Goal: Task Accomplishment & Management: Complete application form

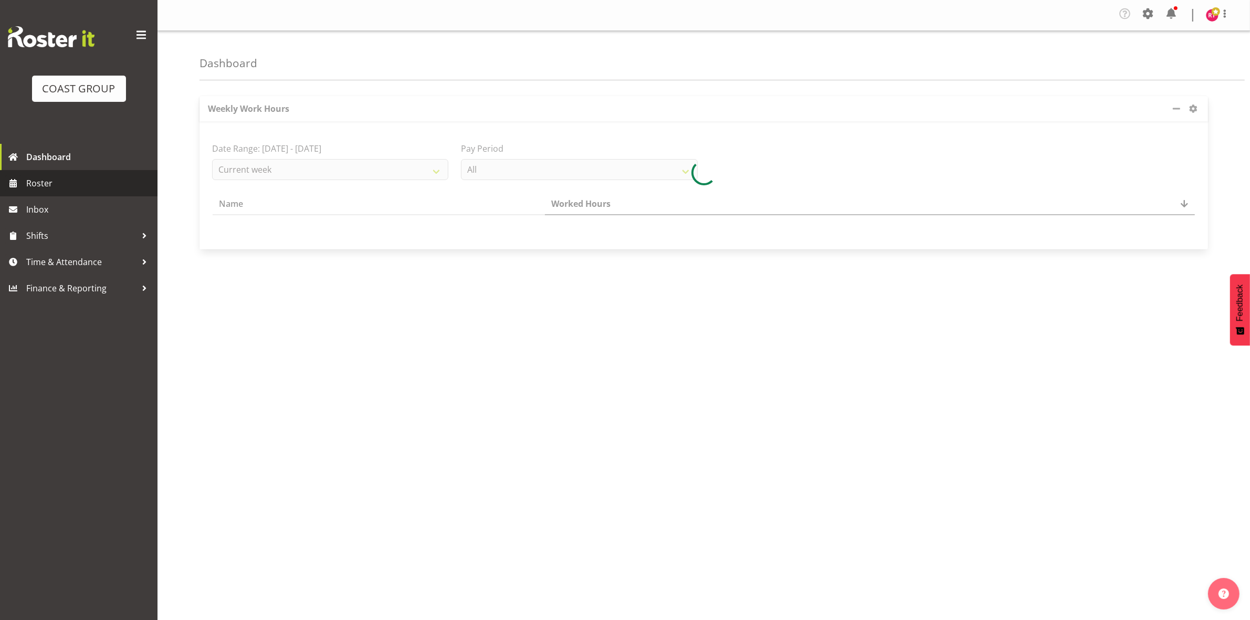
click at [32, 177] on span "Roster" at bounding box center [89, 183] width 126 height 16
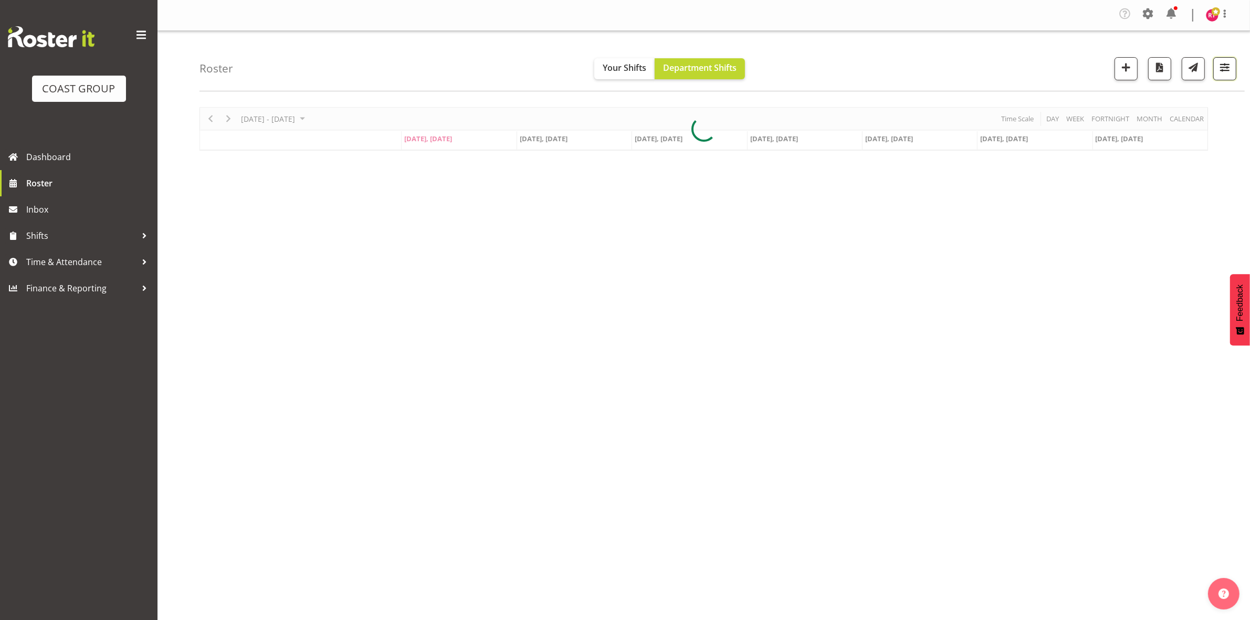
click at [1216, 71] on button "button" at bounding box center [1224, 68] width 23 height 23
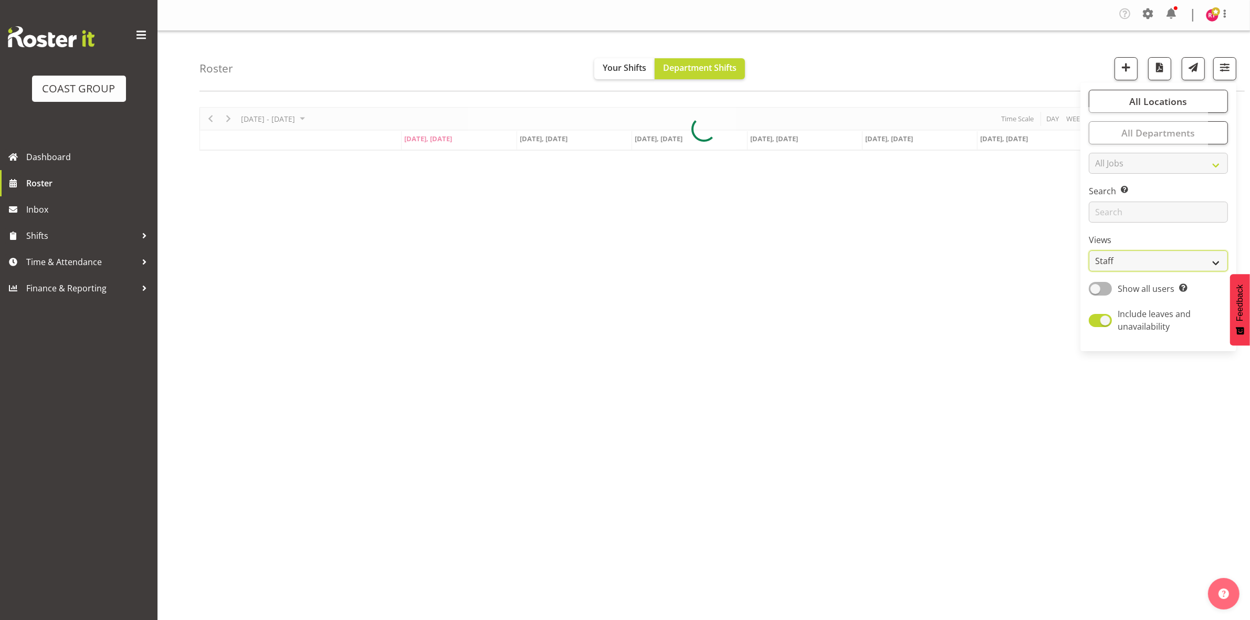
click at [1150, 254] on select "Staff Role Shift - Horizontal Shift - Vertical Staff - Location" at bounding box center [1158, 260] width 139 height 21
select select "shift"
click at [1089, 250] on select "Staff Role Shift - Horizontal Shift - Vertical Staff - Location" at bounding box center [1158, 260] width 139 height 21
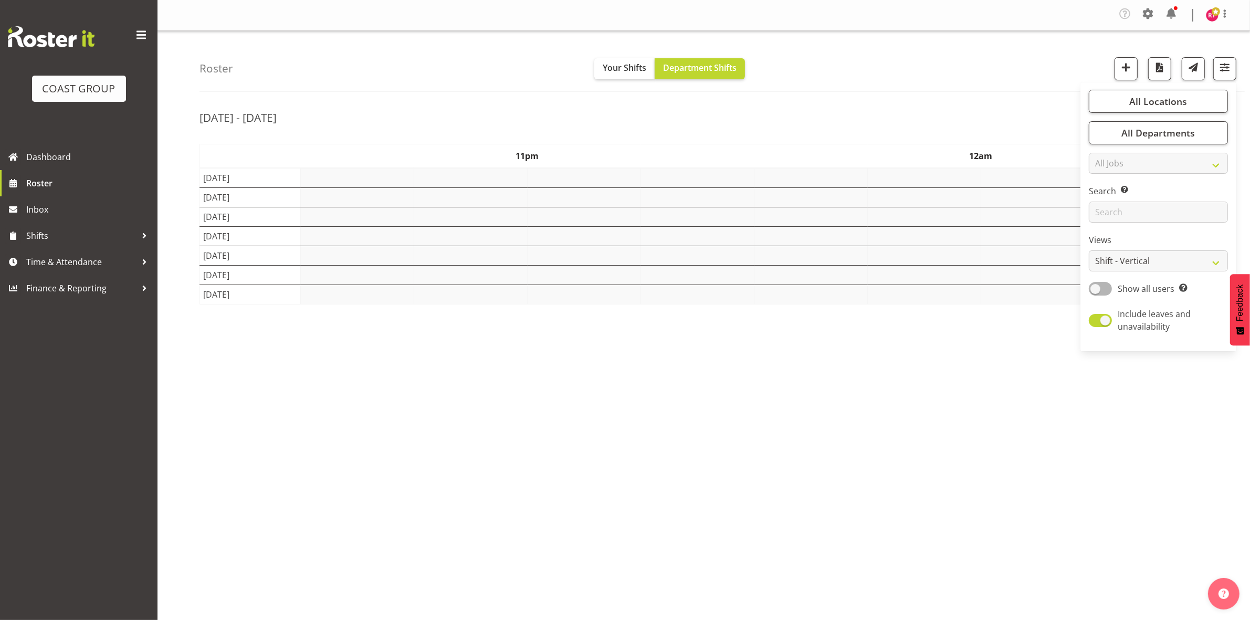
click at [931, 113] on div "[DATE] - [DATE]" at bounding box center [704, 119] width 1009 height 24
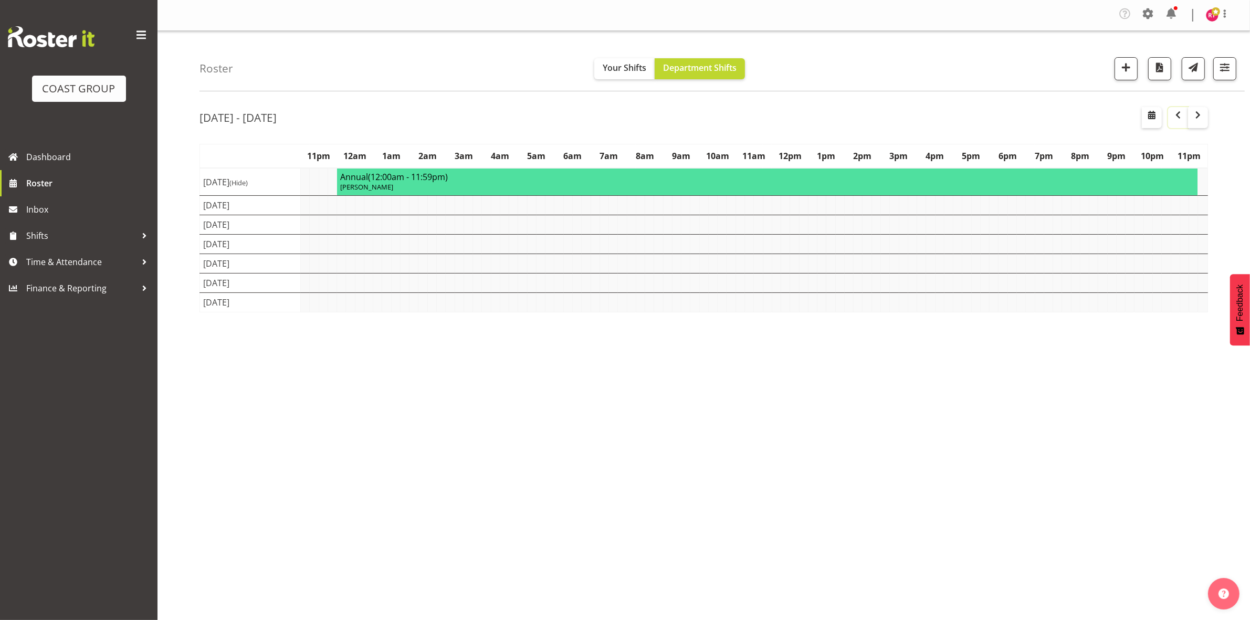
drag, startPoint x: 1178, startPoint y: 117, endPoint x: 1024, endPoint y: 122, distance: 153.9
click at [1178, 118] on span "button" at bounding box center [1178, 115] width 13 height 13
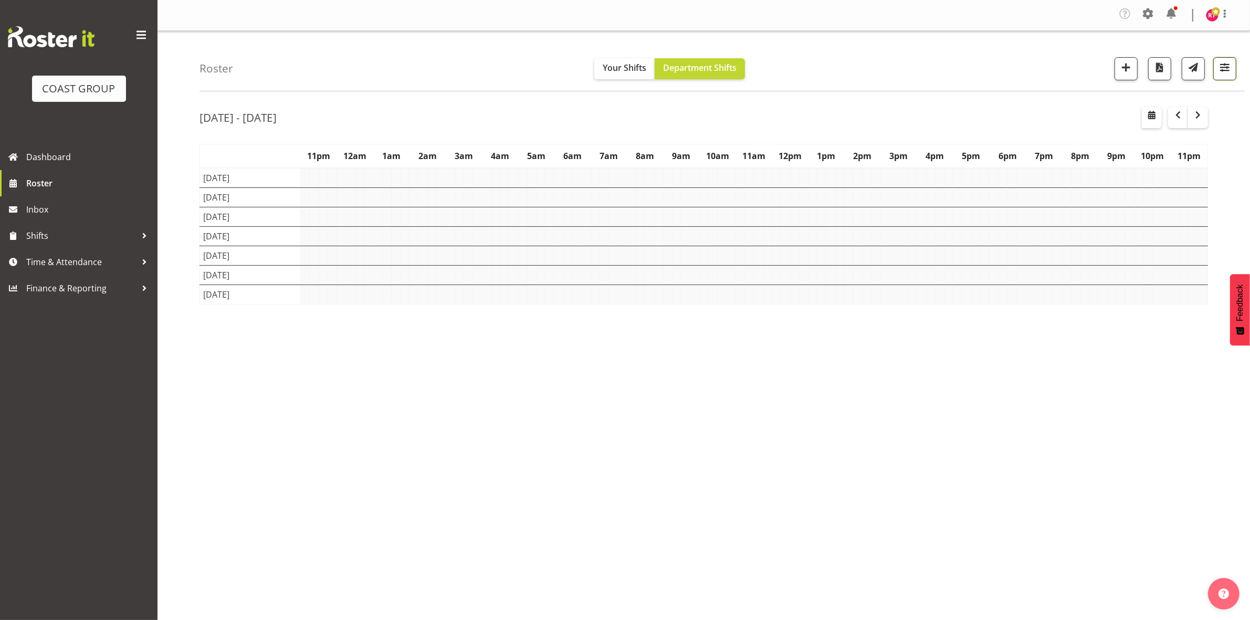
click at [1222, 66] on span "button" at bounding box center [1225, 67] width 14 height 14
click at [1199, 120] on span "button" at bounding box center [1198, 115] width 13 height 13
click at [1172, 120] on span "button" at bounding box center [1178, 115] width 13 height 13
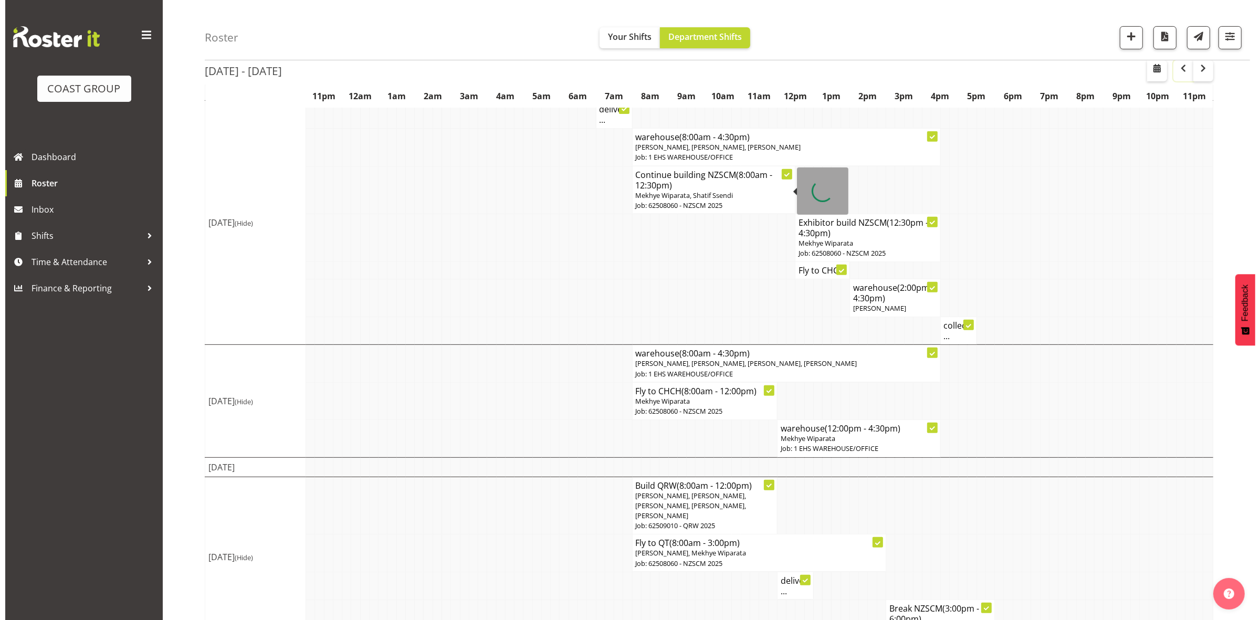
scroll to position [526, 0]
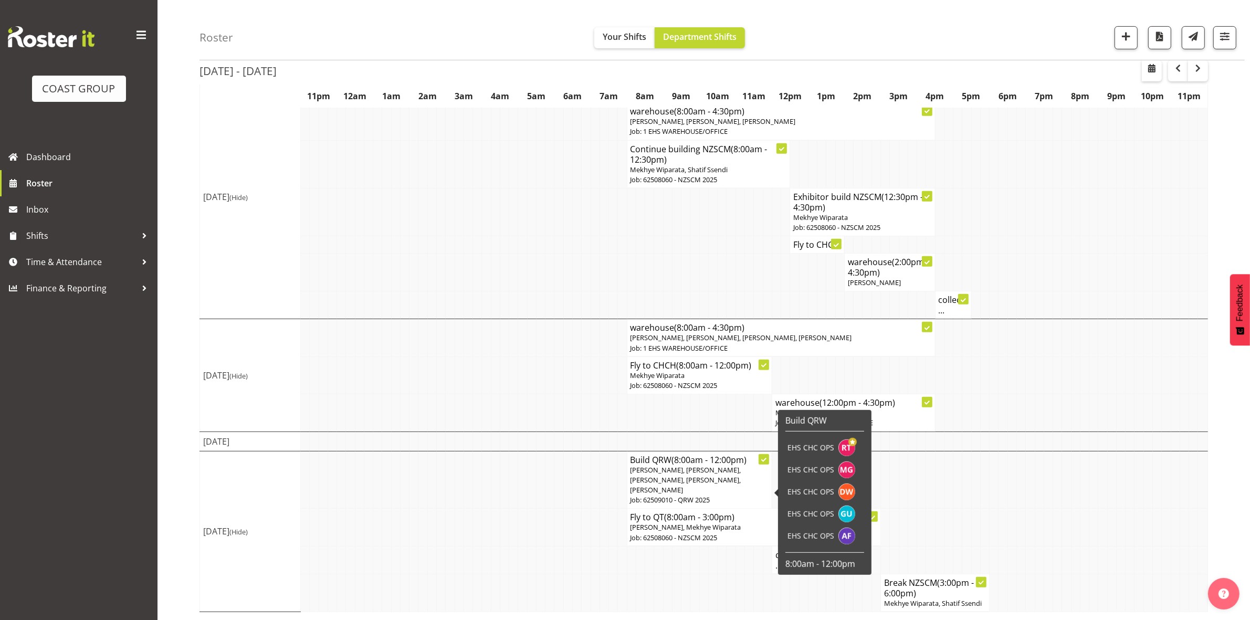
click at [692, 476] on span "[PERSON_NAME], [PERSON_NAME], [PERSON_NAME], [PERSON_NAME], [PERSON_NAME]" at bounding box center [686, 479] width 111 height 29
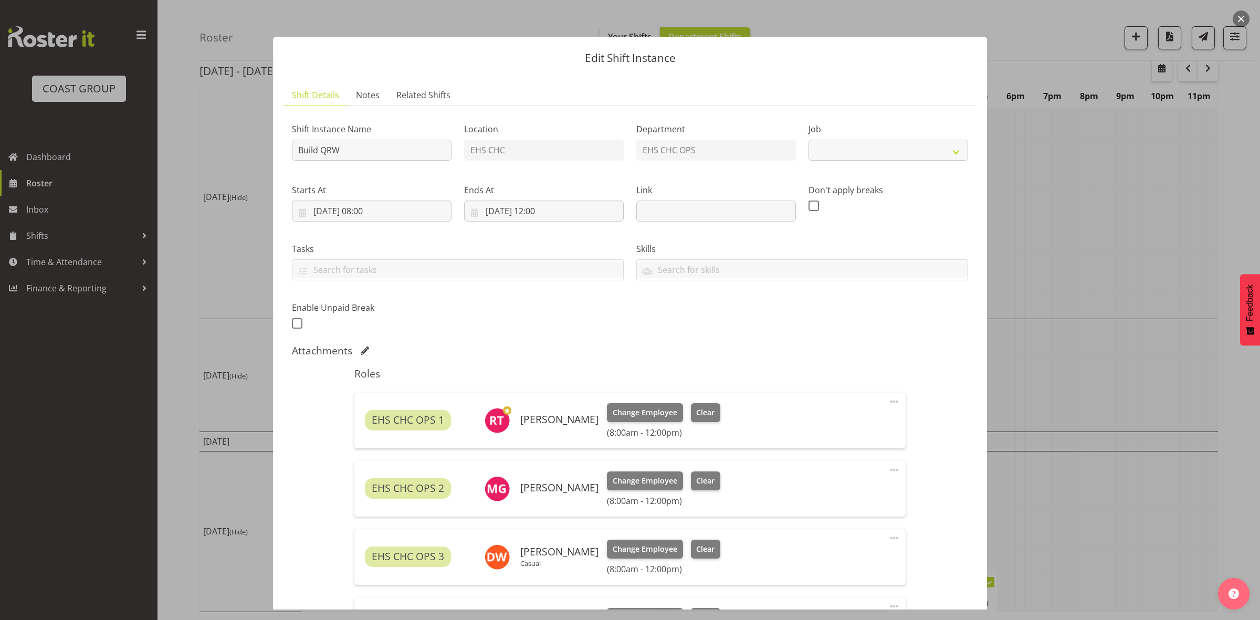
select select "9062"
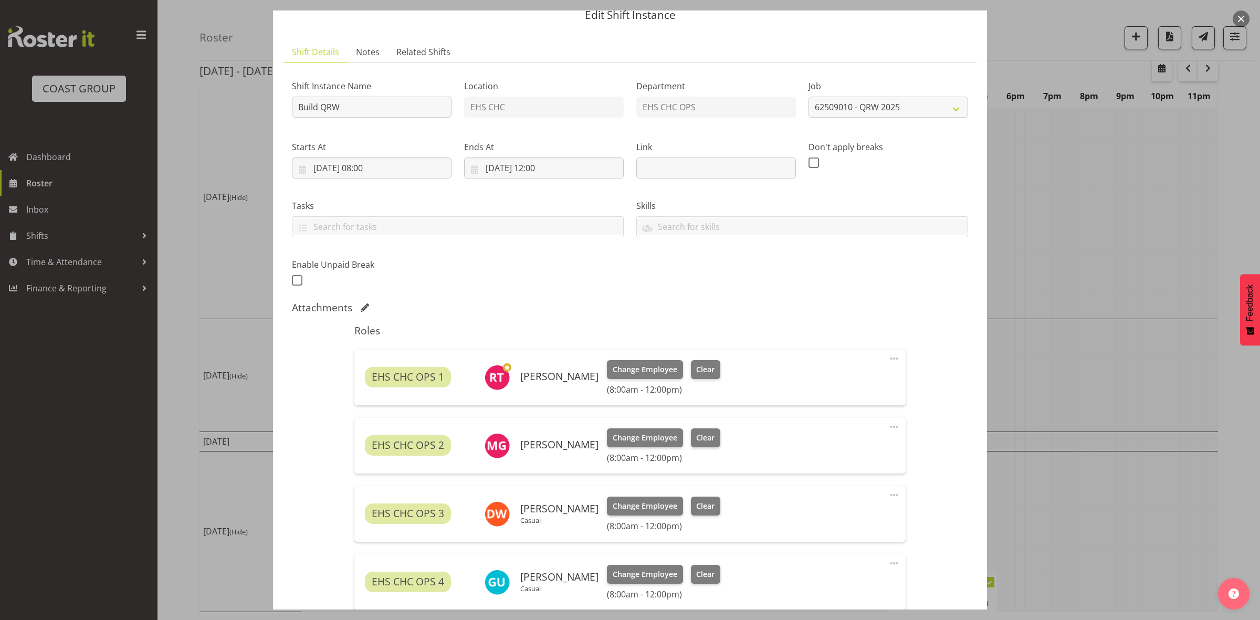
scroll to position [66, 0]
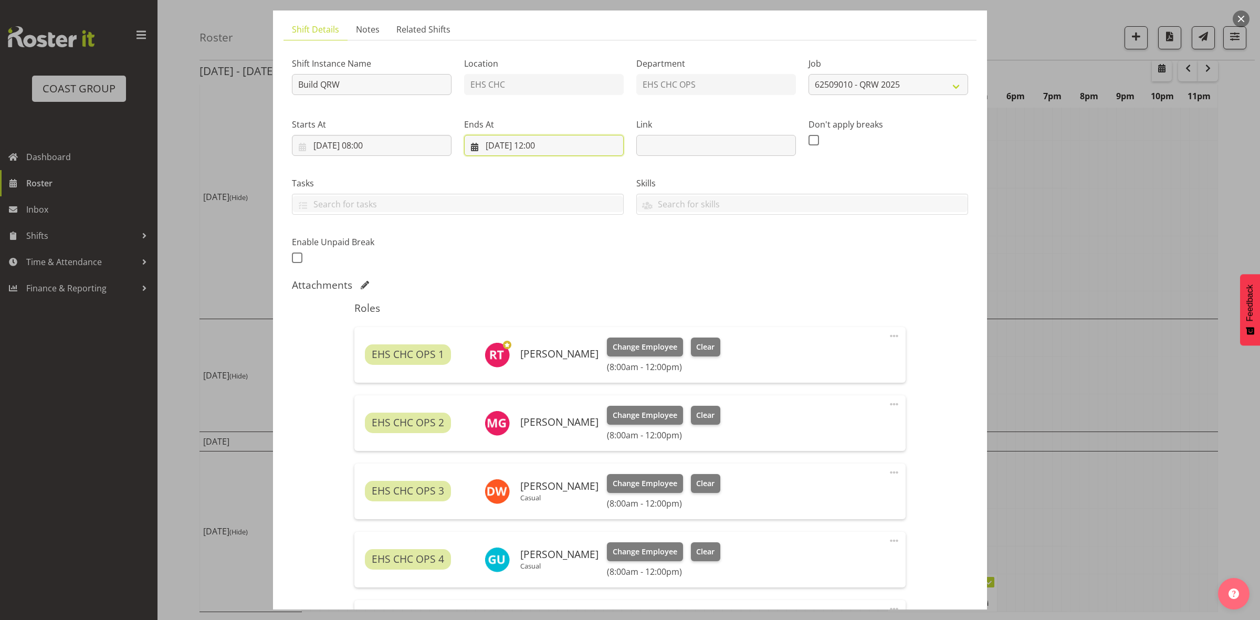
click at [537, 145] on input "[DATE] 12:00" at bounding box center [544, 145] width 160 height 21
click at [541, 371] on select "00 01 02 03 04 05 06 07 08 09 10 11 12 13 14 15 16 17 18 19 20 21 22 23" at bounding box center [544, 368] width 24 height 21
select select "14"
click at [532, 358] on select "00 01 02 03 04 05 06 07 08 09 10 11 12 13 14 15 16 17 18 19 20 21 22 23" at bounding box center [544, 368] width 24 height 21
type input "[DATE] 14:00"
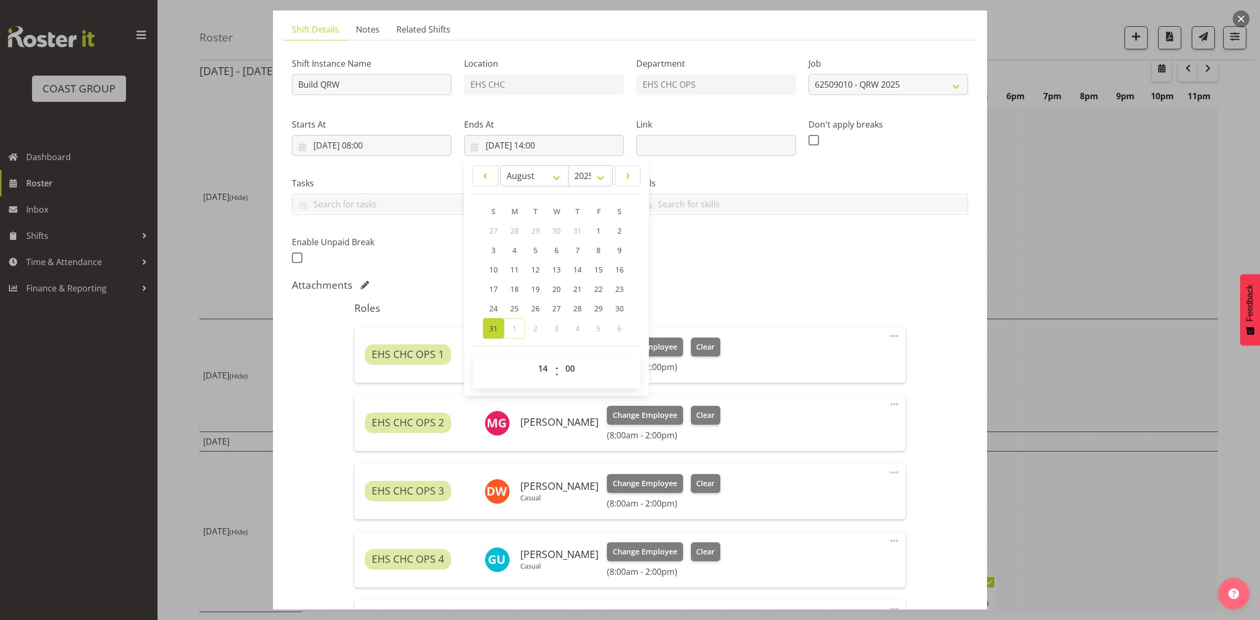
click at [734, 253] on div "Shift Instance Name Build QRW Location EHS CHC Department EHS CHC OPS Job Creat…" at bounding box center [630, 158] width 689 height 230
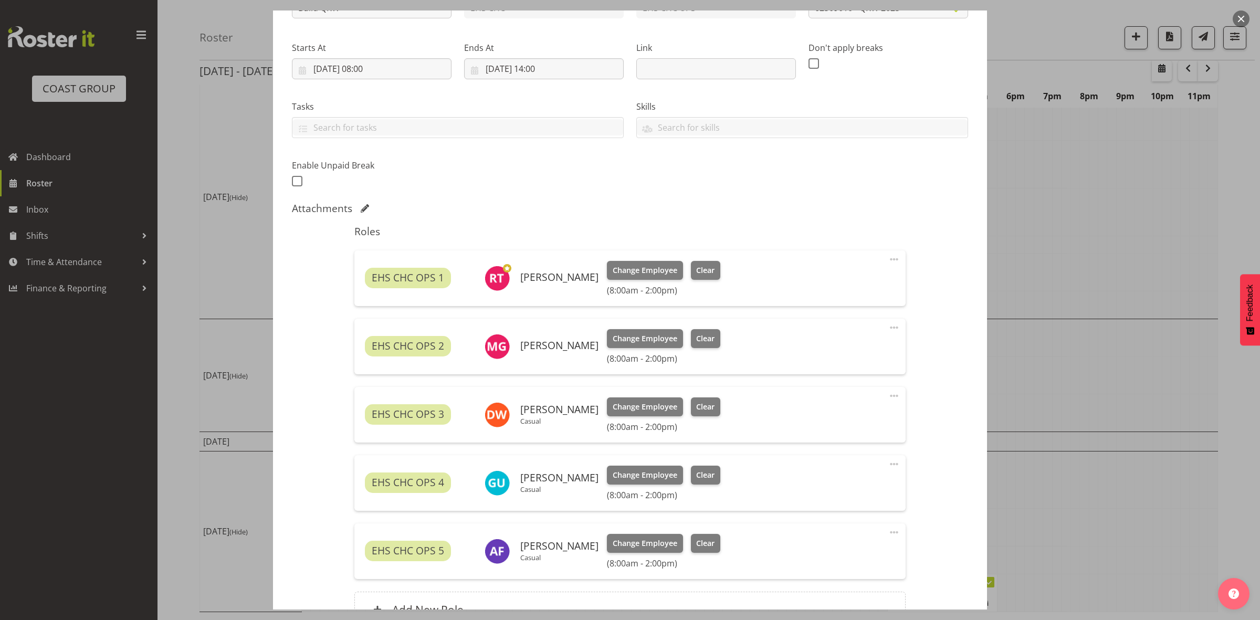
scroll to position [122, 0]
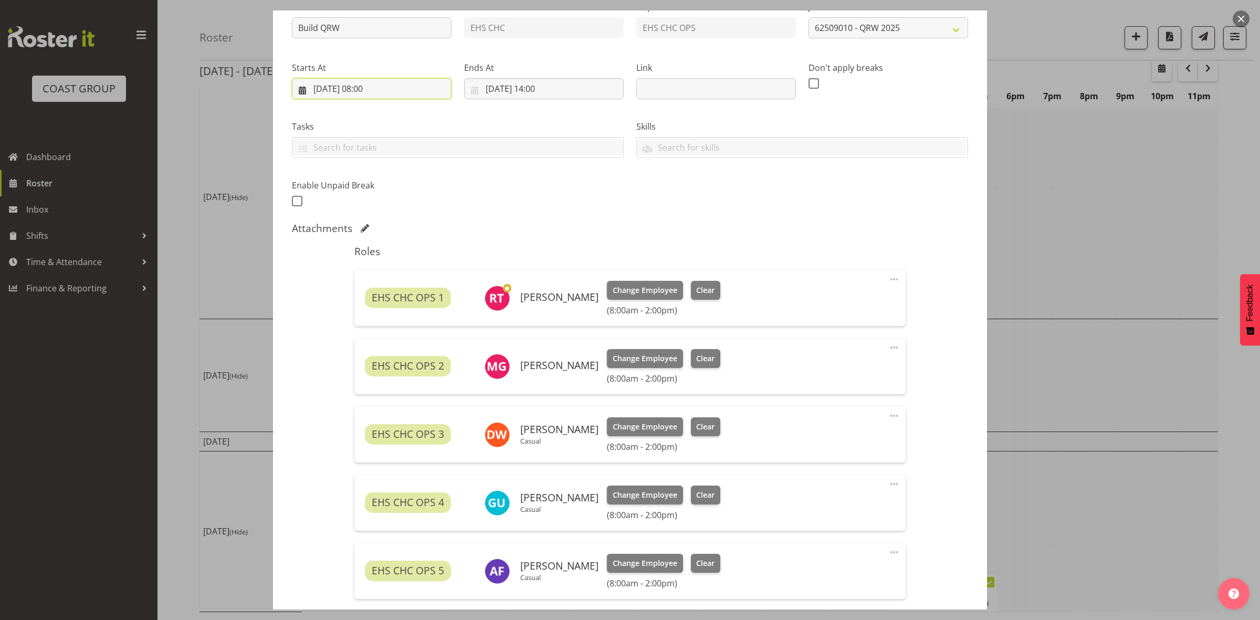
click at [372, 88] on input "[DATE] 08:00" at bounding box center [372, 88] width 160 height 21
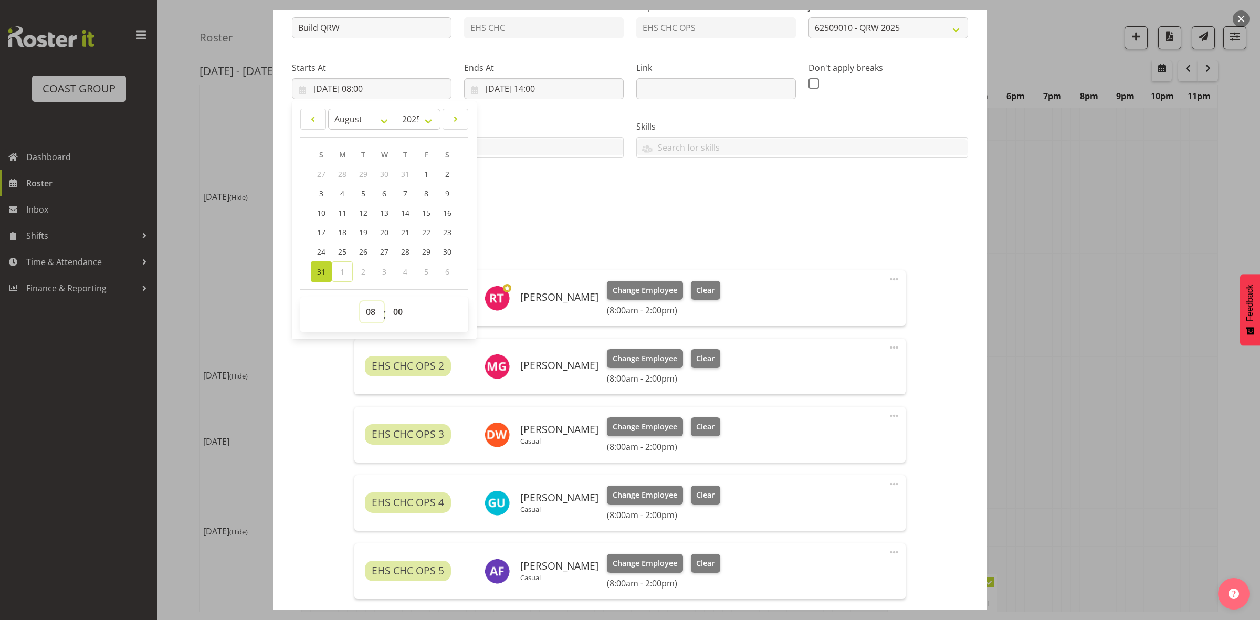
click at [370, 316] on select "00 01 02 03 04 05 06 07 08 09 10 11 12 13 14 15 16 17 18 19 20 21 22 23" at bounding box center [372, 311] width 24 height 21
select select "7"
click at [360, 301] on select "00 01 02 03 04 05 06 07 08 09 10 11 12 13 14 15 16 17 18 19 20 21 22 23" at bounding box center [372, 311] width 24 height 21
type input "[DATE] 07:00"
click at [397, 311] on select "00 01 02 03 04 05 06 07 08 09 10 11 12 13 14 15 16 17 18 19 20 21 22 23 24 25 2…" at bounding box center [399, 311] width 24 height 21
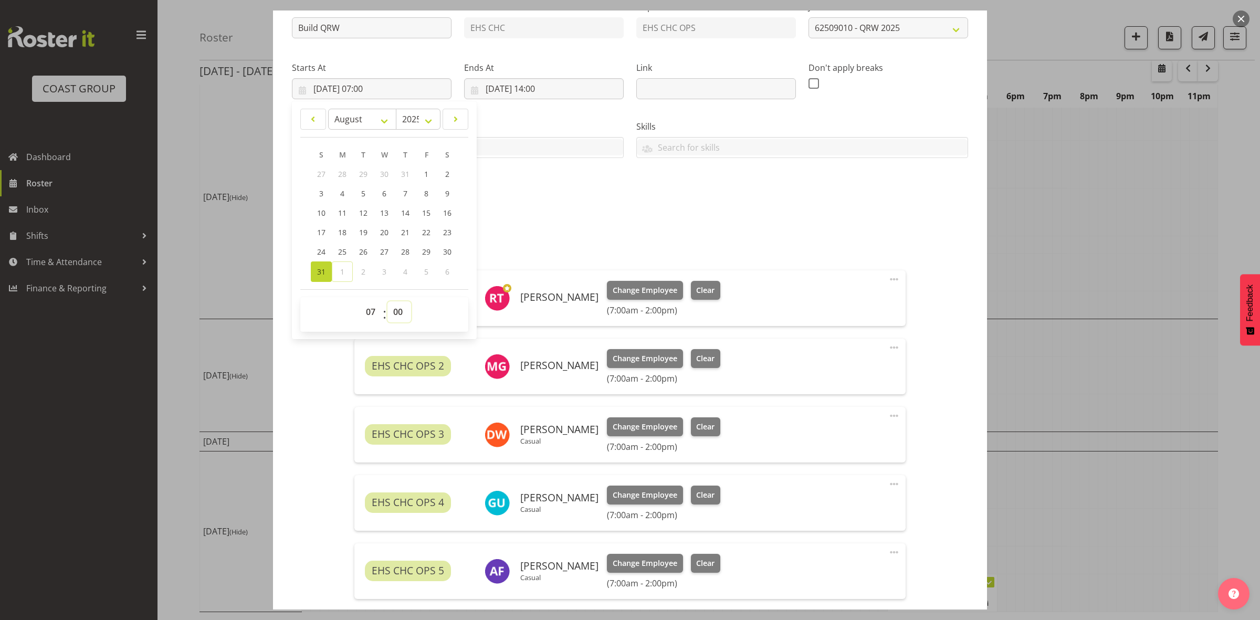
select select "30"
click at [387, 301] on select "00 01 02 03 04 05 06 07 08 09 10 11 12 13 14 15 16 17 18 19 20 21 22 23 24 25 2…" at bounding box center [399, 311] width 24 height 21
type input "[DATE] 07:30"
click at [578, 218] on div "Shift Instance Name Build QRW Location EHS CHC Department EHS CHC OPS Job Creat…" at bounding box center [630, 326] width 676 height 668
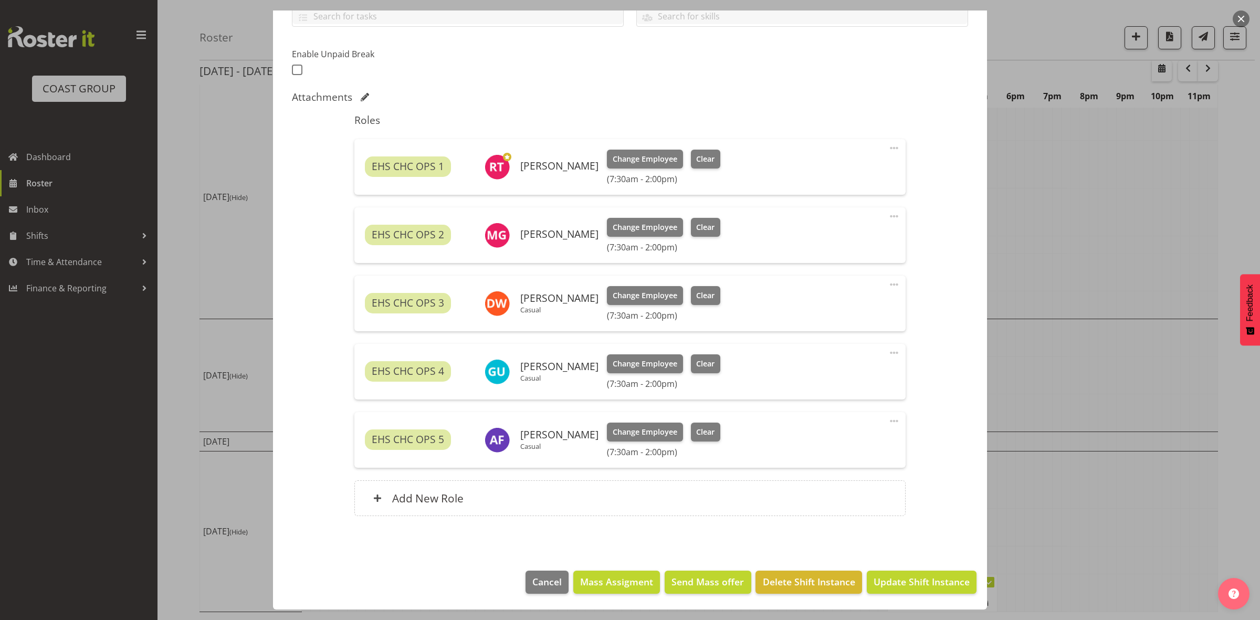
click at [888, 284] on span at bounding box center [894, 284] width 13 height 13
click at [828, 307] on link "Edit" at bounding box center [850, 309] width 101 height 19
select select "7"
select select "2025"
select select "7"
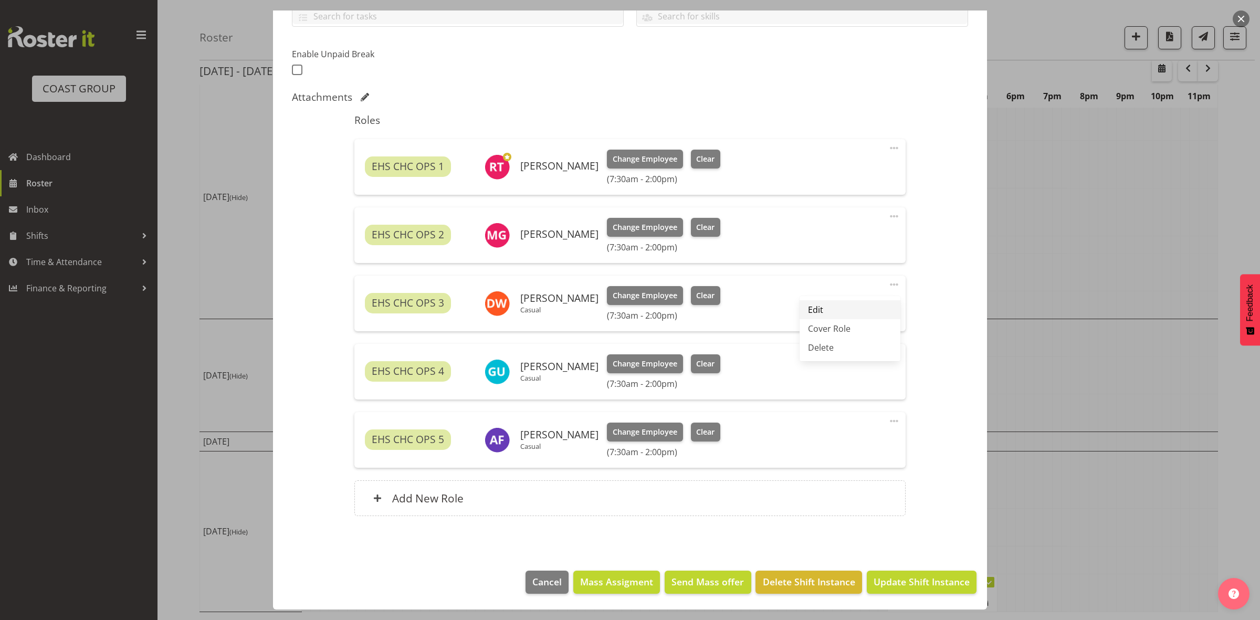
select select "30"
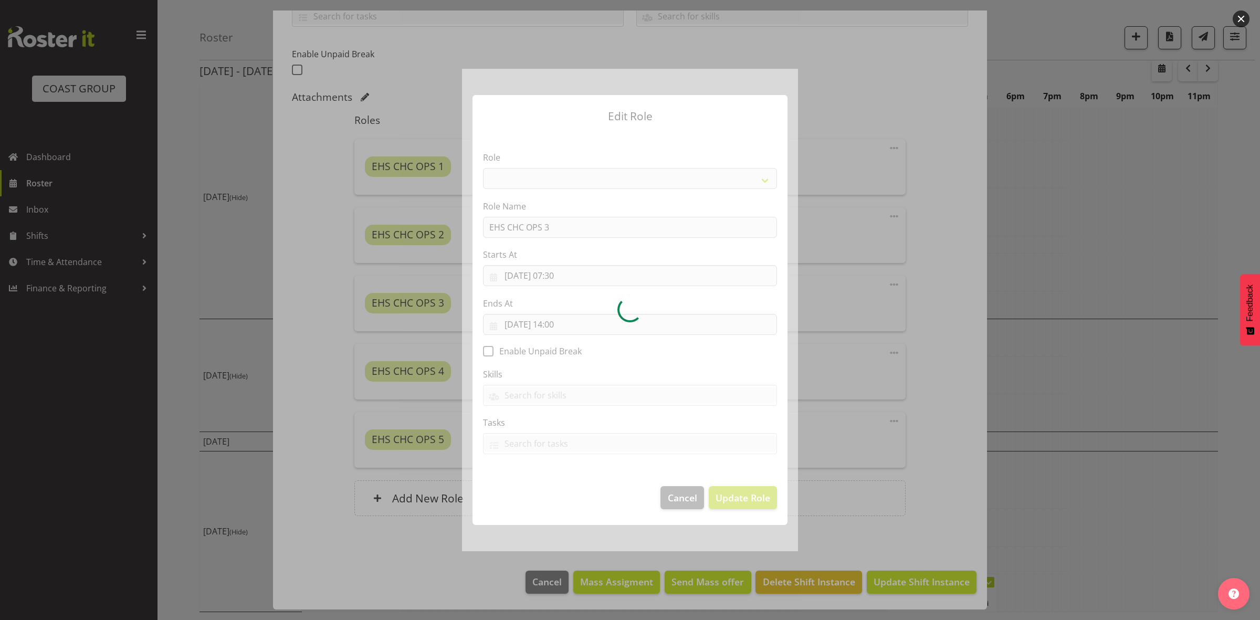
select select "192"
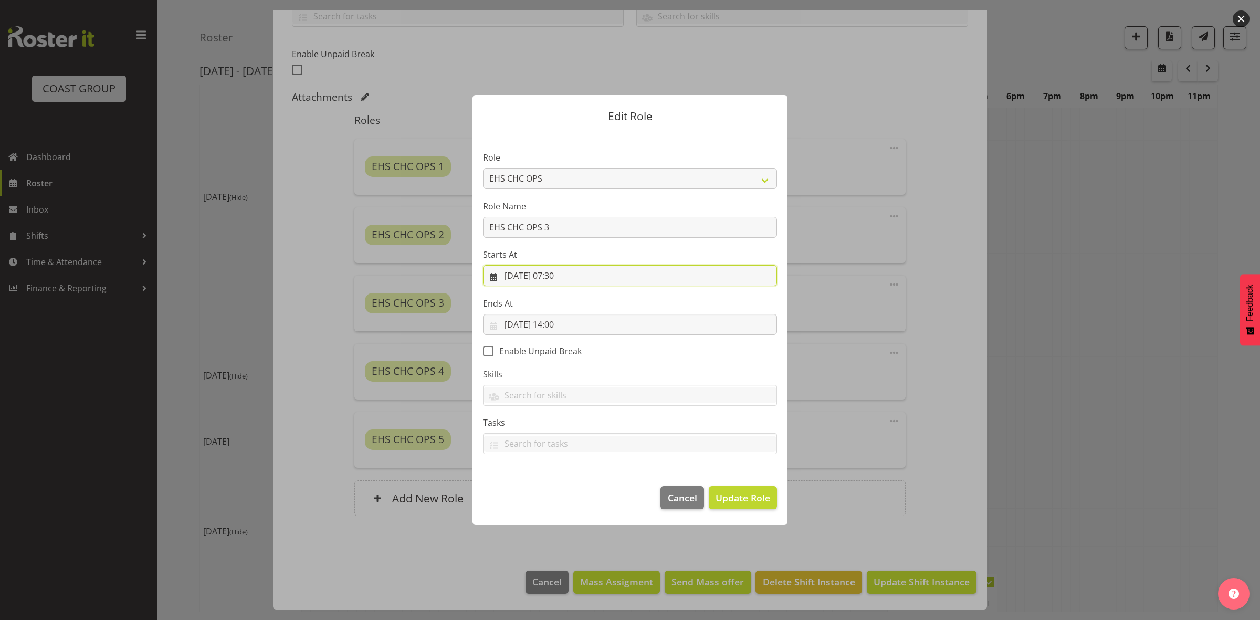
click at [561, 274] on input "[DATE] 07:30" at bounding box center [630, 275] width 294 height 21
click at [562, 498] on select "00 01 02 03 04 05 06 07 08 09 10 11 12 13 14 15 16 17 18 19 20 21 22 23" at bounding box center [567, 498] width 24 height 21
select select "8"
click at [555, 488] on select "00 01 02 03 04 05 06 07 08 09 10 11 12 13 14 15 16 17 18 19 20 21 22 23" at bounding box center [567, 498] width 24 height 21
type input "[DATE] 08:30"
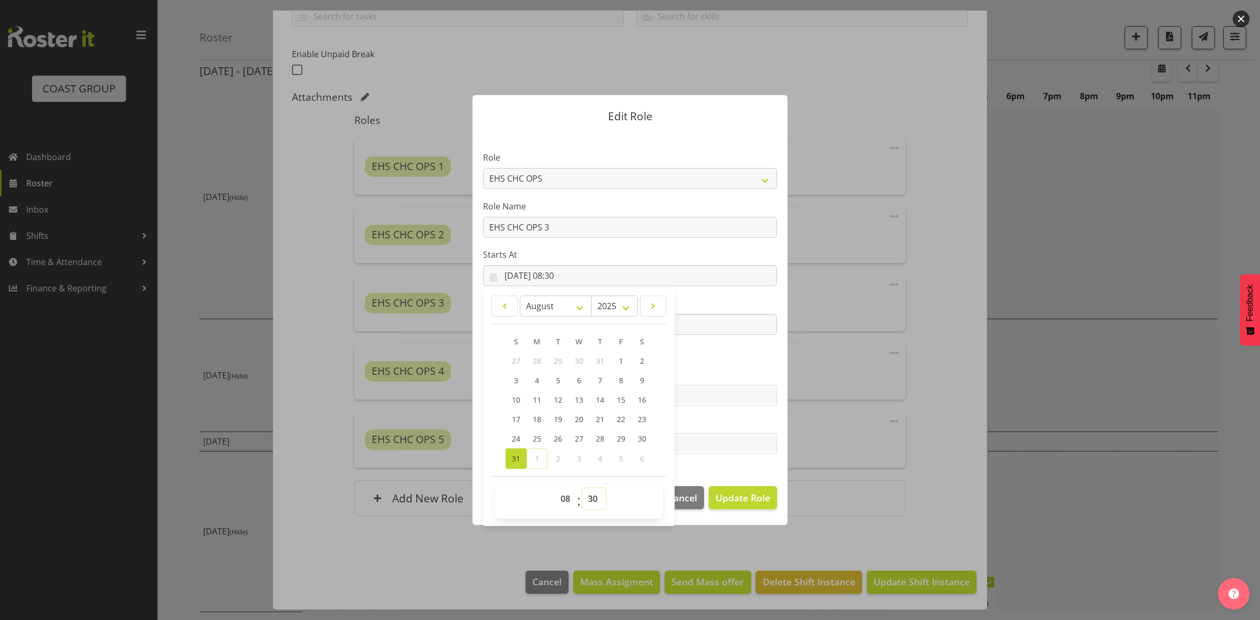
click at [589, 496] on select "00 01 02 03 04 05 06 07 08 09 10 11 12 13 14 15 16 17 18 19 20 21 22 23 24 25 2…" at bounding box center [594, 498] width 24 height 21
select select "0"
click at [582, 488] on select "00 01 02 03 04 05 06 07 08 09 10 11 12 13 14 15 16 17 18 19 20 21 22 23 24 25 2…" at bounding box center [594, 498] width 24 height 21
type input "[DATE] 08:00"
click at [742, 505] on span "Update Role" at bounding box center [743, 498] width 55 height 14
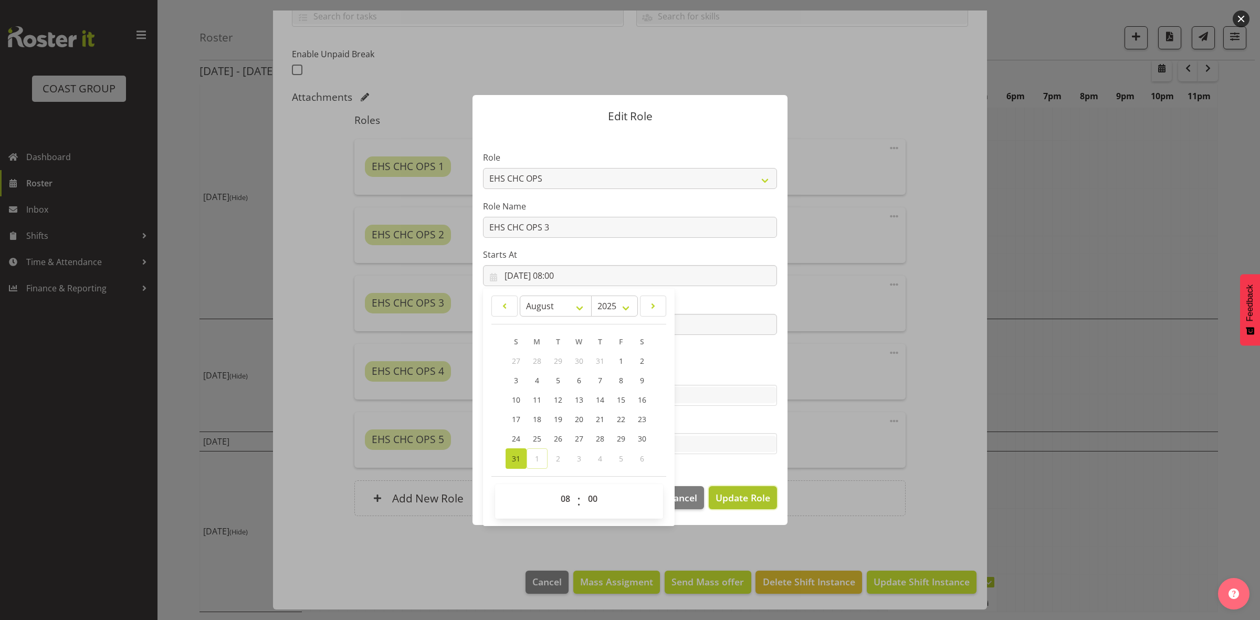
select select
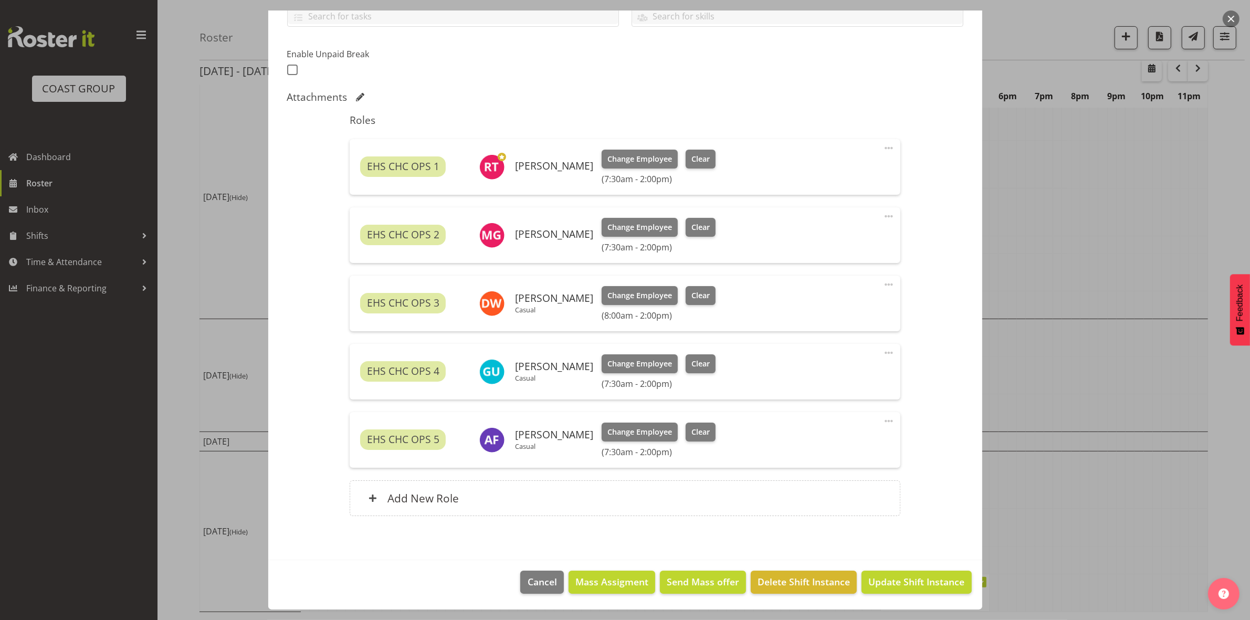
click at [883, 352] on span at bounding box center [889, 353] width 13 height 13
click at [843, 375] on link "Edit" at bounding box center [844, 378] width 101 height 19
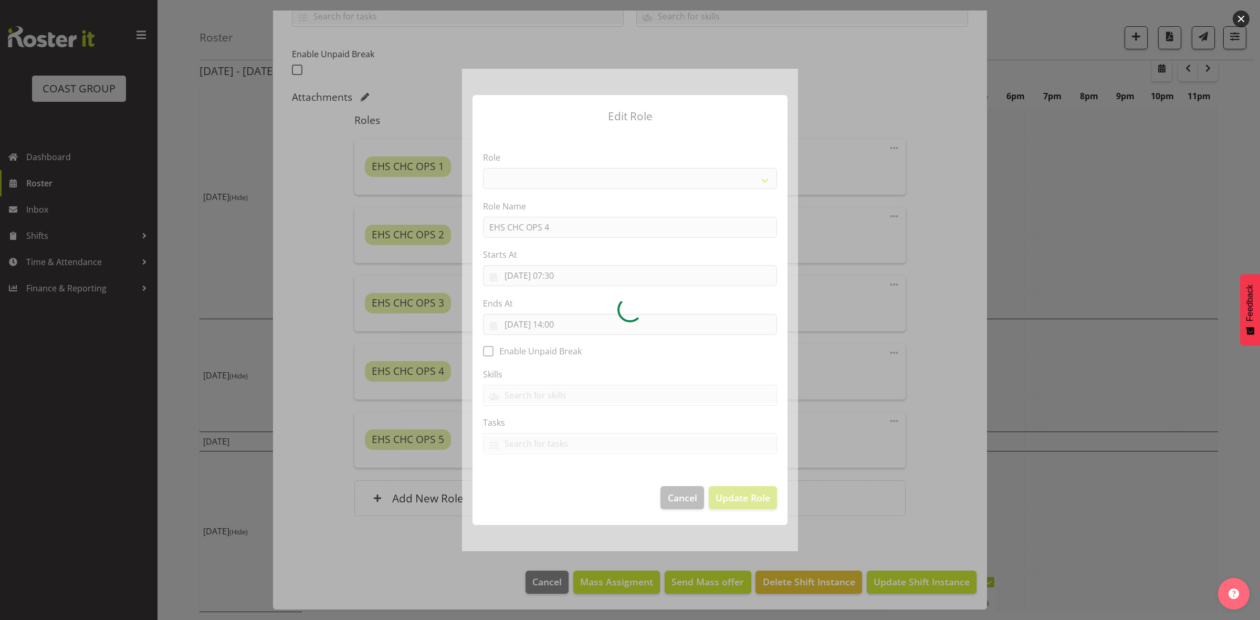
select select "192"
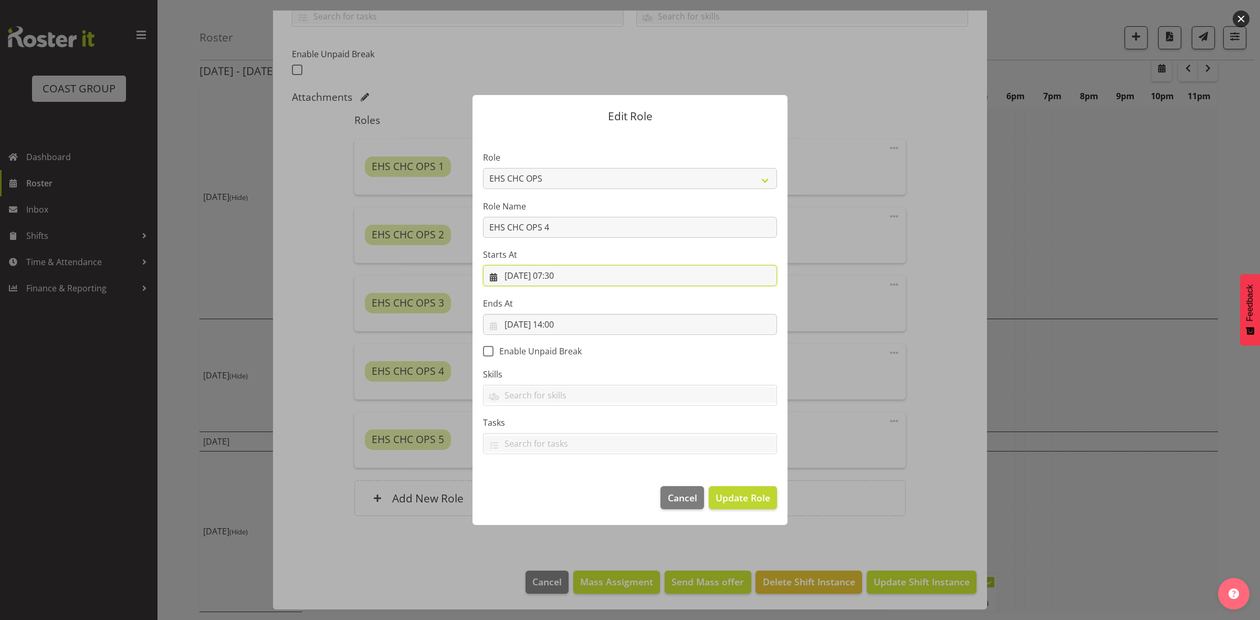
click at [560, 276] on input "[DATE] 07:30" at bounding box center [630, 275] width 294 height 21
click at [566, 494] on select "00 01 02 03 04 05 06 07 08 09 10 11 12 13 14 15 16 17 18 19 20 21 22 23" at bounding box center [567, 498] width 24 height 21
select select "8"
click at [555, 488] on select "00 01 02 03 04 05 06 07 08 09 10 11 12 13 14 15 16 17 18 19 20 21 22 23" at bounding box center [567, 498] width 24 height 21
type input "[DATE] 08:30"
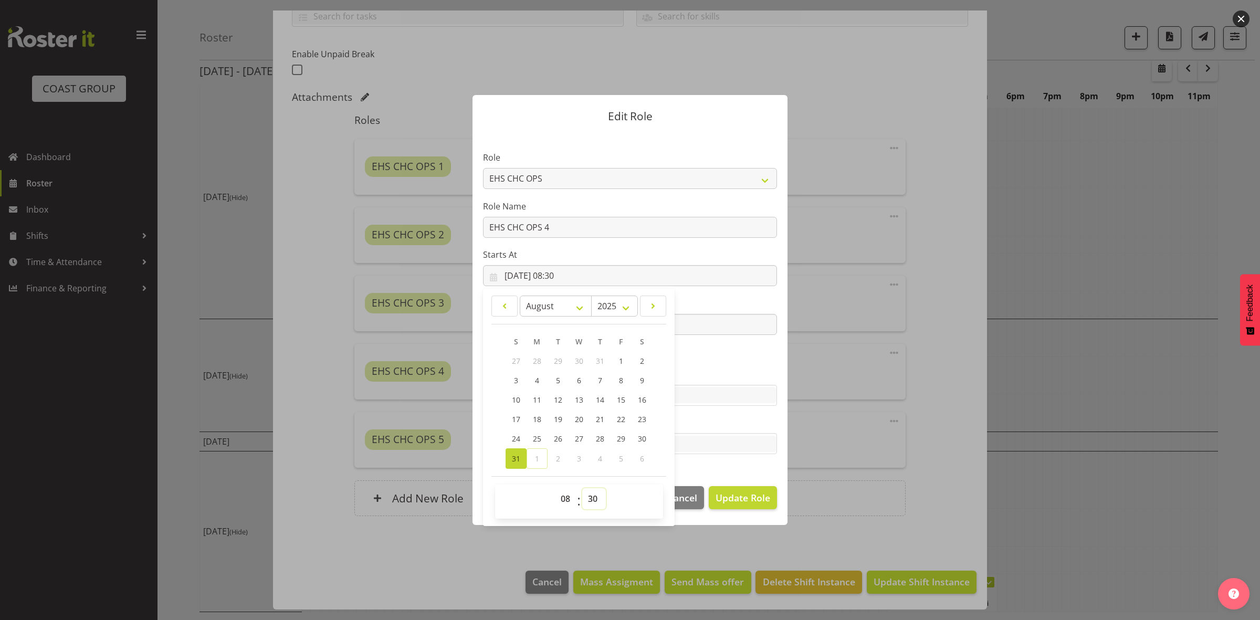
click at [591, 494] on select "00 01 02 03 04 05 06 07 08 09 10 11 12 13 14 15 16 17 18 19 20 21 22 23 24 25 2…" at bounding box center [594, 498] width 24 height 21
select select "0"
click at [582, 488] on select "00 01 02 03 04 05 06 07 08 09 10 11 12 13 14 15 16 17 18 19 20 21 22 23 24 25 2…" at bounding box center [594, 498] width 24 height 21
type input "[DATE] 08:00"
click at [725, 471] on section "Role ACCOUNT MANAGER ACCOUNT MANAGER DW ACCOUNTS [PERSON_NAME] VEHICLES AKL [PE…" at bounding box center [630, 303] width 315 height 343
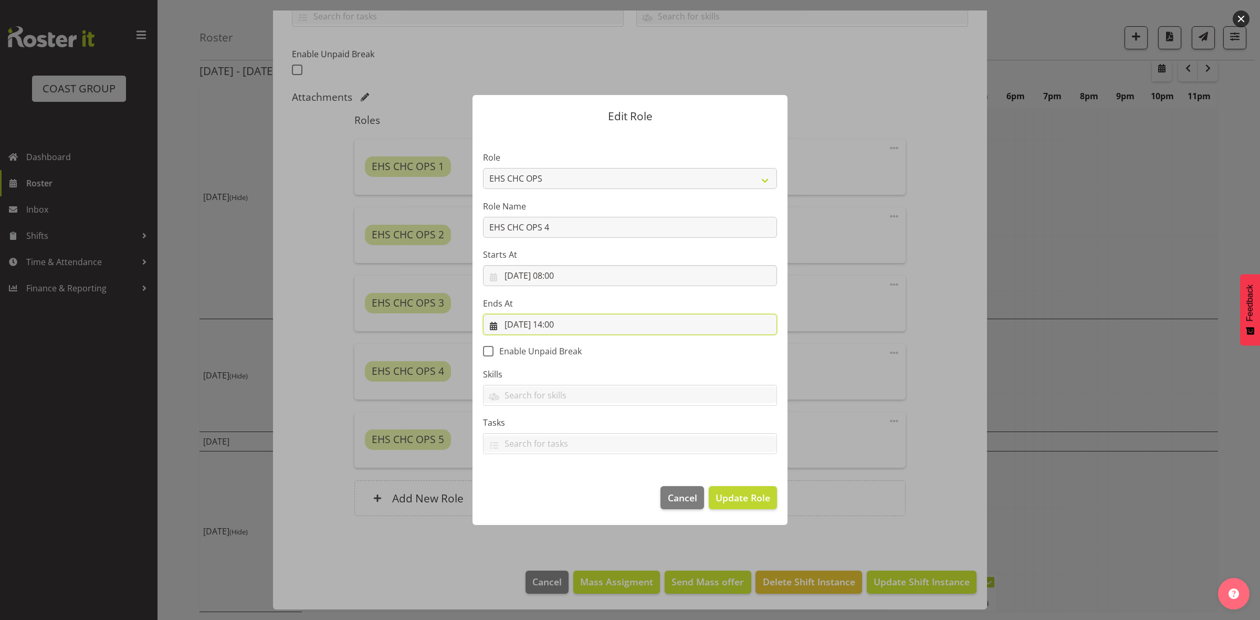
click at [562, 326] on input "[DATE] 14:00" at bounding box center [630, 324] width 294 height 21
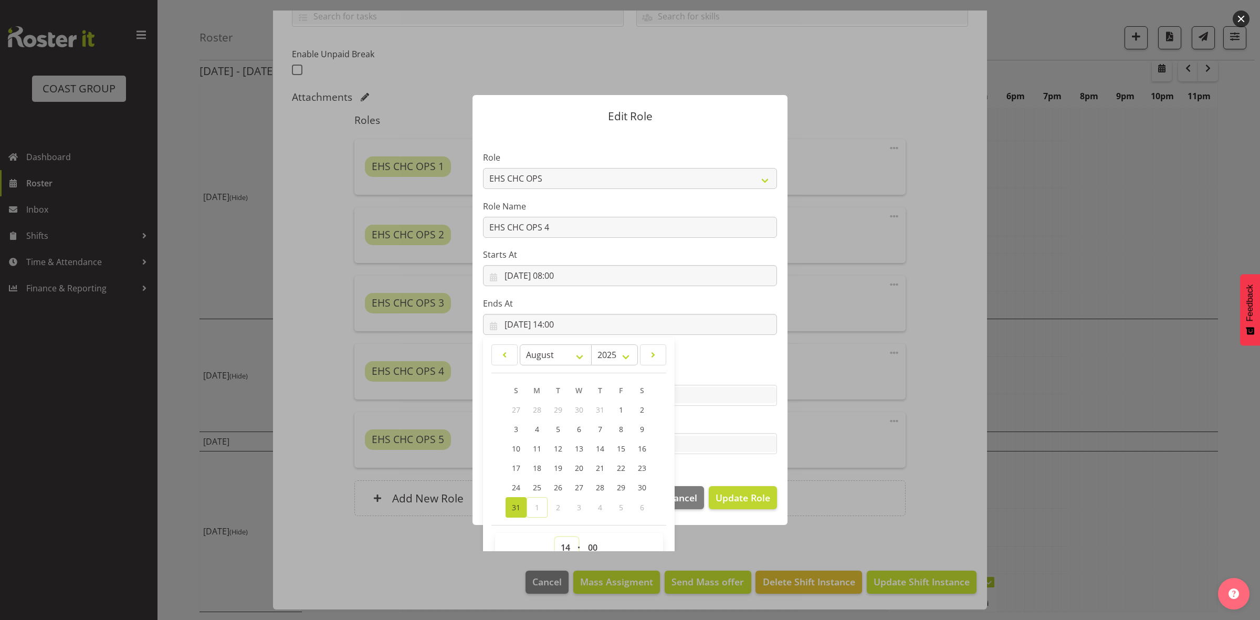
scroll to position [6, 0]
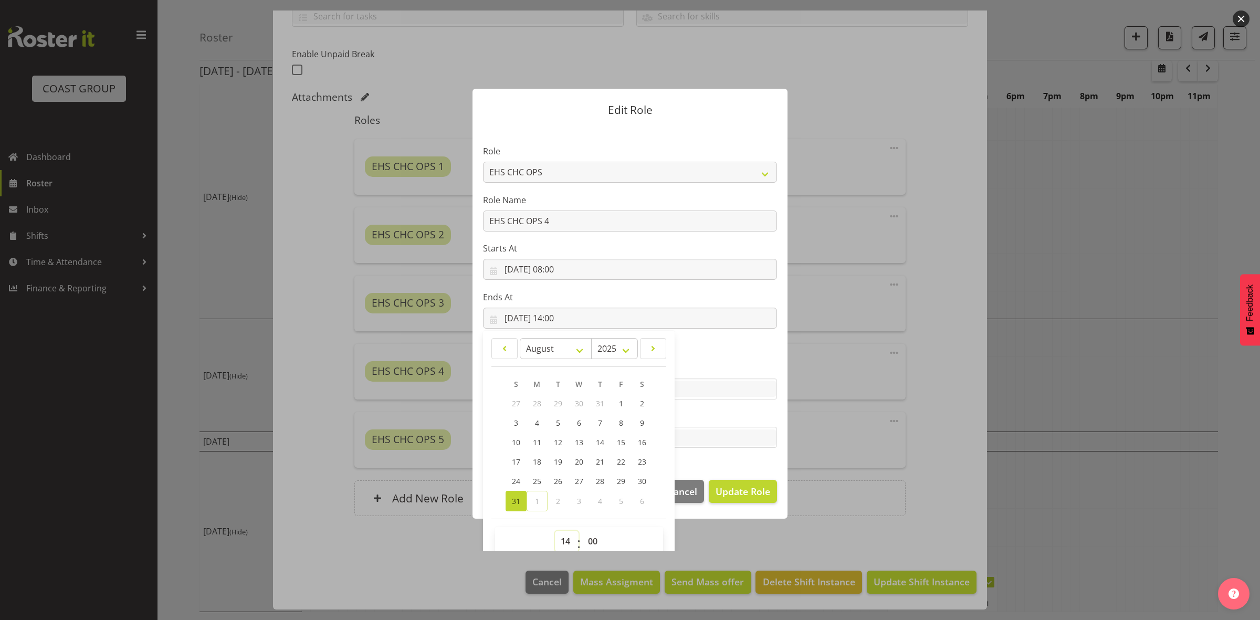
click at [557, 549] on select "00 01 02 03 04 05 06 07 08 09 10 11 12 13 14 15 16 17 18 19 20 21 22 23" at bounding box center [567, 541] width 24 height 21
select select "13"
click at [555, 531] on select "00 01 02 03 04 05 06 07 08 09 10 11 12 13 14 15 16 17 18 19 20 21 22 23" at bounding box center [567, 541] width 24 height 21
type input "[DATE] 13:00"
click at [590, 537] on select "00 01 02 03 04 05 06 07 08 09 10 11 12 13 14 15 16 17 18 19 20 21 22 23 24 25 2…" at bounding box center [594, 541] width 24 height 21
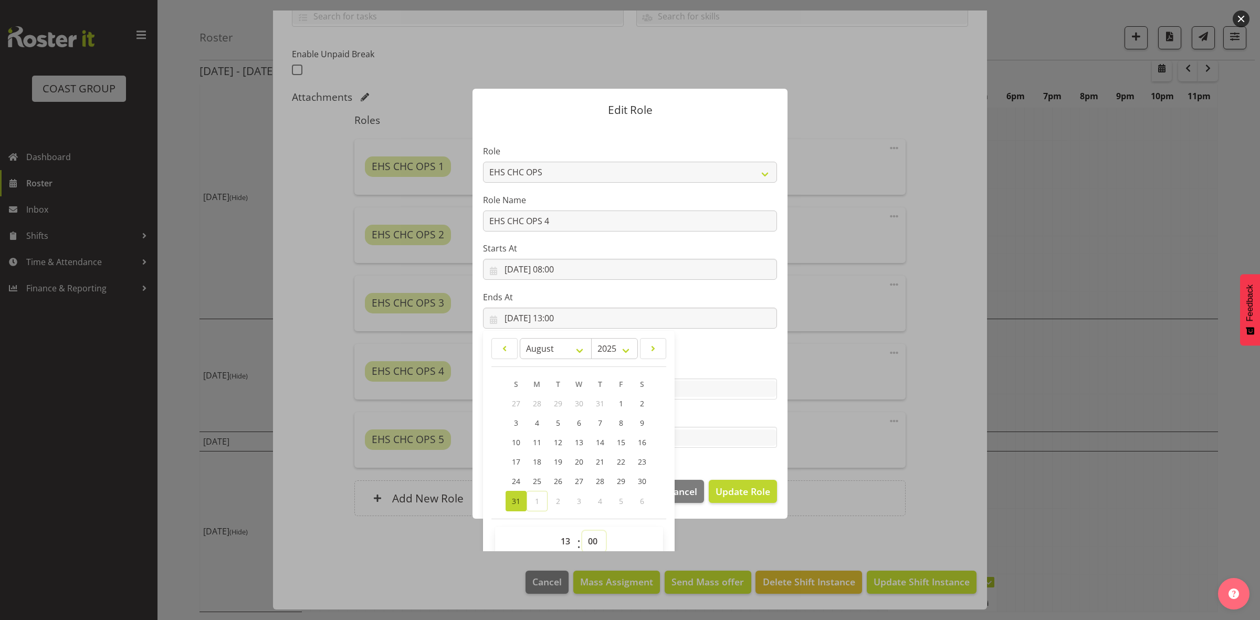
select select "30"
click at [582, 531] on select "00 01 02 03 04 05 06 07 08 09 10 11 12 13 14 15 16 17 18 19 20 21 22 23 24 25 2…" at bounding box center [594, 541] width 24 height 21
type input "[DATE] 13:30"
click at [727, 491] on span "Update Role" at bounding box center [743, 492] width 55 height 14
select select
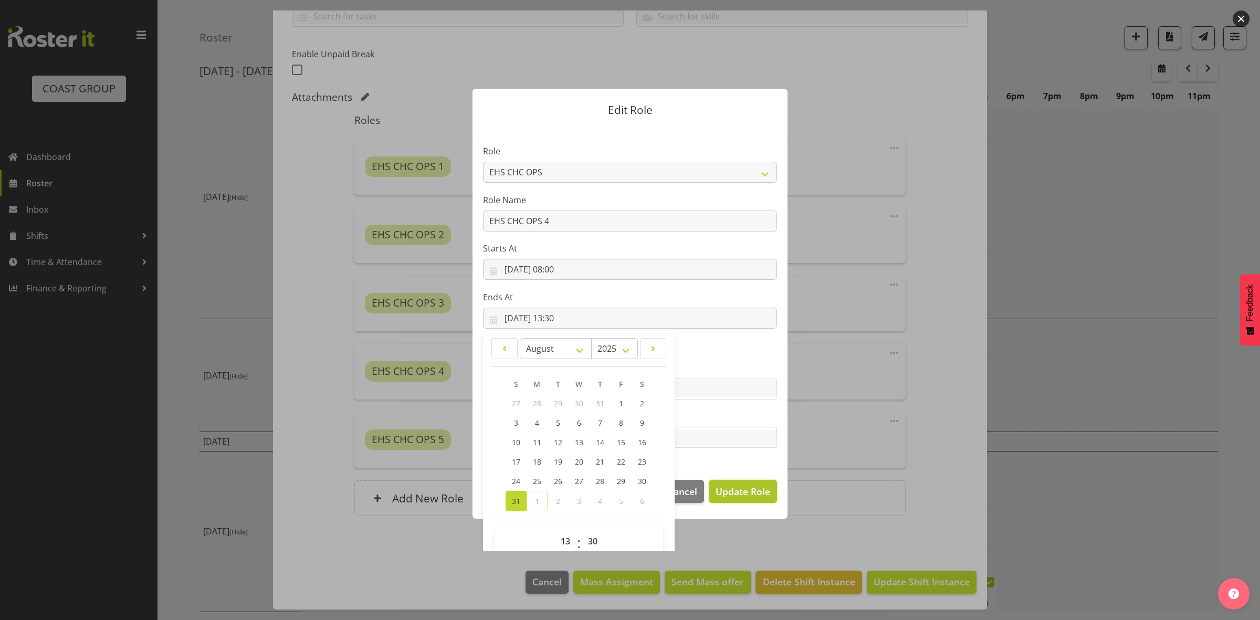
select select
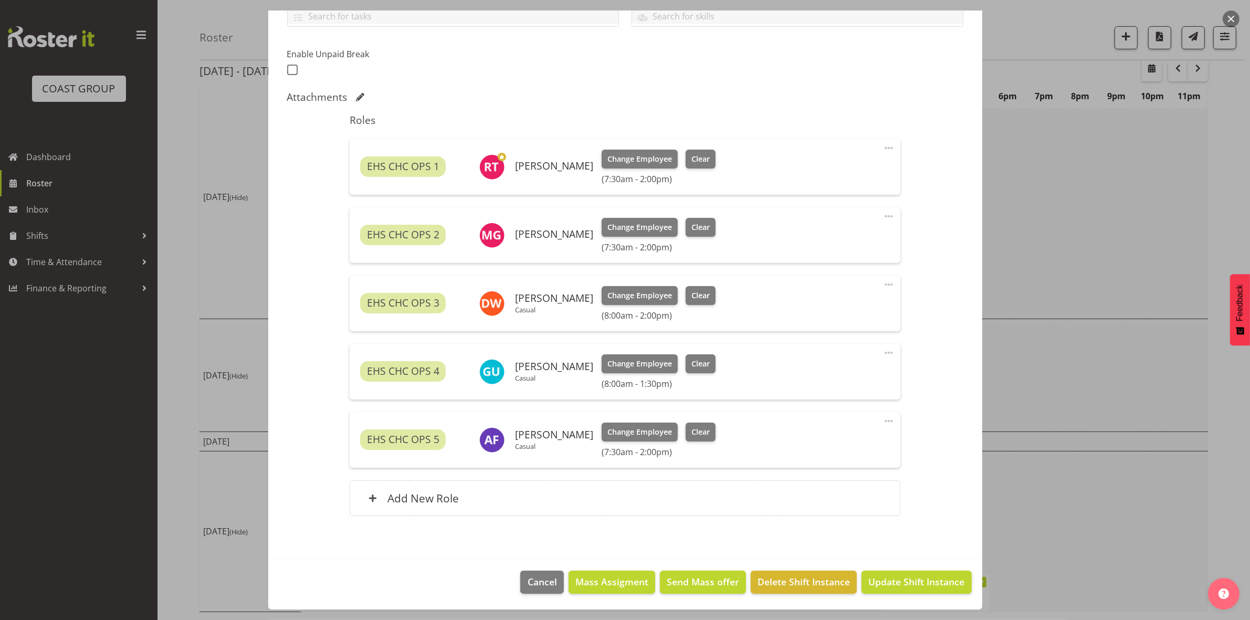
click at [883, 423] on span at bounding box center [889, 421] width 13 height 13
click at [826, 447] on link "Edit" at bounding box center [844, 446] width 101 height 19
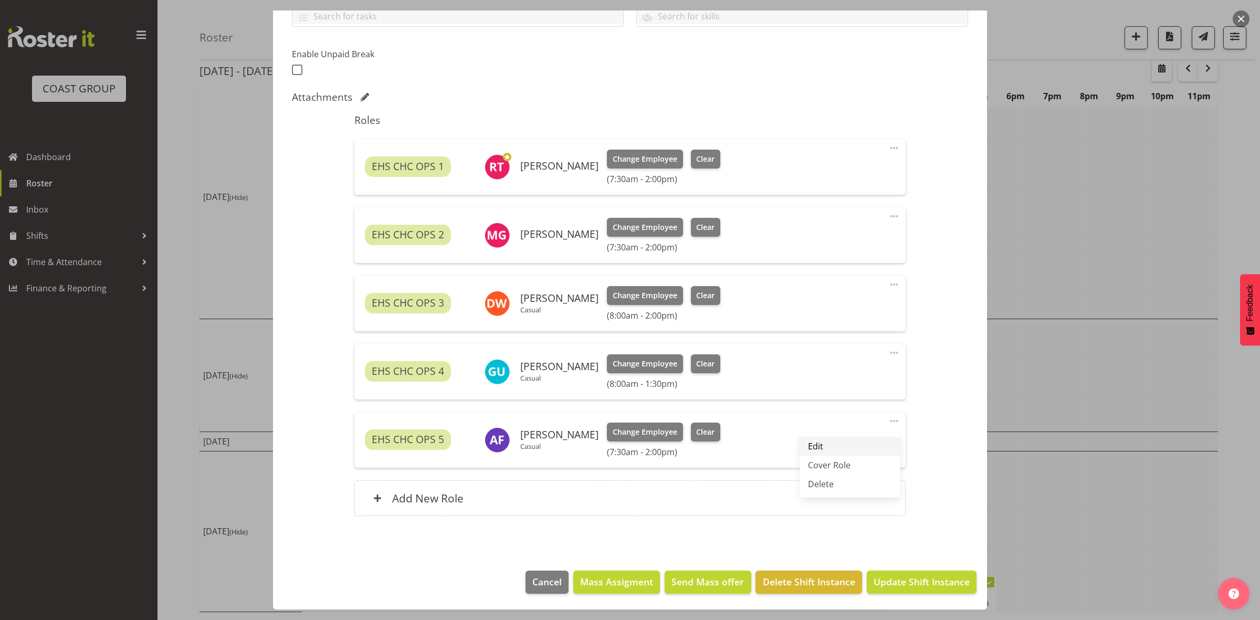
select select "7"
select select "2025"
select select "7"
select select "30"
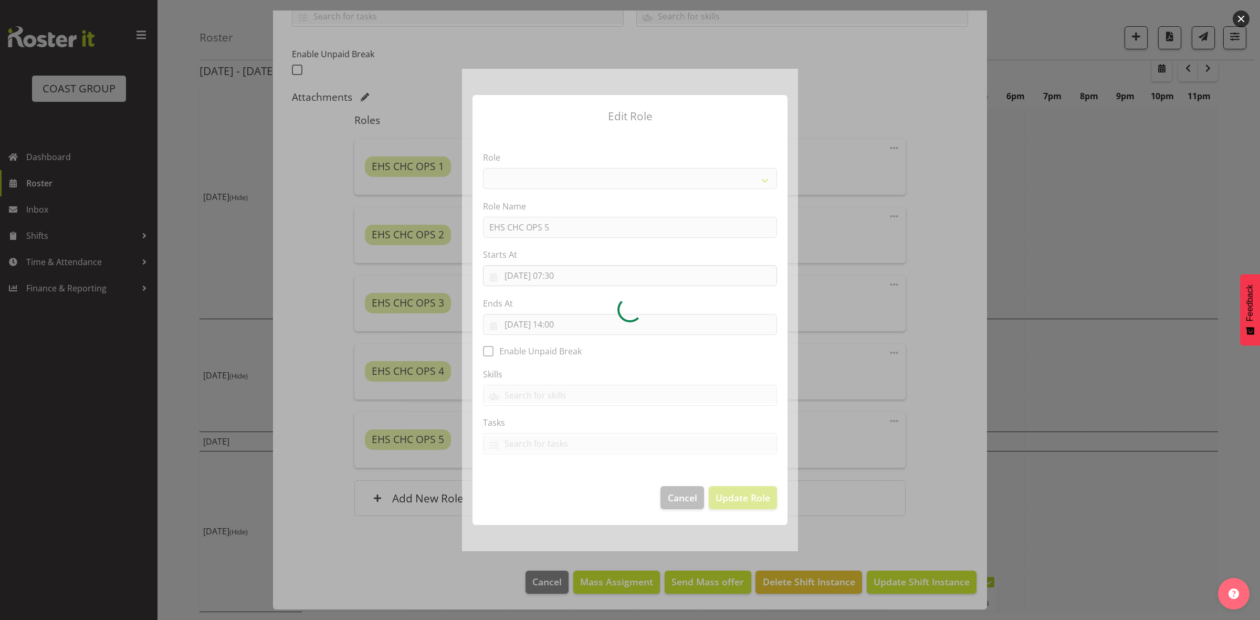
select select "192"
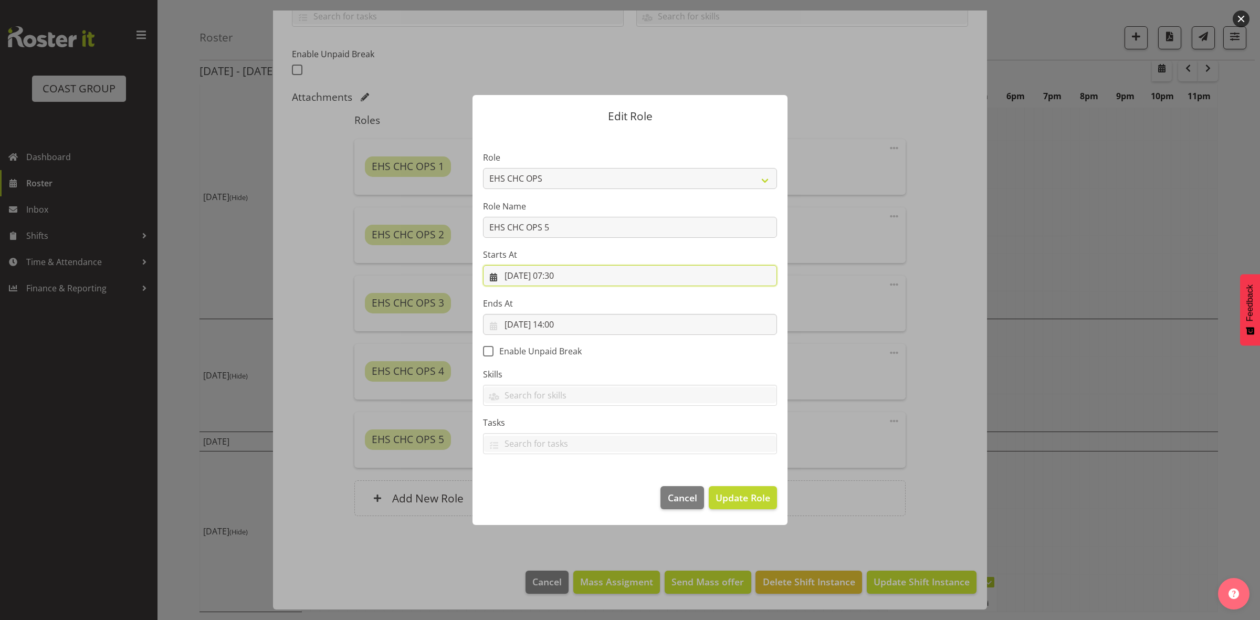
click at [560, 276] on input "[DATE] 07:30" at bounding box center [630, 275] width 294 height 21
click at [565, 499] on select "00 01 02 03 04 05 06 07 08 09 10 11 12 13 14 15 16 17 18 19 20 21 22 23" at bounding box center [567, 498] width 24 height 21
select select "8"
click at [555, 488] on select "00 01 02 03 04 05 06 07 08 09 10 11 12 13 14 15 16 17 18 19 20 21 22 23" at bounding box center [567, 498] width 24 height 21
type input "[DATE] 08:30"
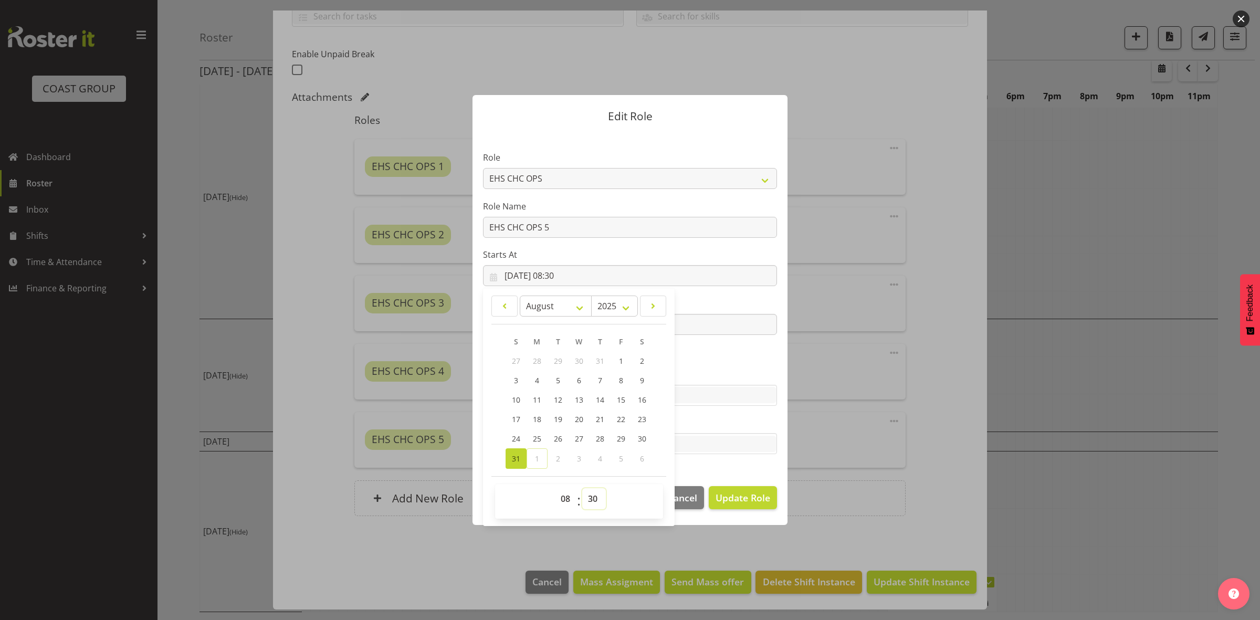
drag, startPoint x: 594, startPoint y: 504, endPoint x: 594, endPoint y: 492, distance: 12.1
click at [594, 504] on select "00 01 02 03 04 05 06 07 08 09 10 11 12 13 14 15 16 17 18 19 20 21 22 23 24 25 2…" at bounding box center [594, 498] width 24 height 21
select select "0"
click at [582, 488] on select "00 01 02 03 04 05 06 07 08 09 10 11 12 13 14 15 16 17 18 19 20 21 22 23 24 25 2…" at bounding box center [594, 498] width 24 height 21
type input "[DATE] 08:00"
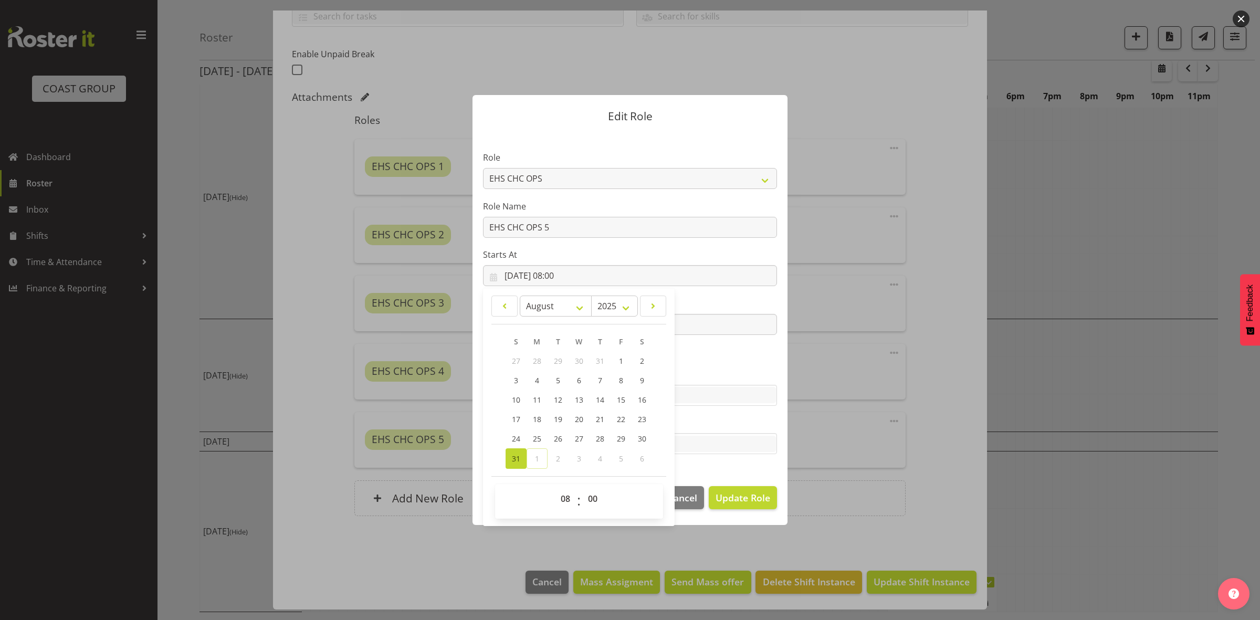
click at [734, 431] on div "Tasks Do toolbox talk Give mark a cuddle See client before you leave Unload tru…" at bounding box center [630, 435] width 294 height 38
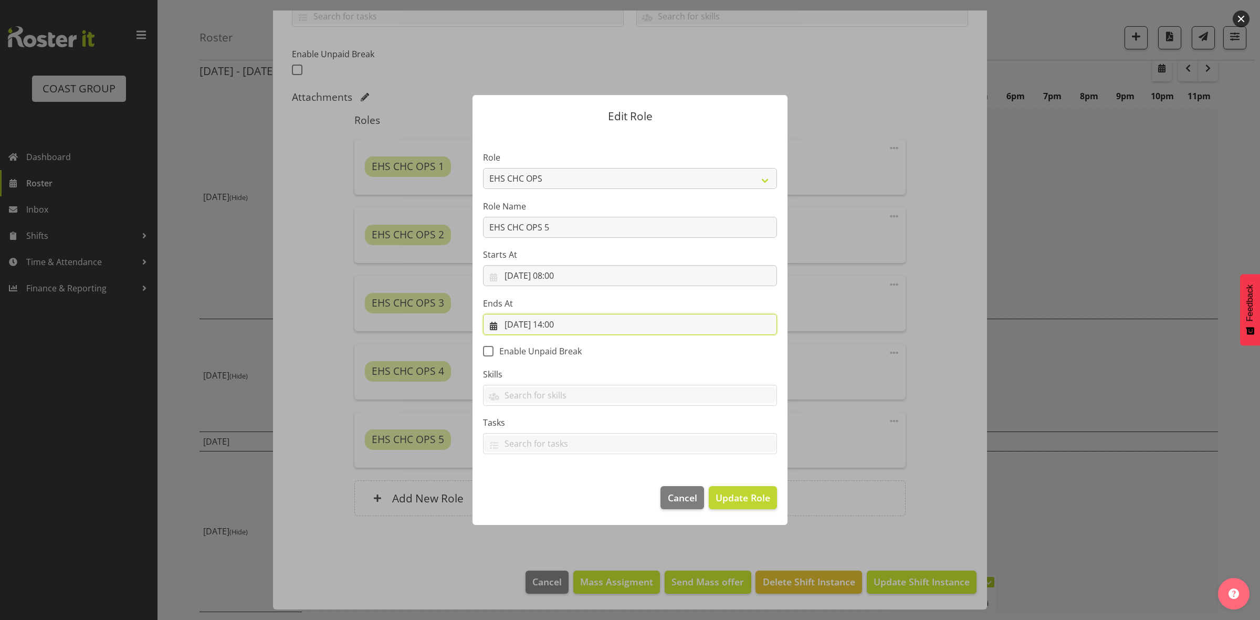
click at [562, 326] on input "[DATE] 14:00" at bounding box center [630, 324] width 294 height 21
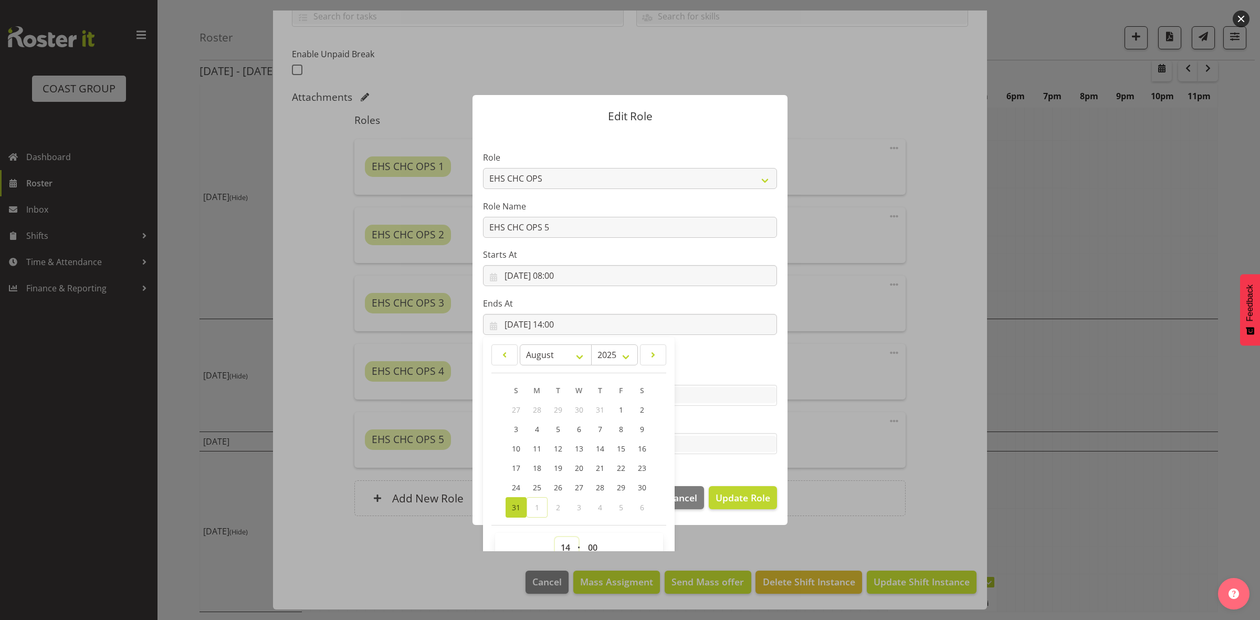
click at [560, 550] on select "00 01 02 03 04 05 06 07 08 09 10 11 12 13 14 15 16 17 18 19 20 21 22 23" at bounding box center [567, 547] width 24 height 21
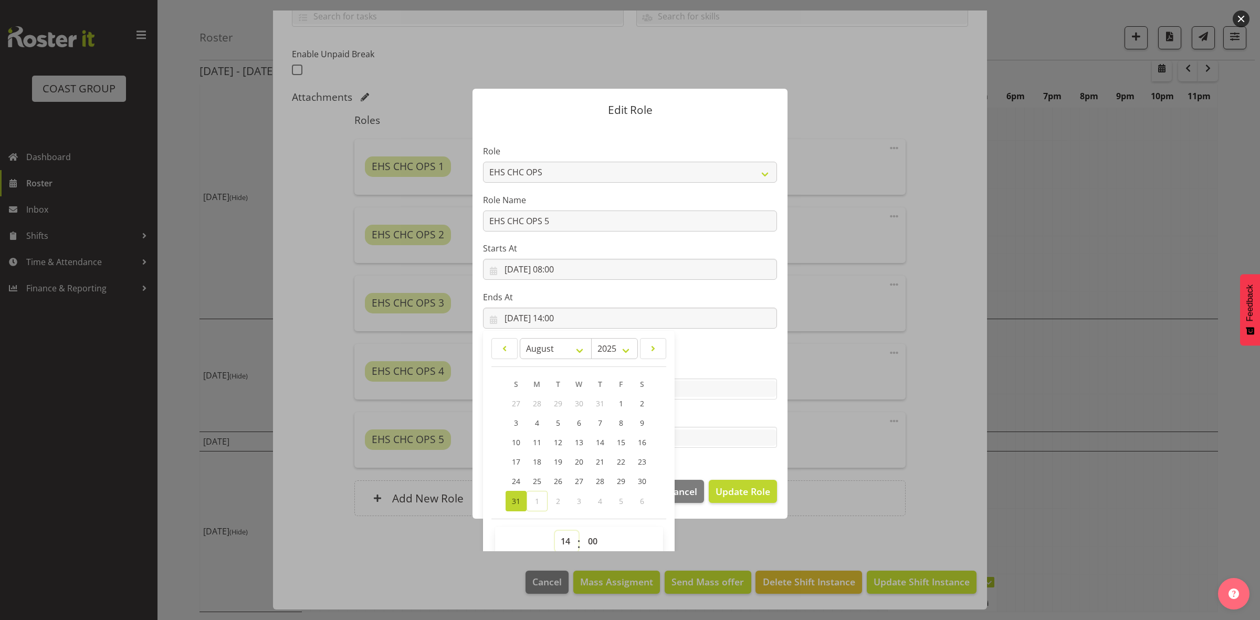
select select "13"
click at [555, 531] on select "00 01 02 03 04 05 06 07 08 09 10 11 12 13 14 15 16 17 18 19 20 21 22 23" at bounding box center [567, 541] width 24 height 21
type input "[DATE] 13:00"
click at [586, 533] on select "00 01 02 03 04 05 06 07 08 09 10 11 12 13 14 15 16 17 18 19 20 21 22 23 24 25 2…" at bounding box center [594, 541] width 24 height 21
select select "30"
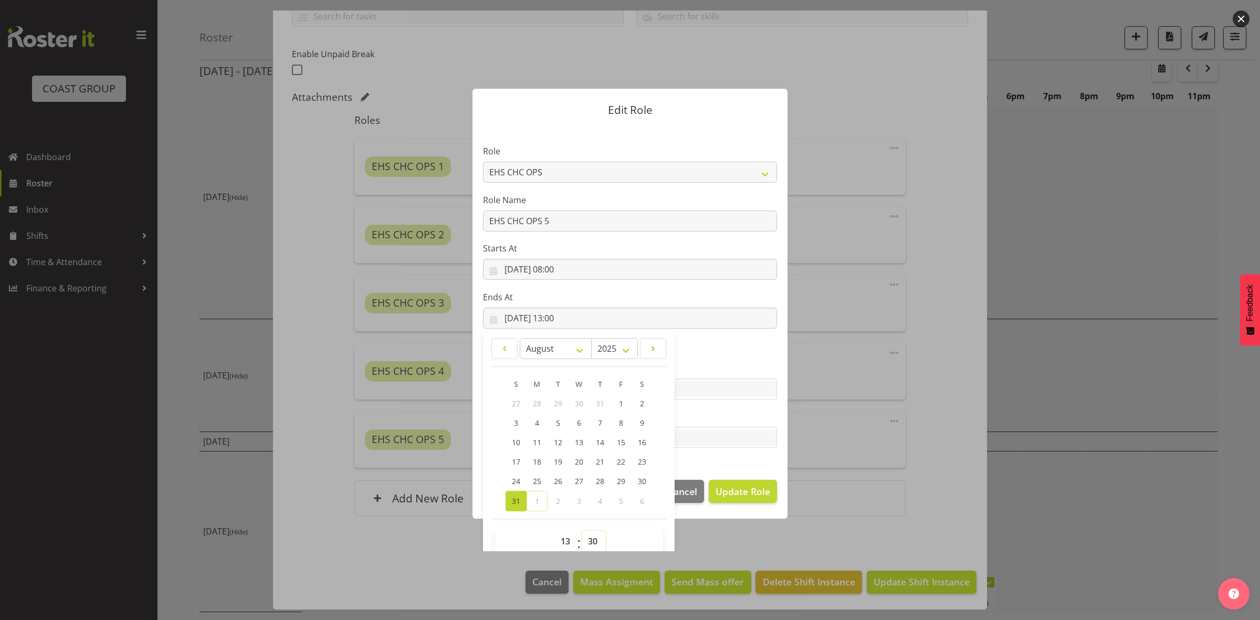
click at [582, 531] on select "00 01 02 03 04 05 06 07 08 09 10 11 12 13 14 15 16 17 18 19 20 21 22 23 24 25 2…" at bounding box center [594, 541] width 24 height 21
type input "[DATE] 13:30"
click at [702, 457] on section "Role ACCOUNT MANAGER ACCOUNT MANAGER DW ACCOUNTS [PERSON_NAME] VEHICLES AKL [PE…" at bounding box center [630, 297] width 315 height 343
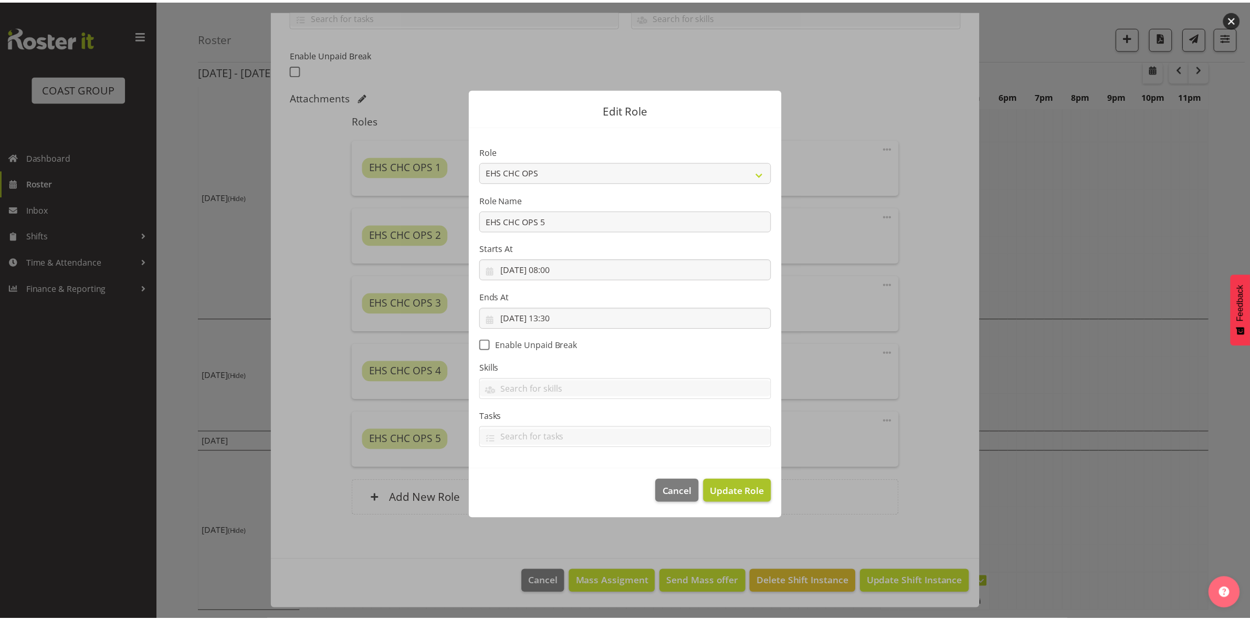
scroll to position [0, 0]
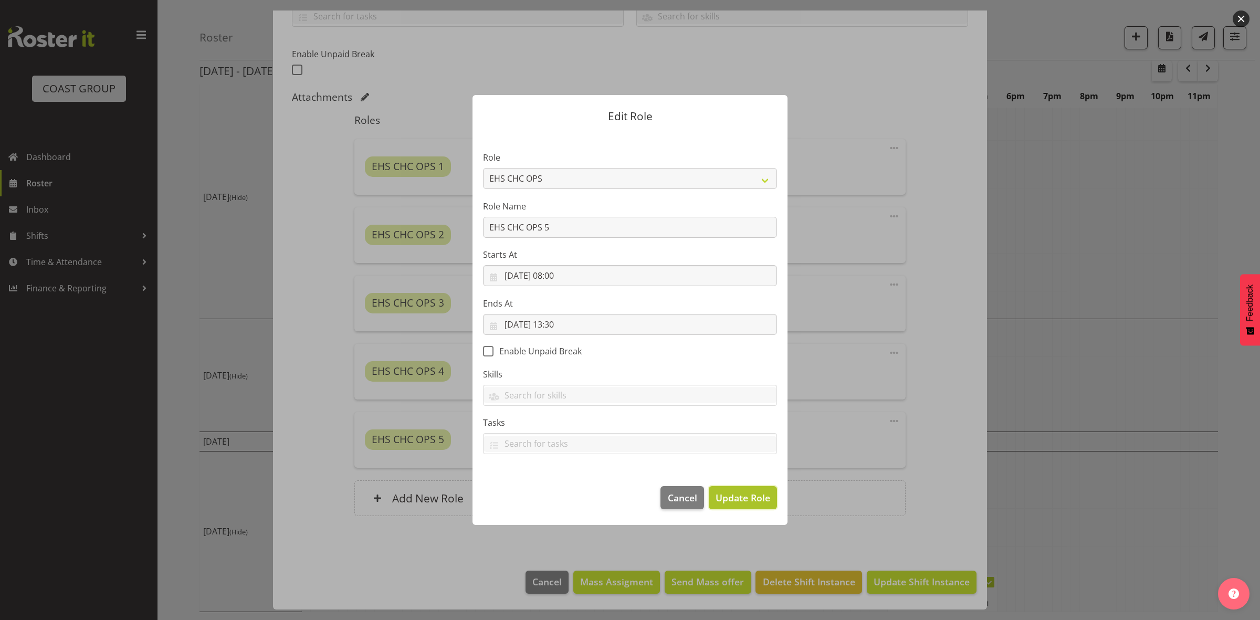
click at [733, 502] on span "Update Role" at bounding box center [743, 498] width 55 height 14
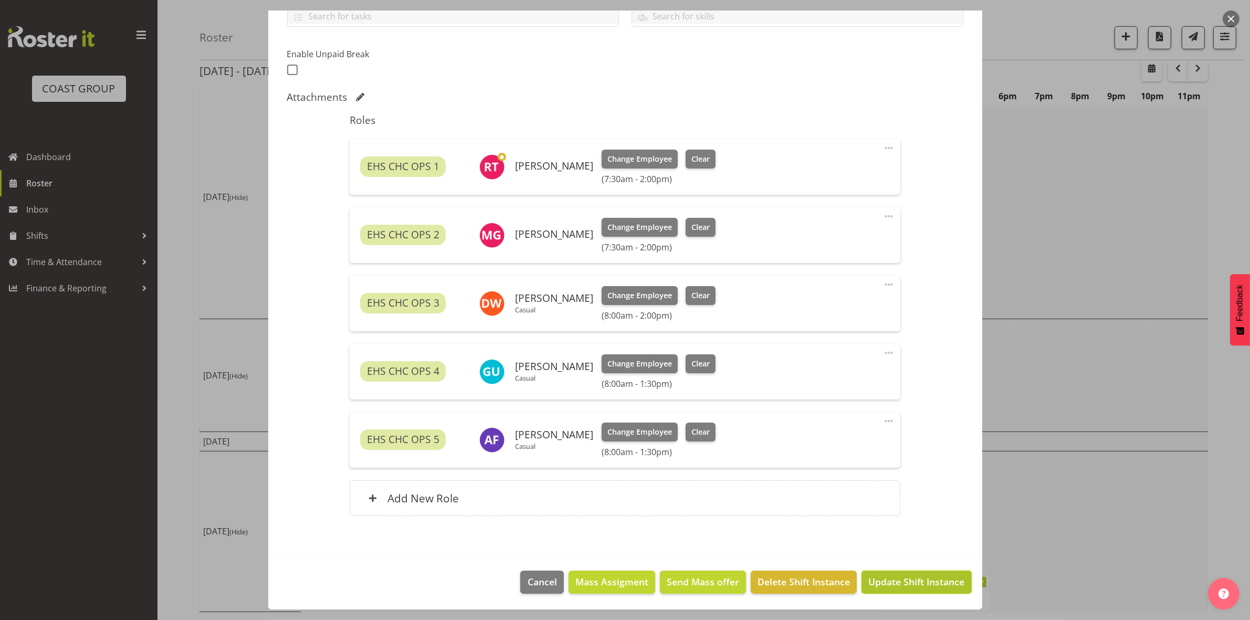
click at [878, 581] on span "Update Shift Instance" at bounding box center [916, 582] width 96 height 14
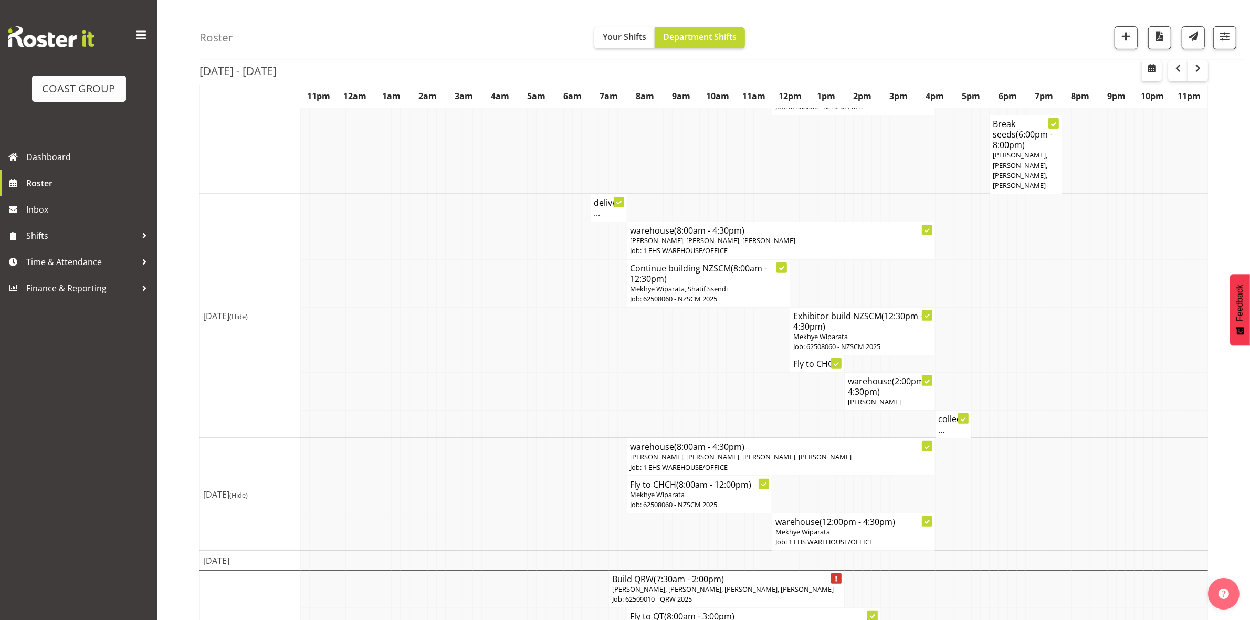
scroll to position [515, 0]
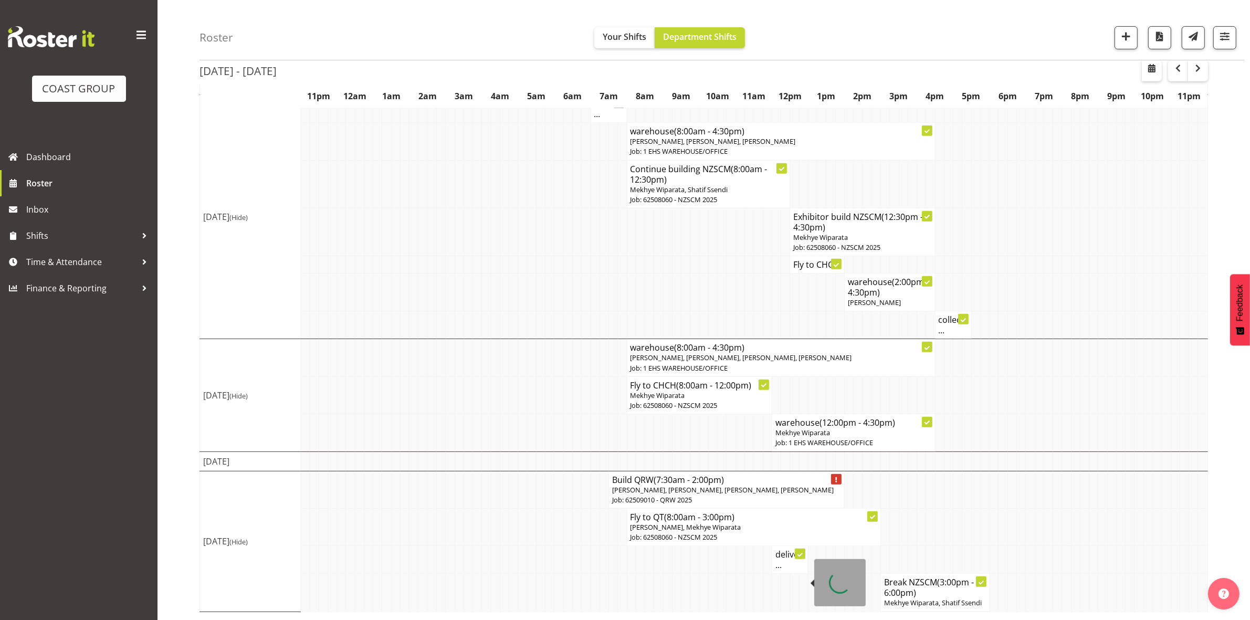
click at [799, 559] on div at bounding box center [800, 554] width 11 height 11
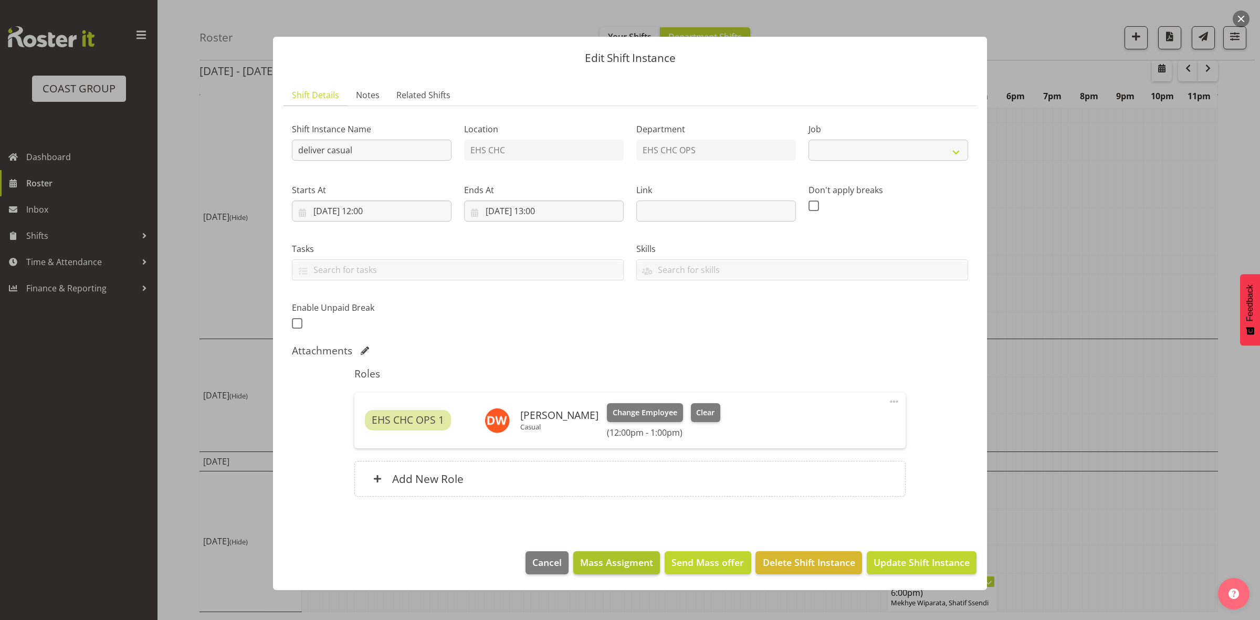
select select "8688"
click at [774, 560] on span "Delete Shift Instance" at bounding box center [809, 562] width 92 height 14
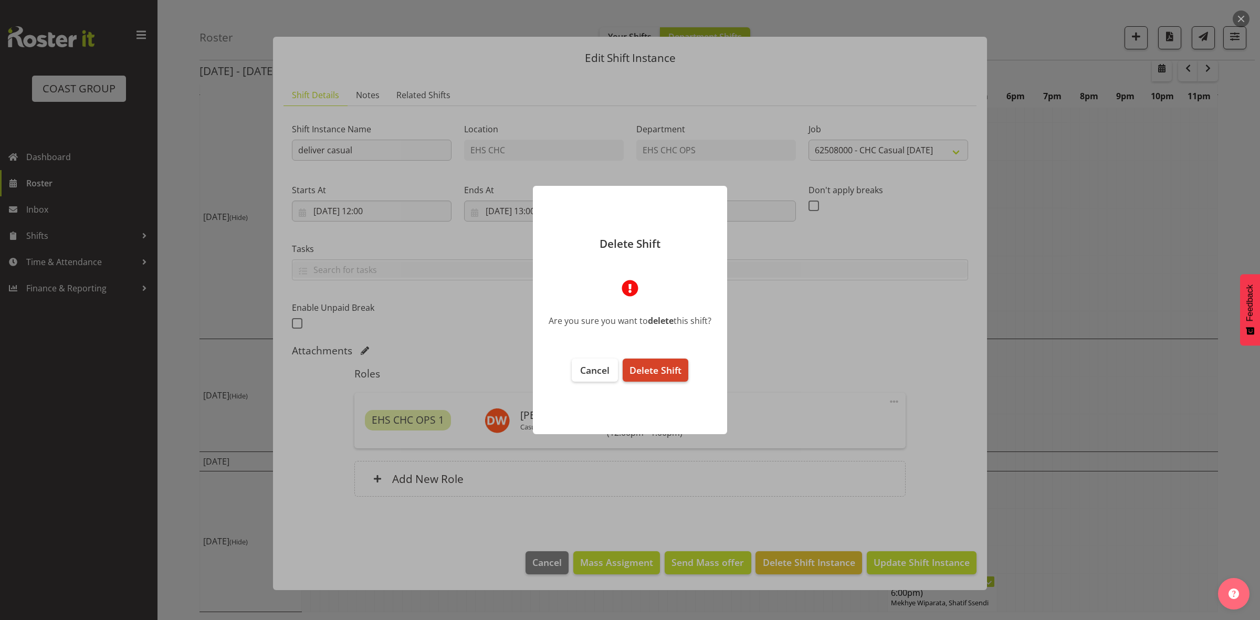
click at [672, 376] on button "Delete Shift" at bounding box center [656, 370] width 66 height 23
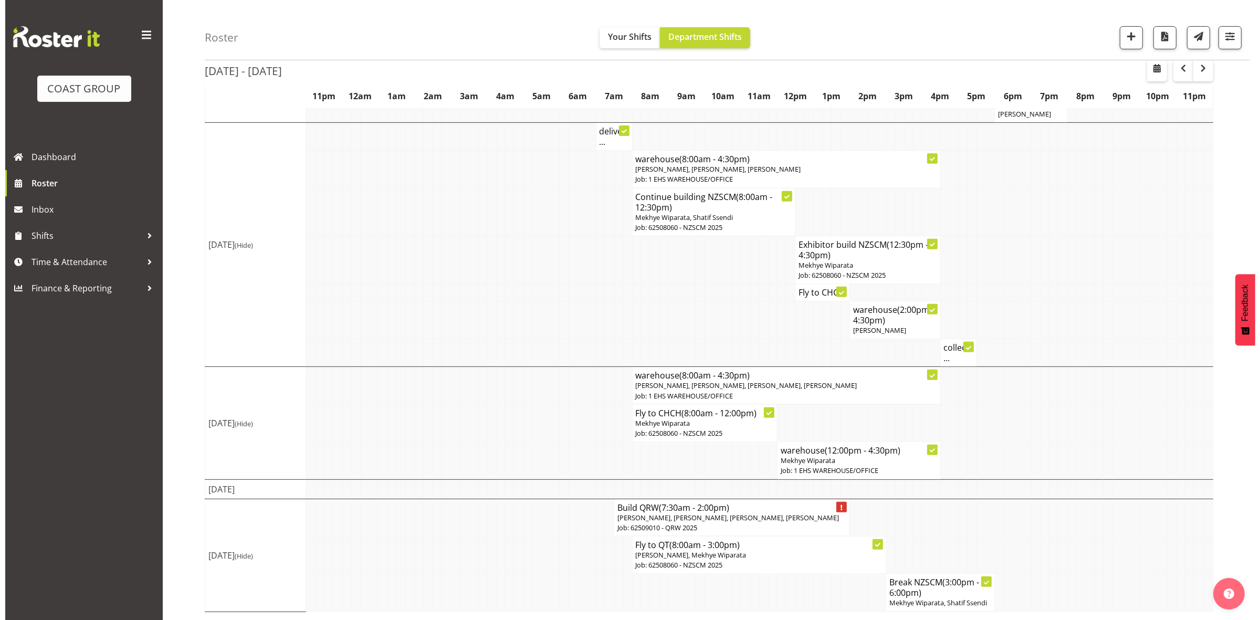
scroll to position [487, 0]
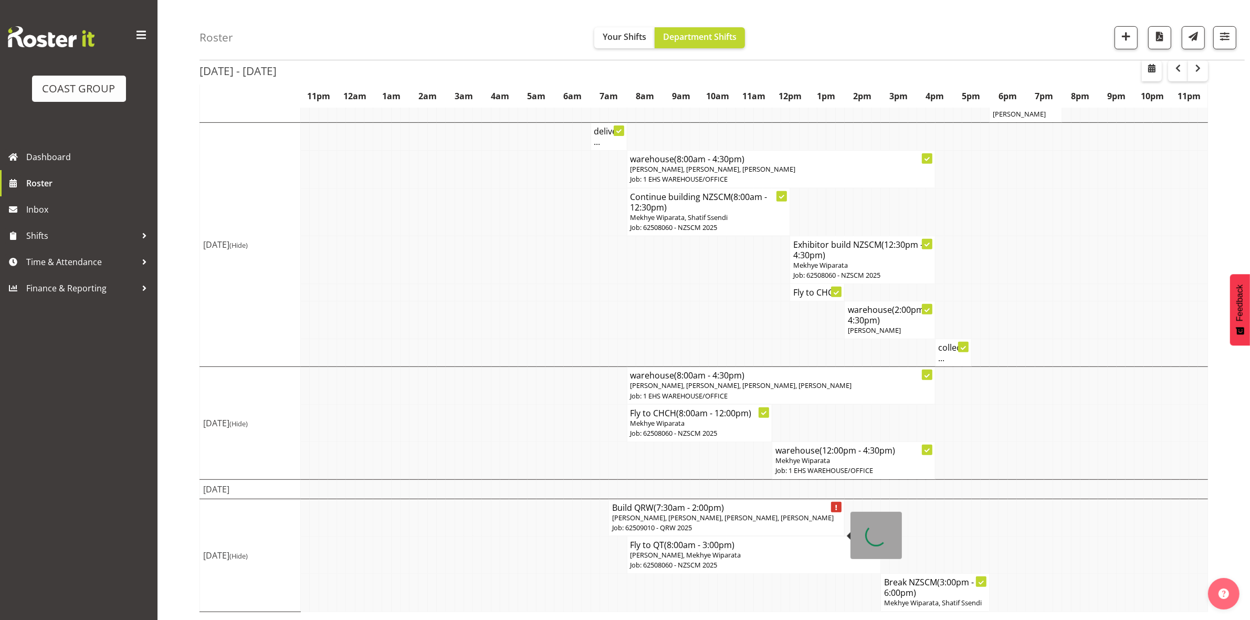
click at [776, 515] on p "[PERSON_NAME], [PERSON_NAME], [PERSON_NAME], [PERSON_NAME]" at bounding box center [726, 518] width 229 height 10
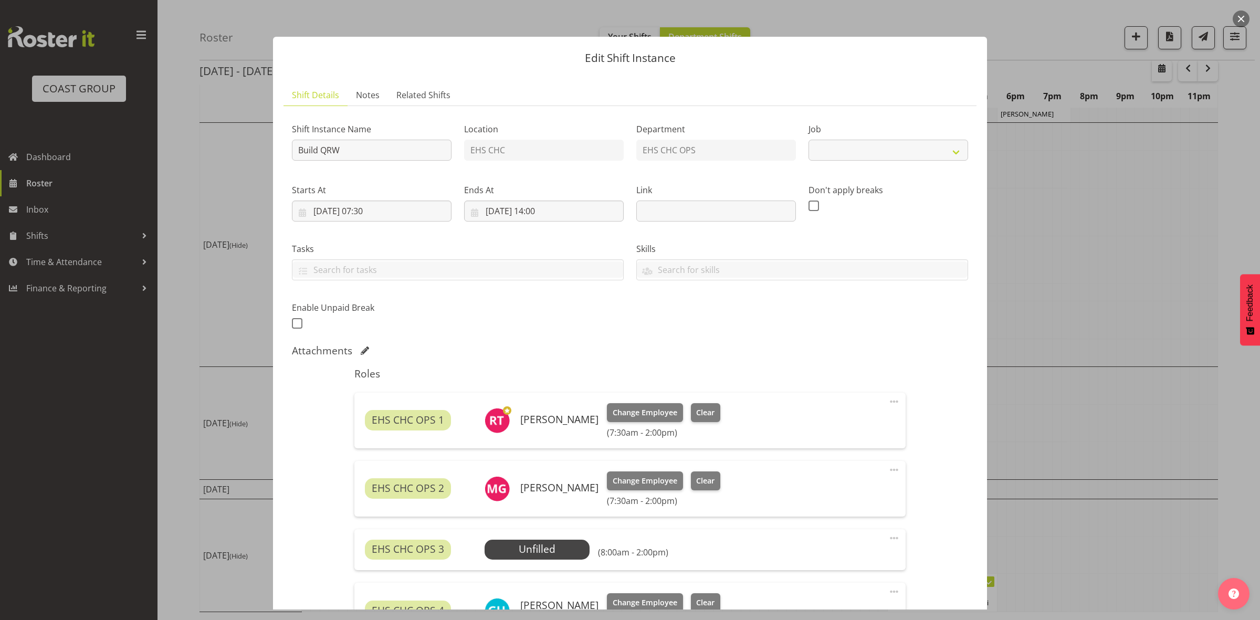
select select "9062"
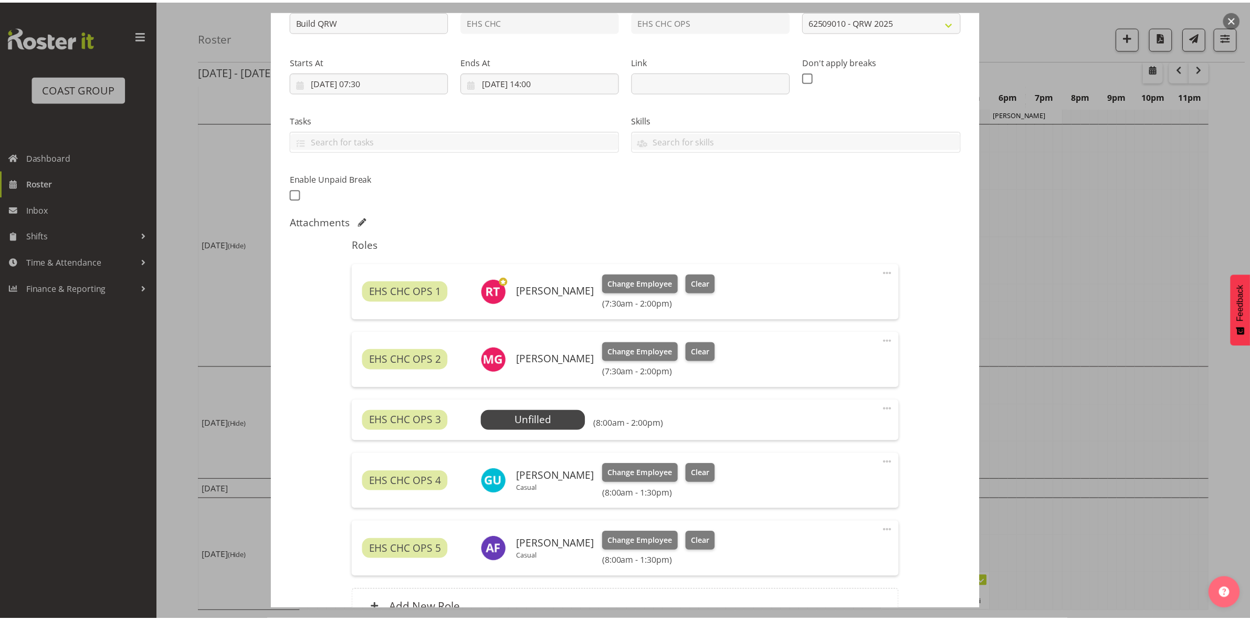
scroll to position [239, 0]
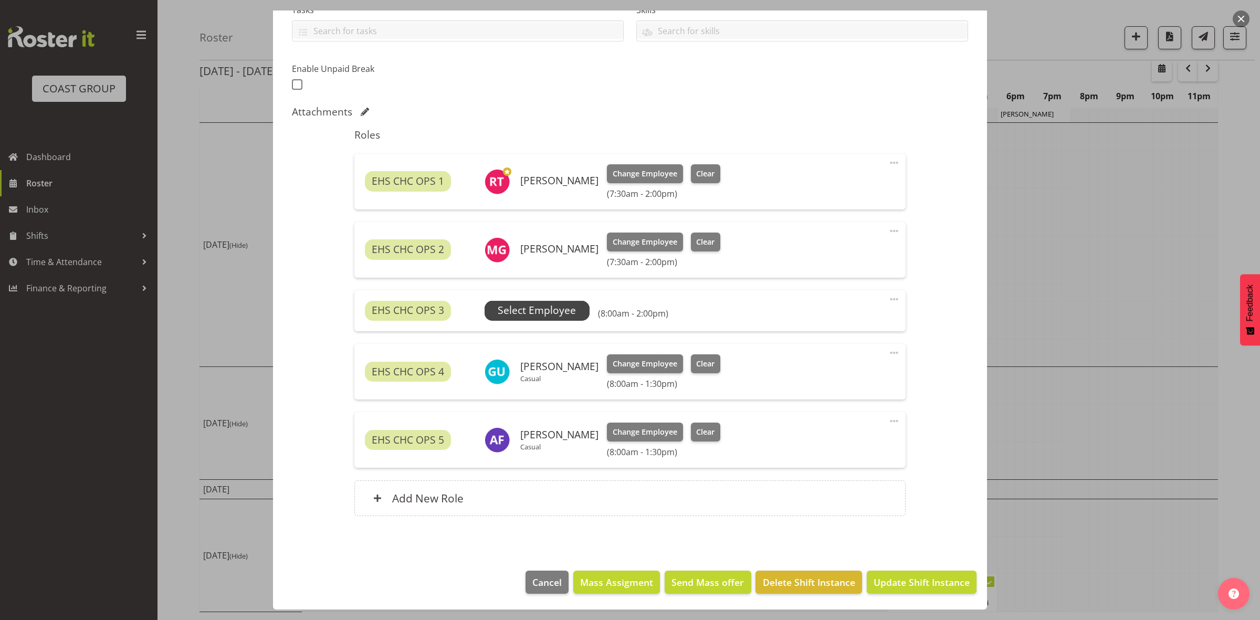
click at [531, 312] on span "Select Employee" at bounding box center [537, 310] width 78 height 15
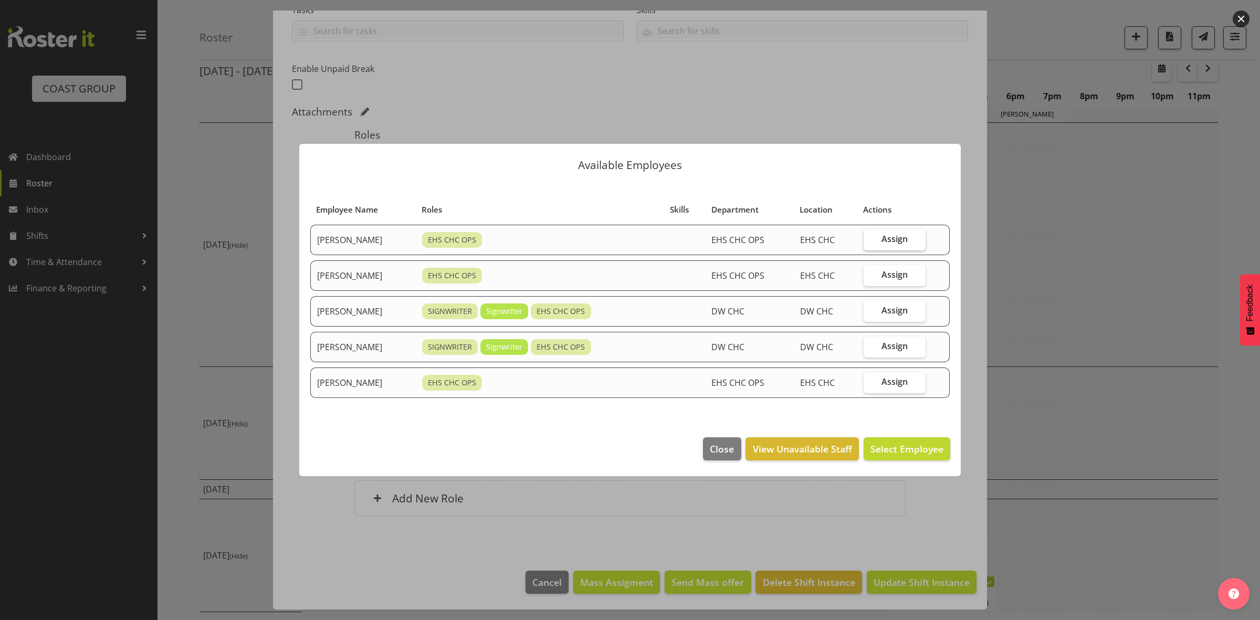
click at [889, 232] on label "Assign" at bounding box center [895, 239] width 62 height 21
click at [870, 236] on input "Assign" at bounding box center [867, 239] width 7 height 7
checkbox input "true"
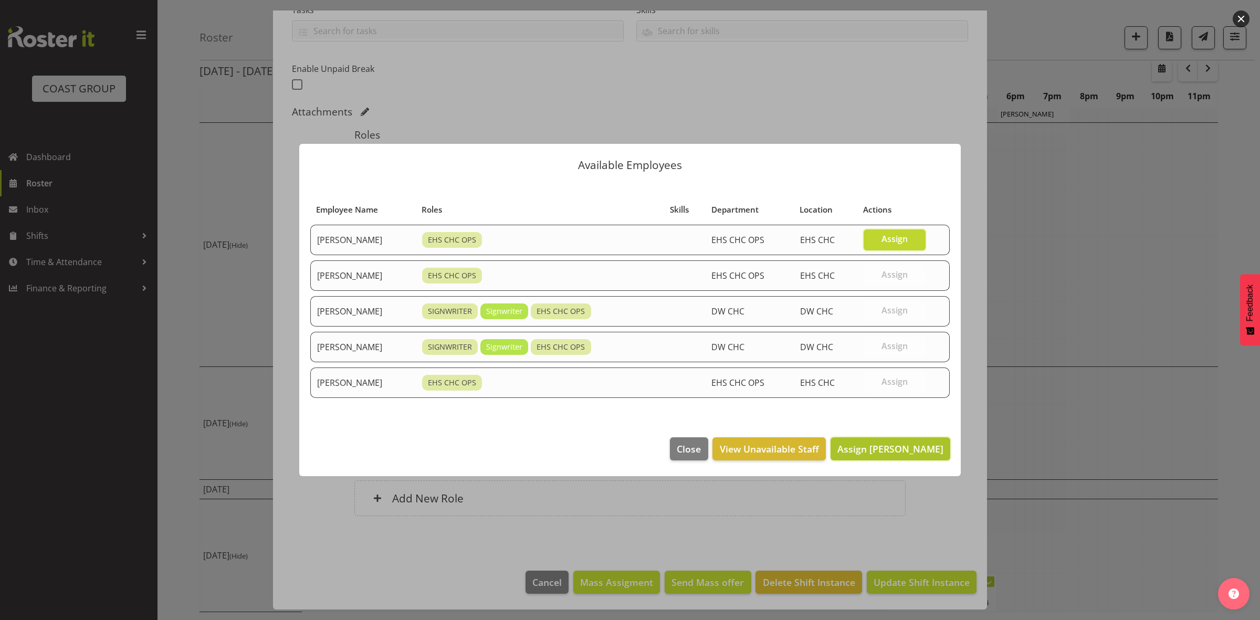
click at [864, 447] on span "Assign [PERSON_NAME]" at bounding box center [890, 449] width 106 height 13
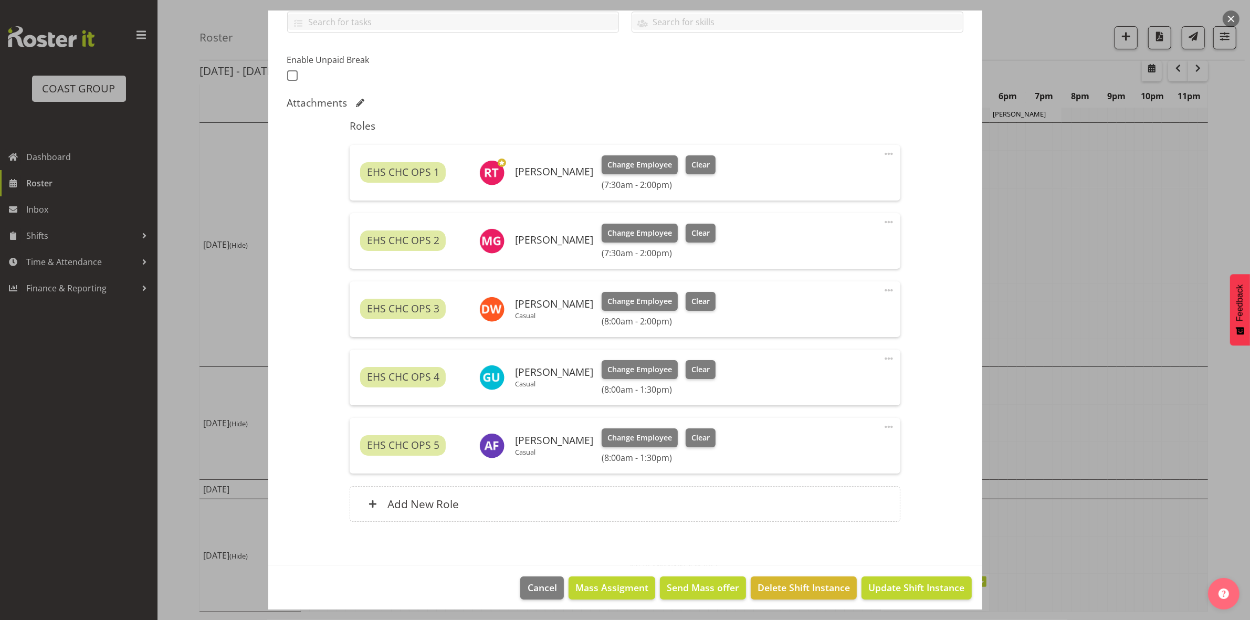
scroll to position [254, 0]
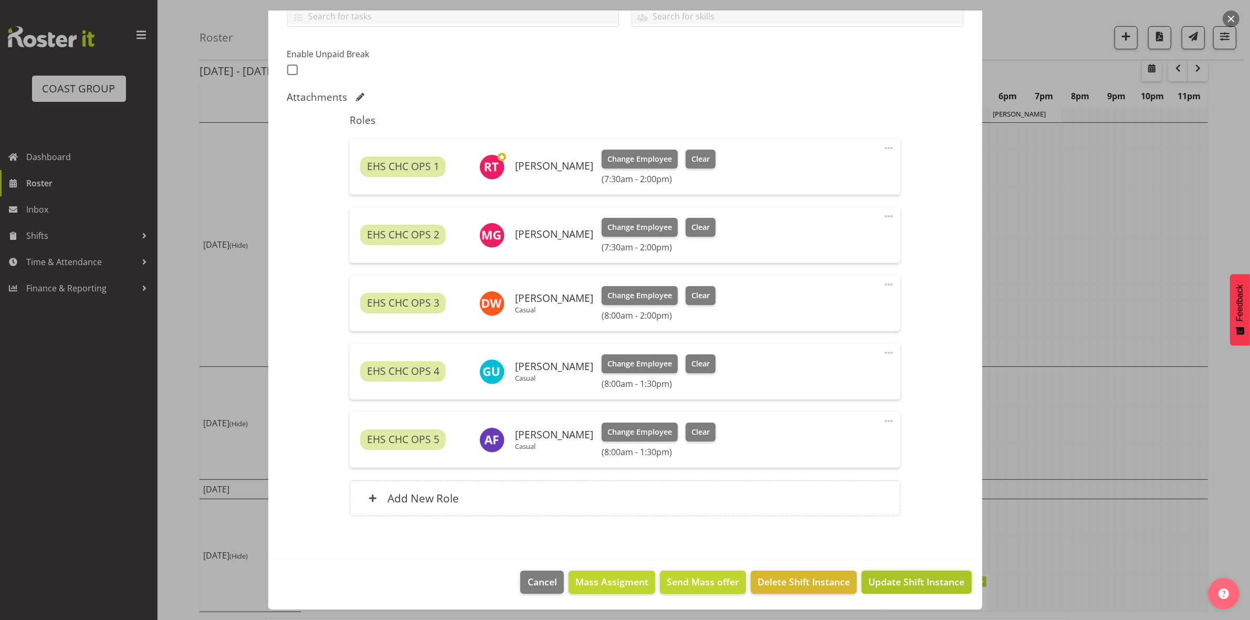
click at [876, 581] on span "Update Shift Instance" at bounding box center [916, 582] width 96 height 14
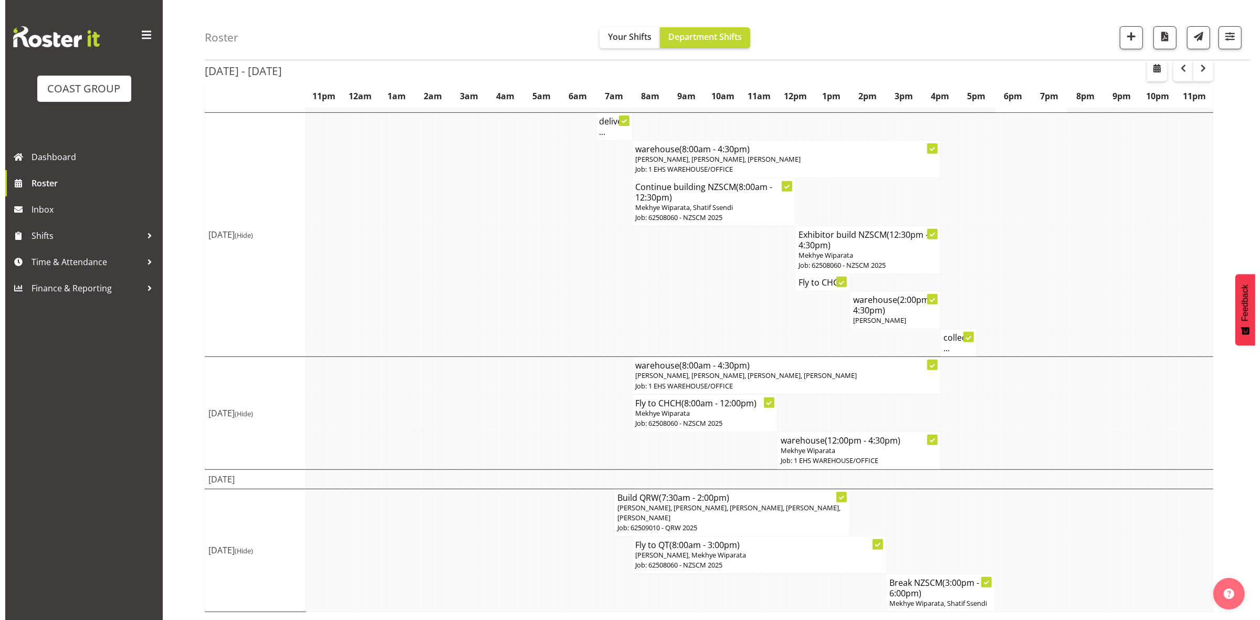
scroll to position [487, 0]
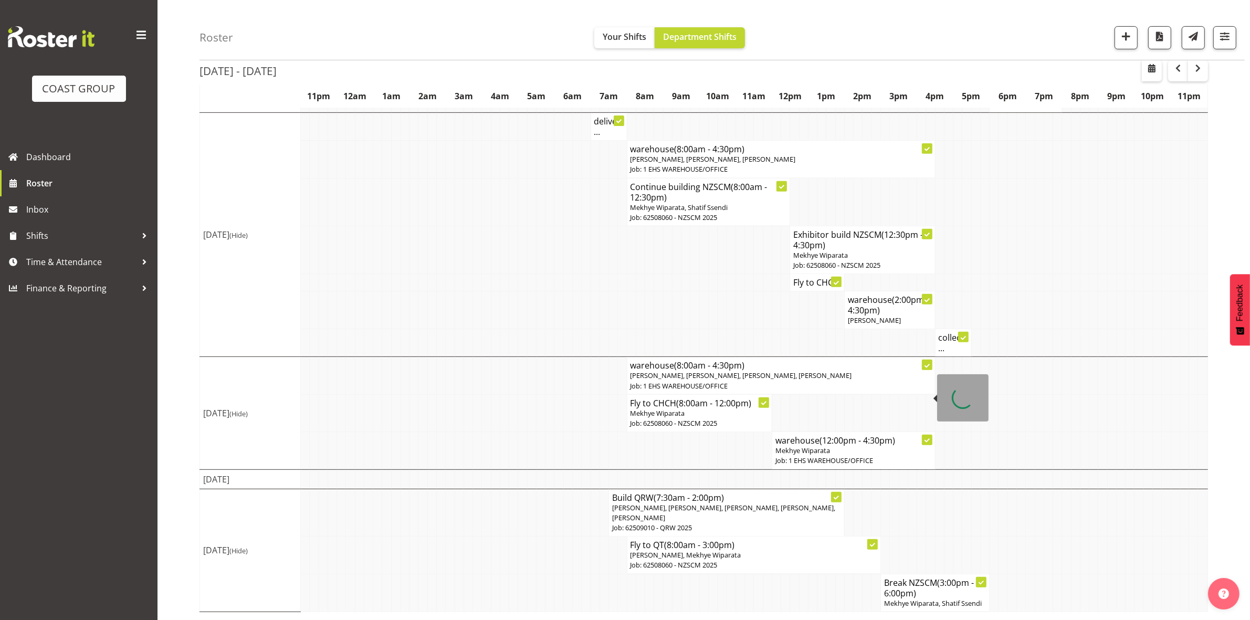
click at [669, 374] on span "[PERSON_NAME], [PERSON_NAME], [PERSON_NAME], [PERSON_NAME]" at bounding box center [742, 375] width 222 height 9
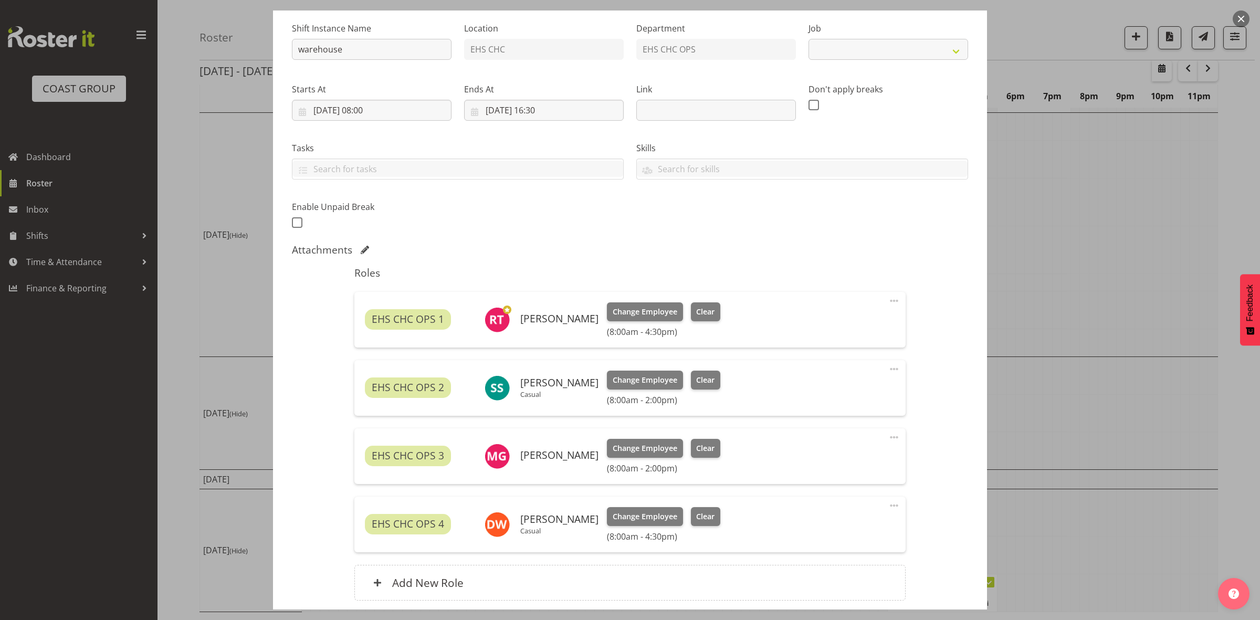
scroll to position [185, 0]
select select "69"
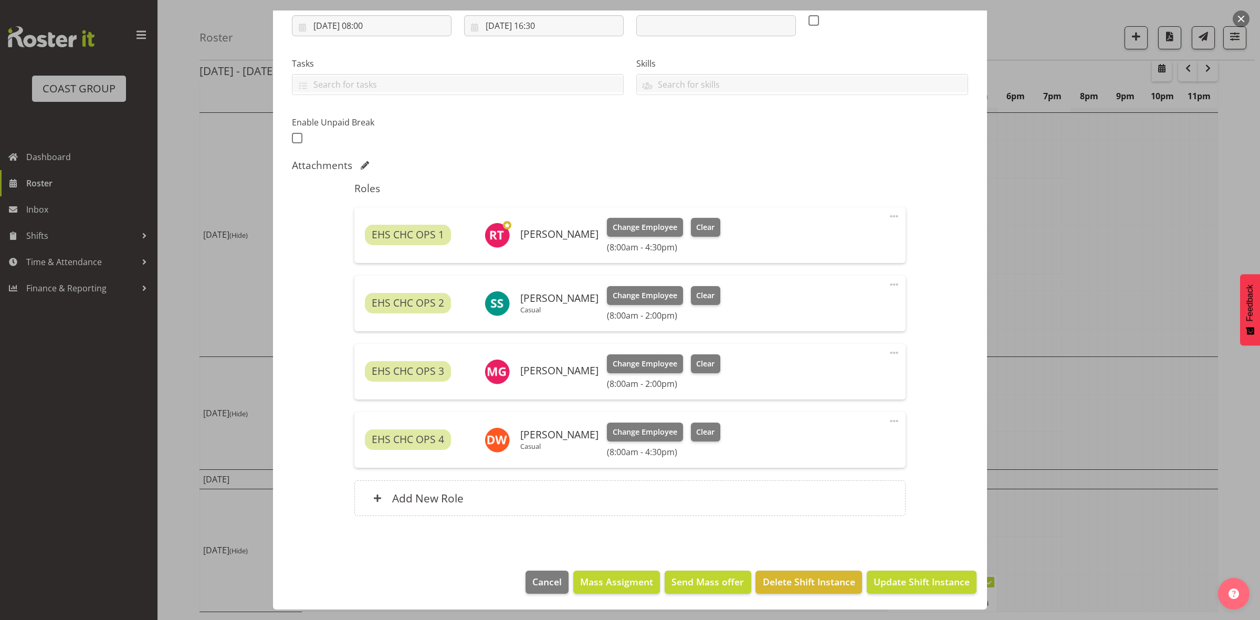
click at [888, 421] on span at bounding box center [894, 421] width 13 height 13
click at [851, 437] on link "Edit" at bounding box center [850, 446] width 101 height 19
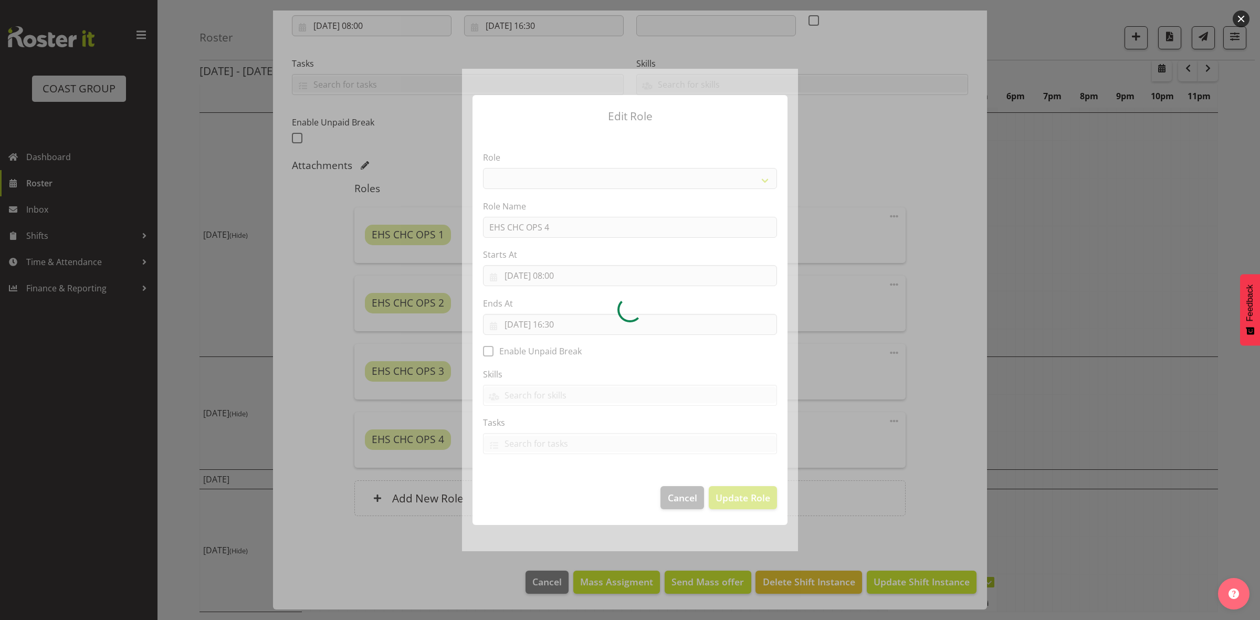
select select "192"
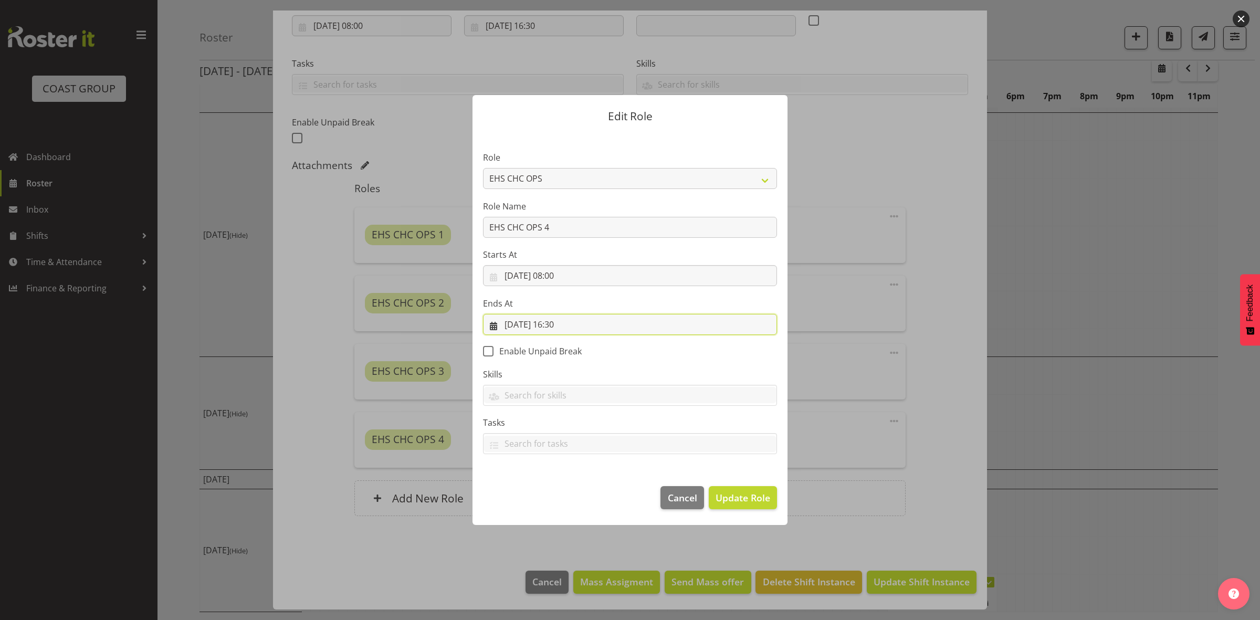
click at [560, 326] on input "[DATE] 16:30" at bounding box center [630, 324] width 294 height 21
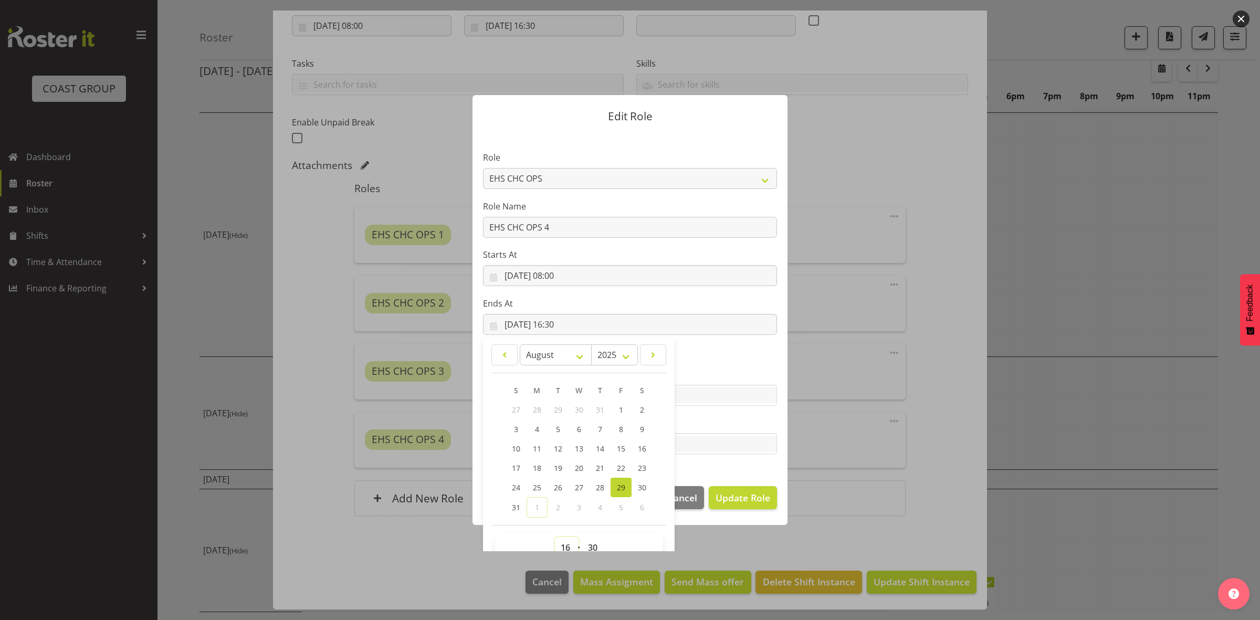
click at [560, 550] on select "00 01 02 03 04 05 06 07 08 09 10 11 12 13 14 15 16 17 18 19 20 21 22 23" at bounding box center [567, 547] width 24 height 21
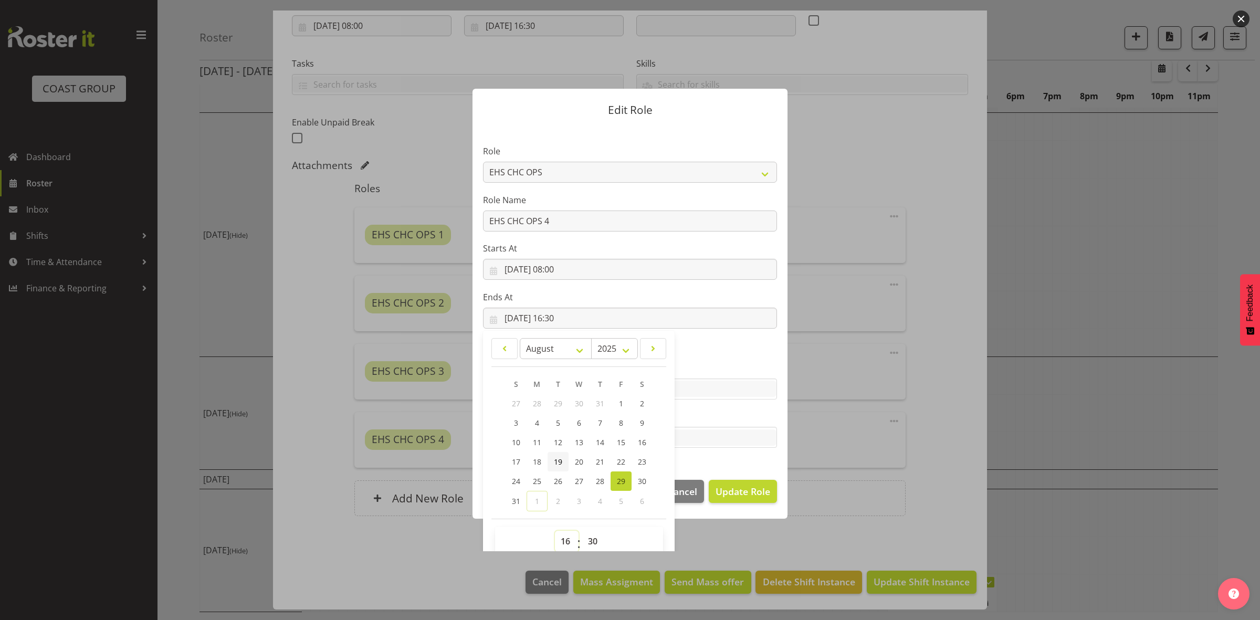
select select "15"
click at [555, 531] on select "00 01 02 03 04 05 06 07 08 09 10 11 12 13 14 15 16 17 18 19 20 21 22 23" at bounding box center [567, 541] width 24 height 21
type input "[DATE] 15:30"
click at [750, 489] on span "Update Role" at bounding box center [743, 492] width 55 height 14
select select
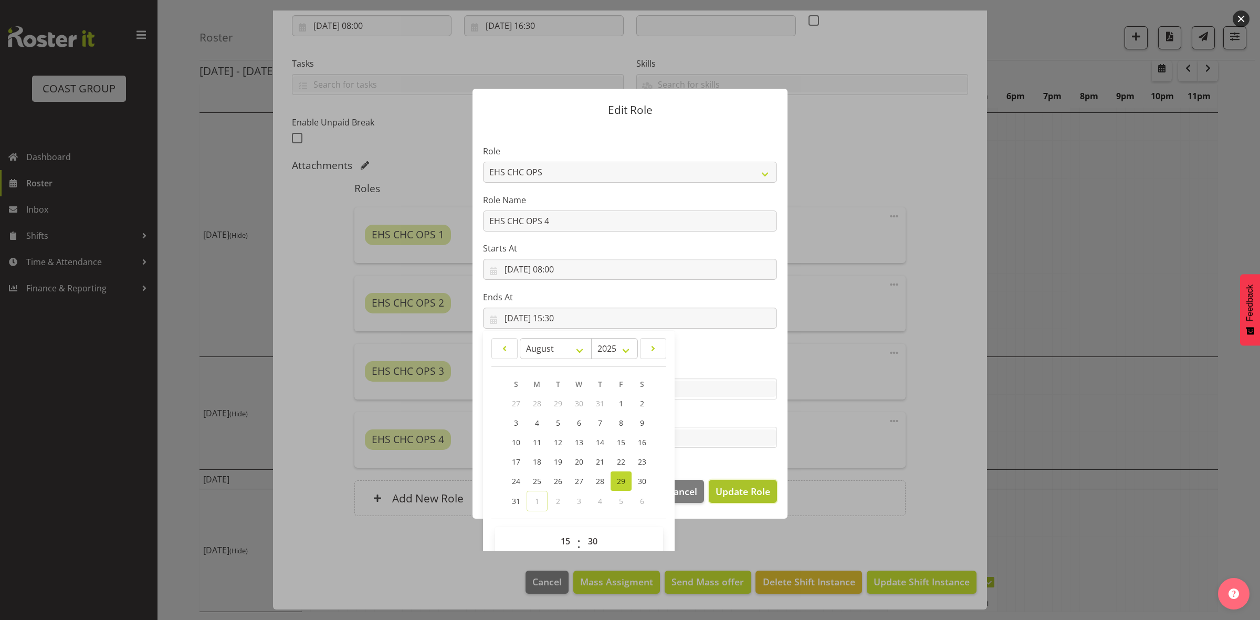
select select
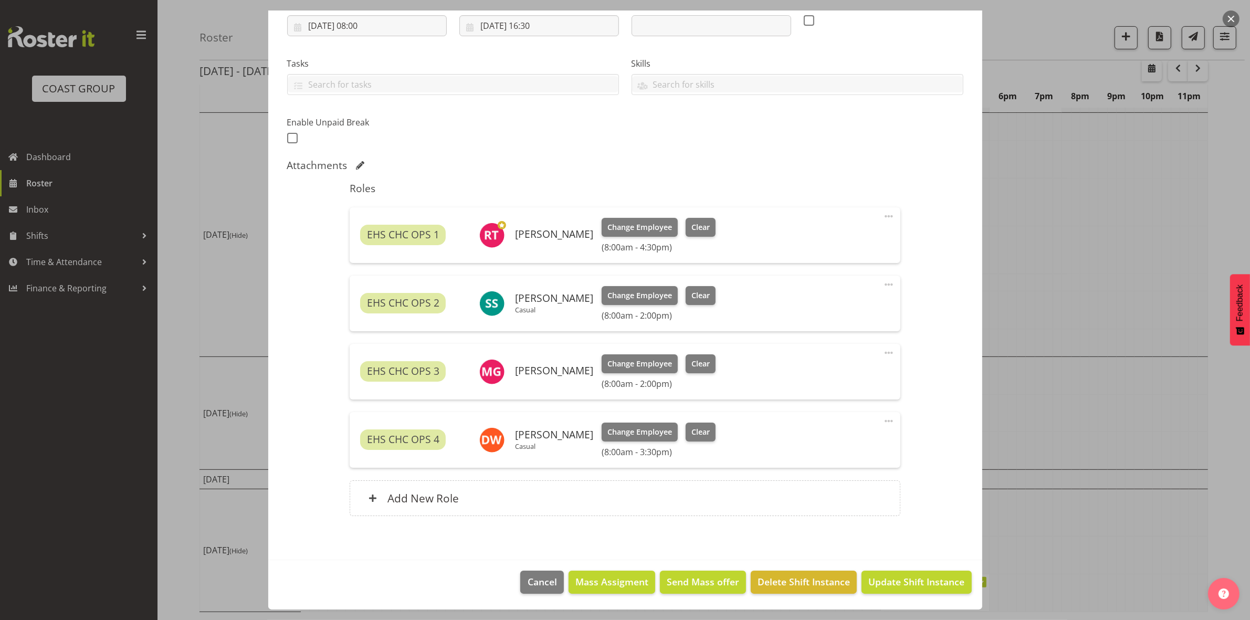
click at [883, 285] on span at bounding box center [889, 284] width 13 height 13
click at [800, 285] on div "EHS CHC OPS 2 Shatif Ssendi Casual Change Employee Clear (8:00am - 2:00pm) Edit…" at bounding box center [625, 304] width 551 height 56
click at [883, 216] on span at bounding box center [889, 216] width 13 height 13
click at [837, 243] on link "Edit" at bounding box center [844, 241] width 101 height 19
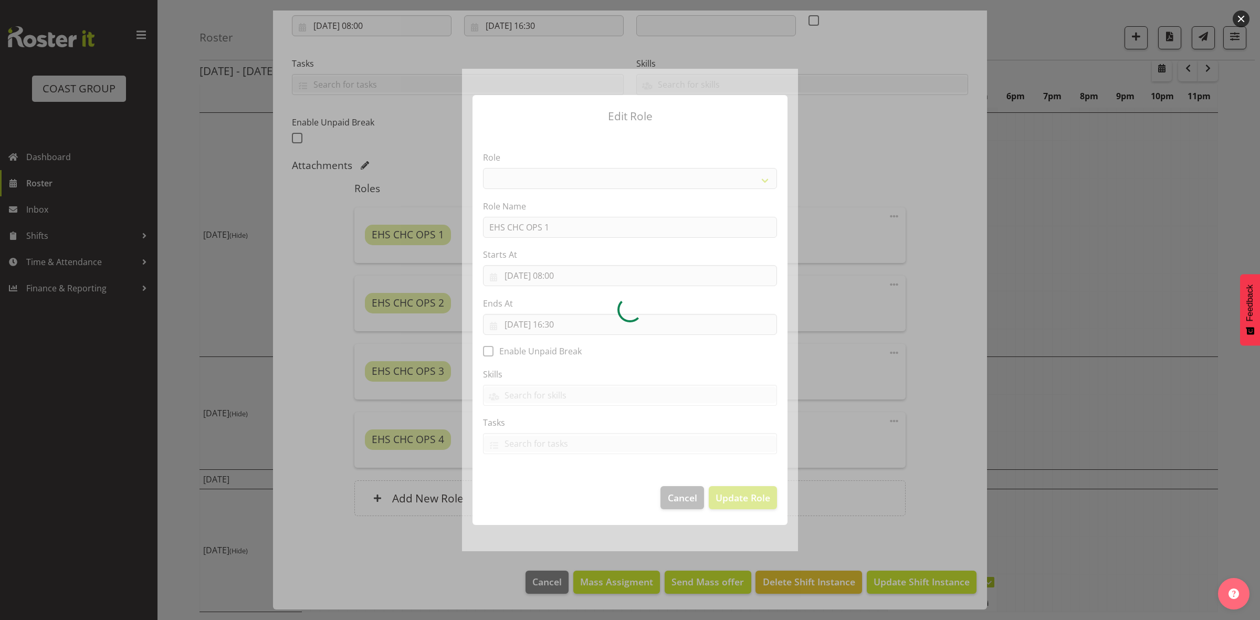
select select "192"
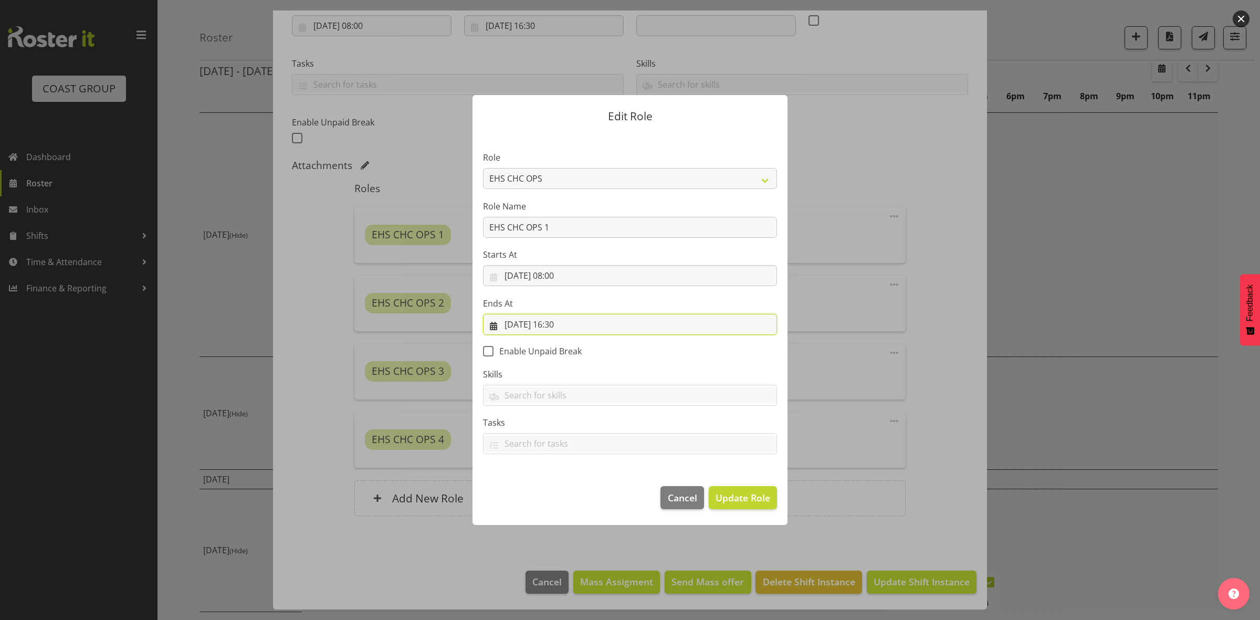
click at [558, 326] on input "[DATE] 16:30" at bounding box center [630, 324] width 294 height 21
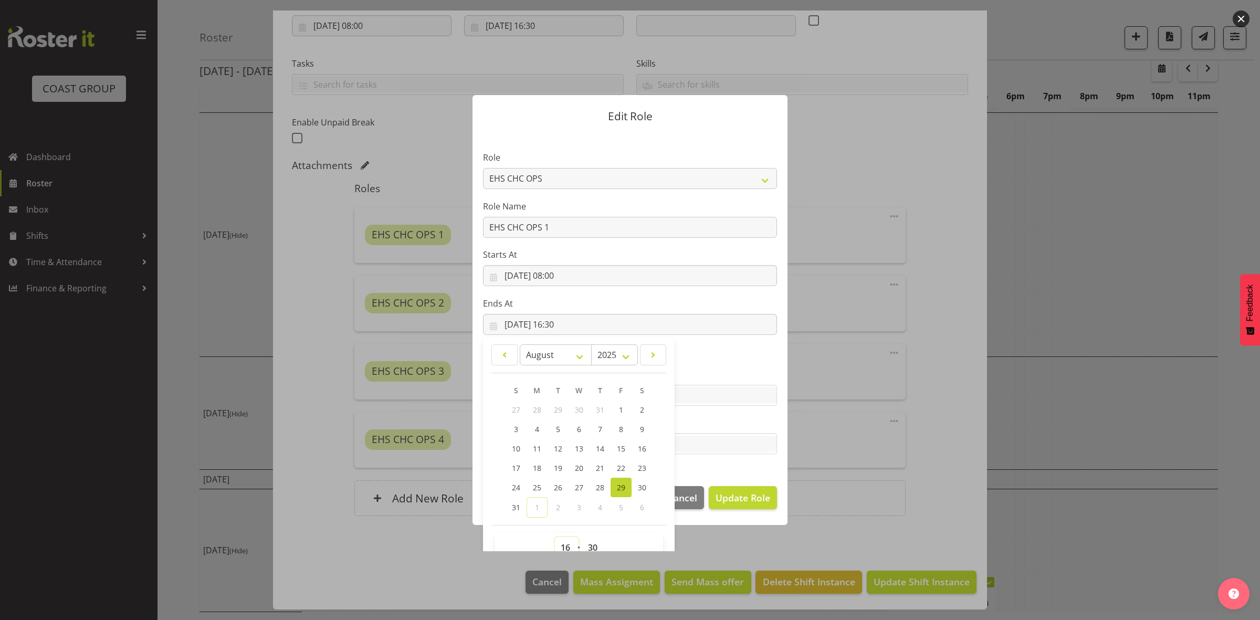
click at [557, 548] on select "00 01 02 03 04 05 06 07 08 09 10 11 12 13 14 15 16 17 18 19 20 21 22 23" at bounding box center [567, 547] width 24 height 21
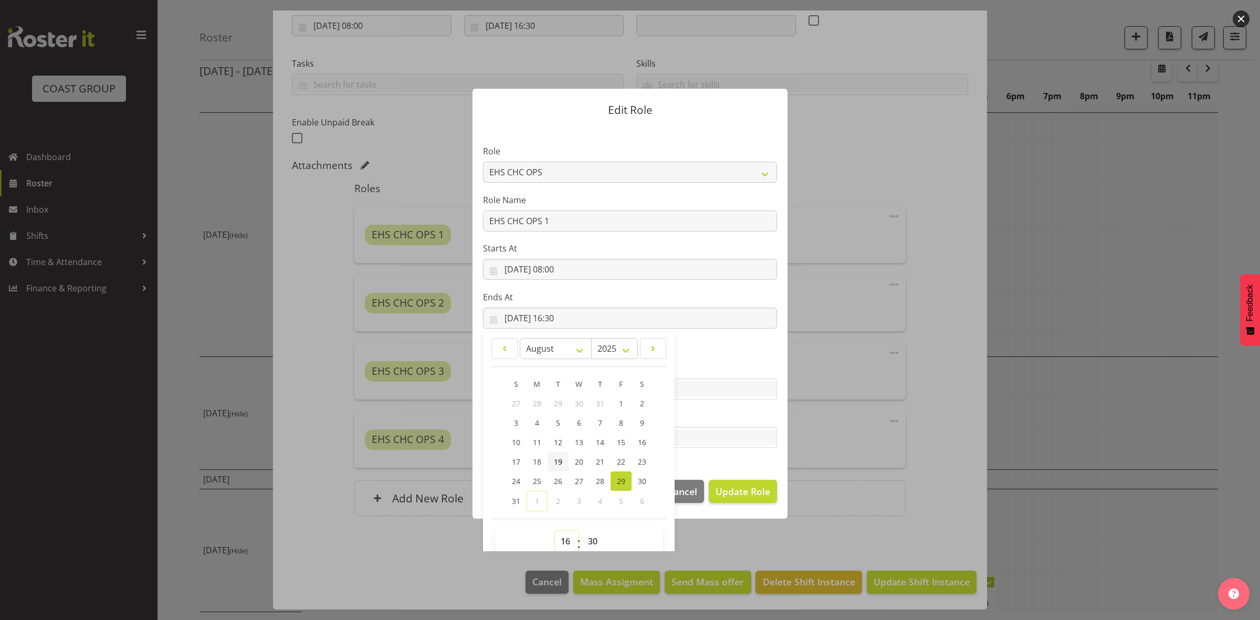
select select "15"
click at [555, 531] on select "00 01 02 03 04 05 06 07 08 09 10 11 12 13 14 15 16 17 18 19 20 21 22 23" at bounding box center [567, 541] width 24 height 21
type input "[DATE] 15:30"
click at [739, 487] on span "Update Role" at bounding box center [743, 492] width 55 height 14
select select
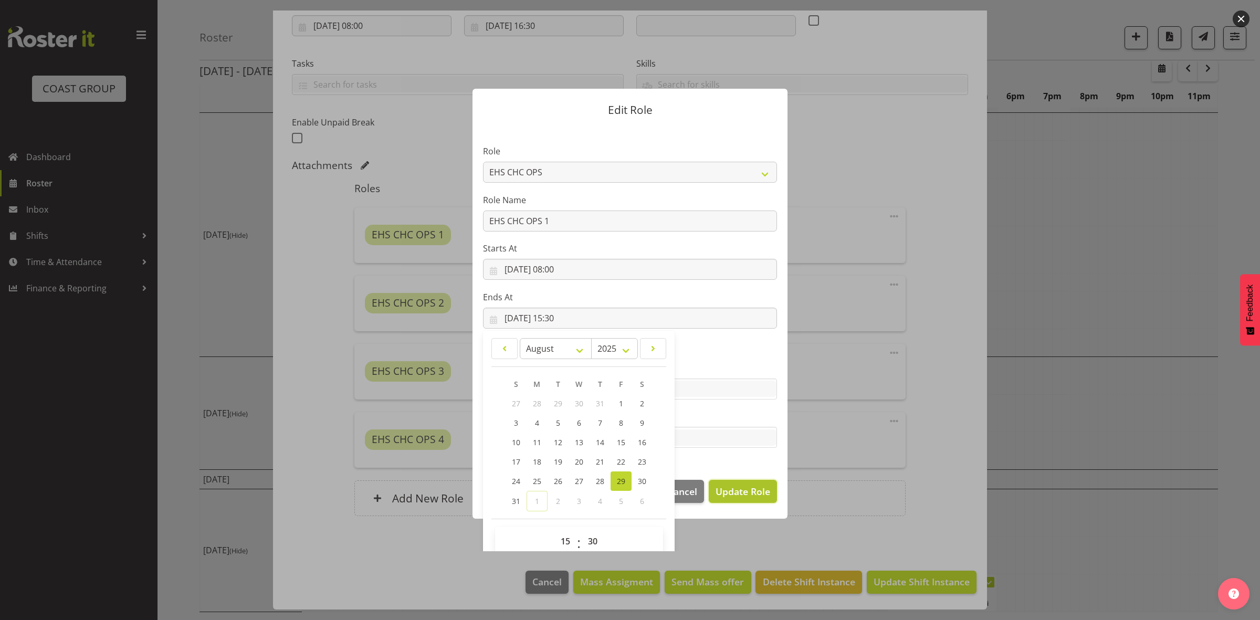
select select
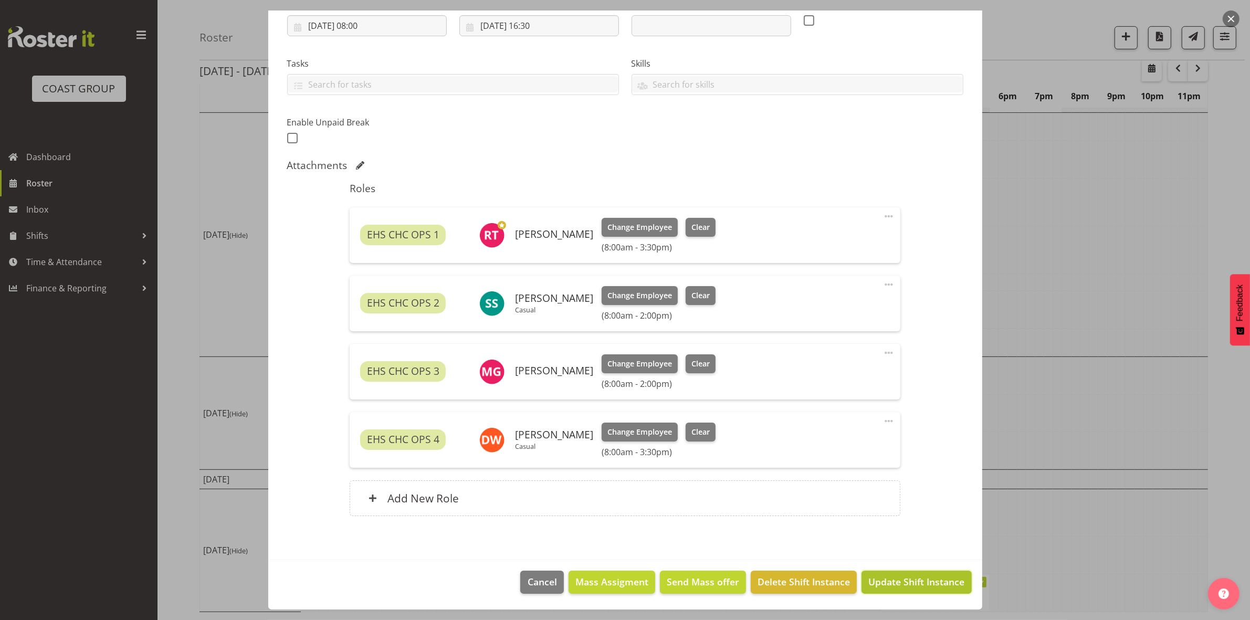
click at [901, 582] on span "Update Shift Instance" at bounding box center [916, 582] width 96 height 14
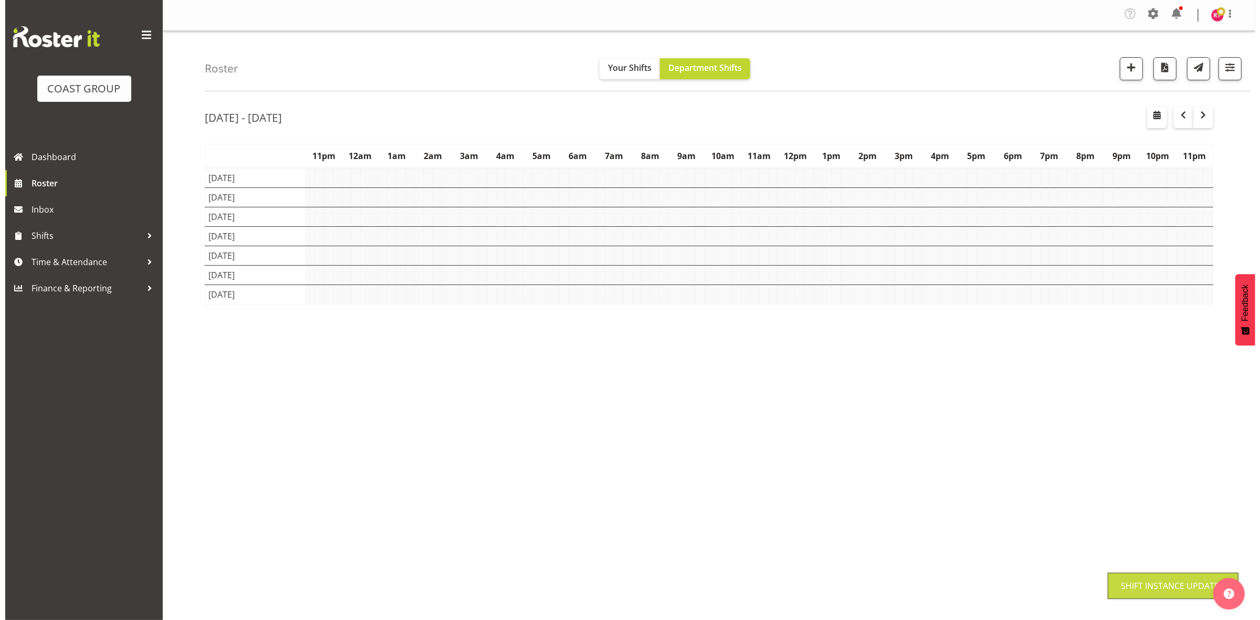
scroll to position [0, 0]
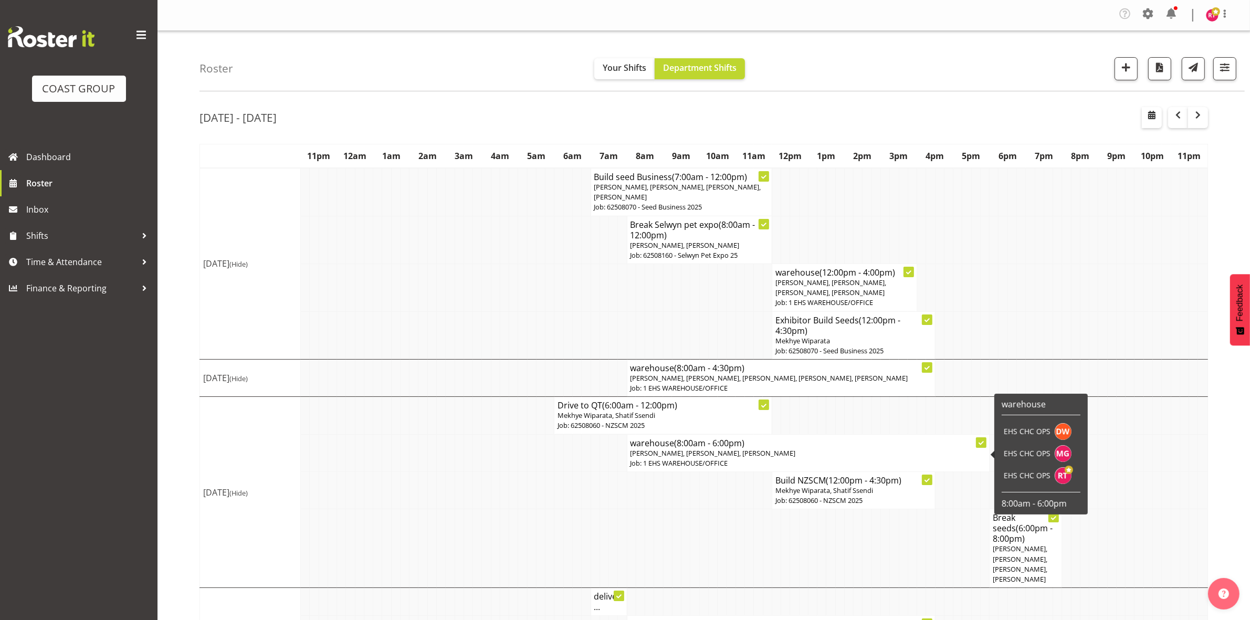
click at [688, 458] on span "[PERSON_NAME], [PERSON_NAME], [PERSON_NAME]" at bounding box center [713, 452] width 165 height 9
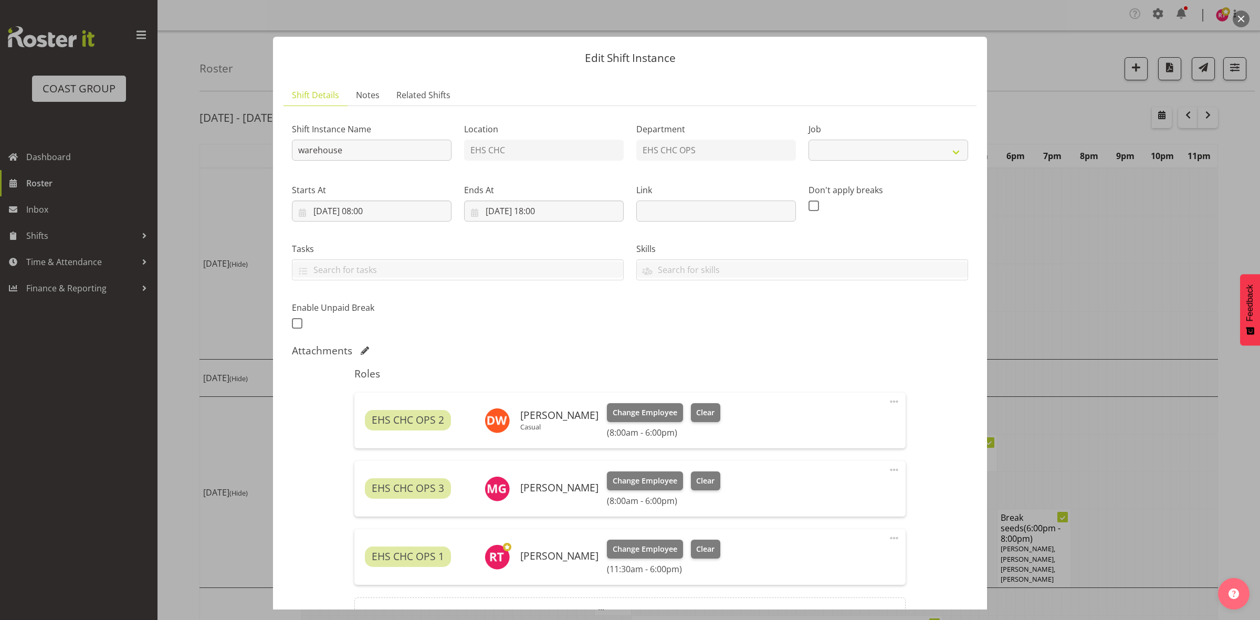
select select "69"
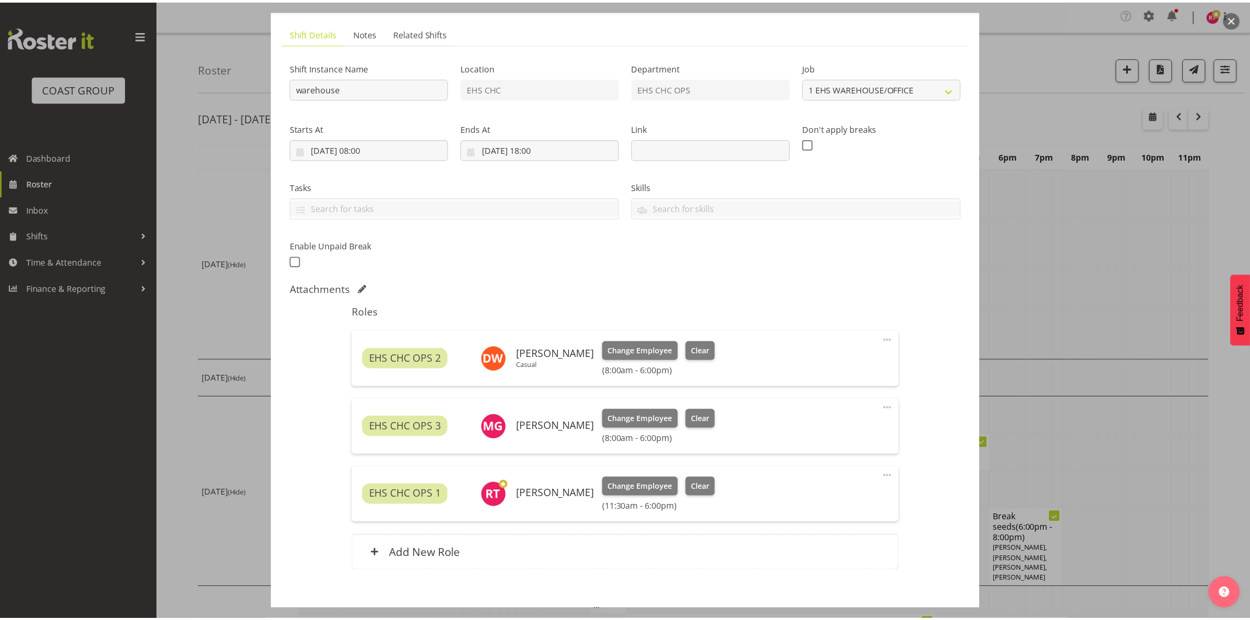
scroll to position [117, 0]
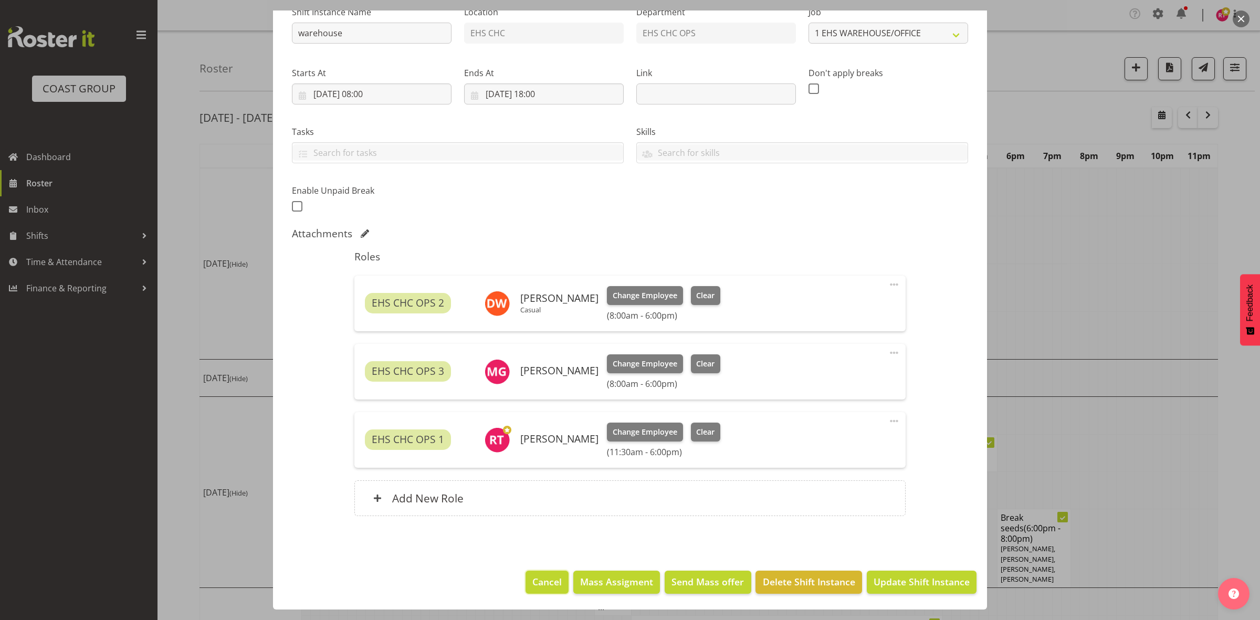
click at [546, 583] on span "Cancel" at bounding box center [546, 582] width 29 height 14
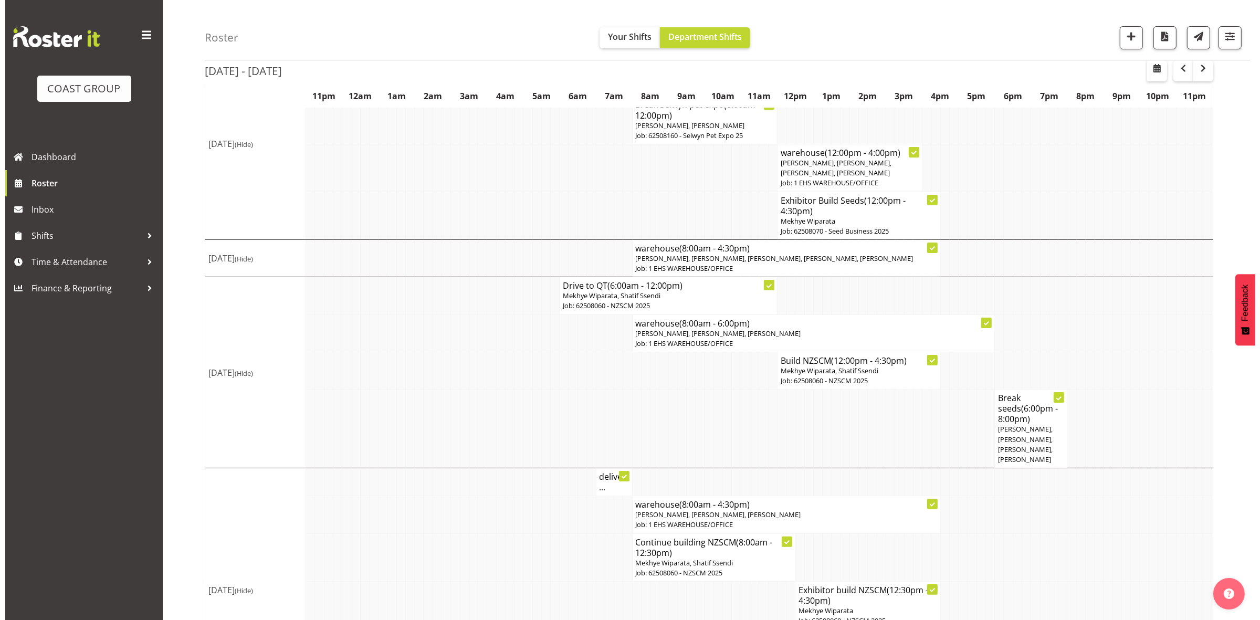
scroll to position [394, 0]
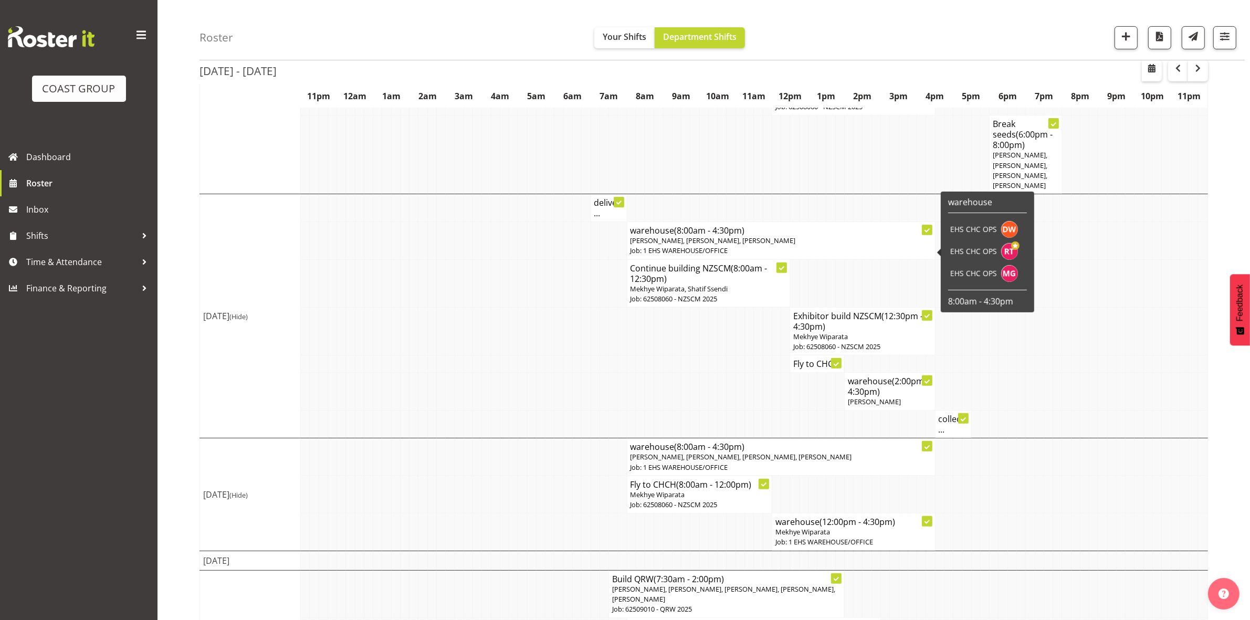
click at [677, 245] on span "[PERSON_NAME], [PERSON_NAME], [PERSON_NAME]" at bounding box center [713, 240] width 165 height 9
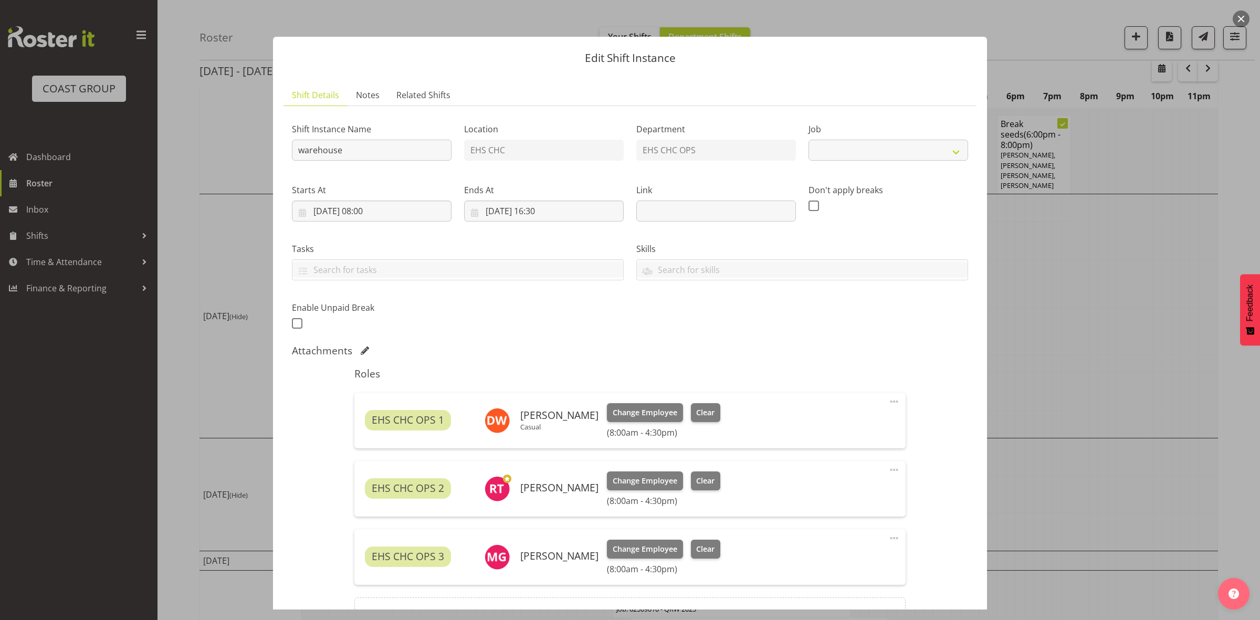
select select "69"
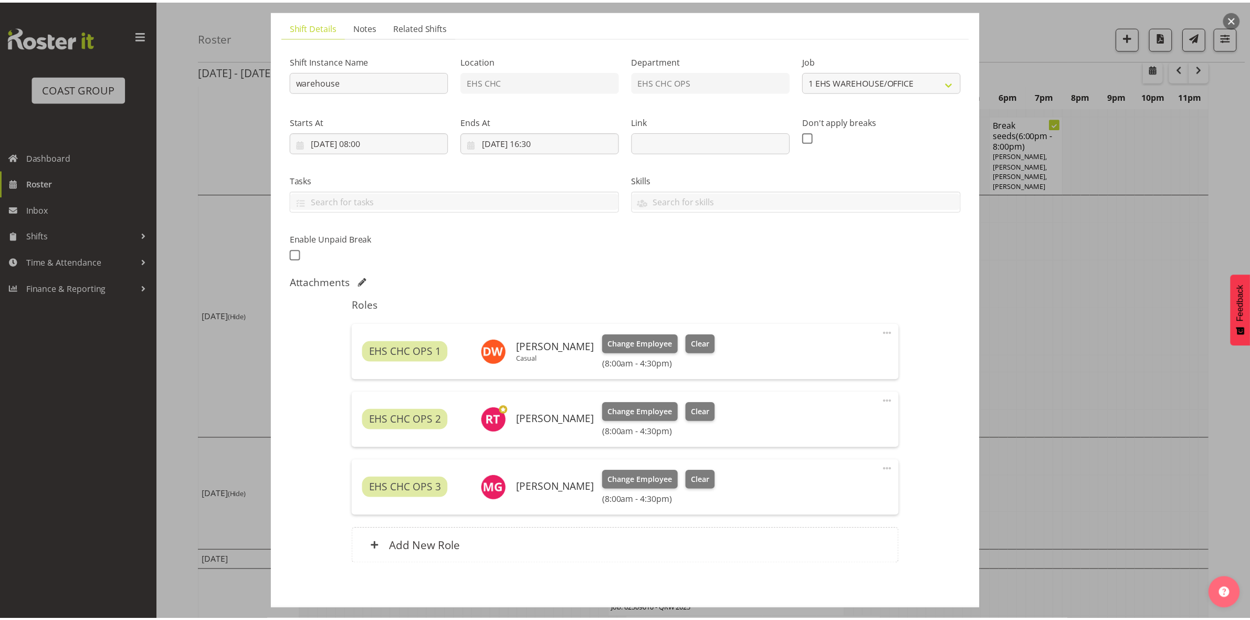
scroll to position [117, 0]
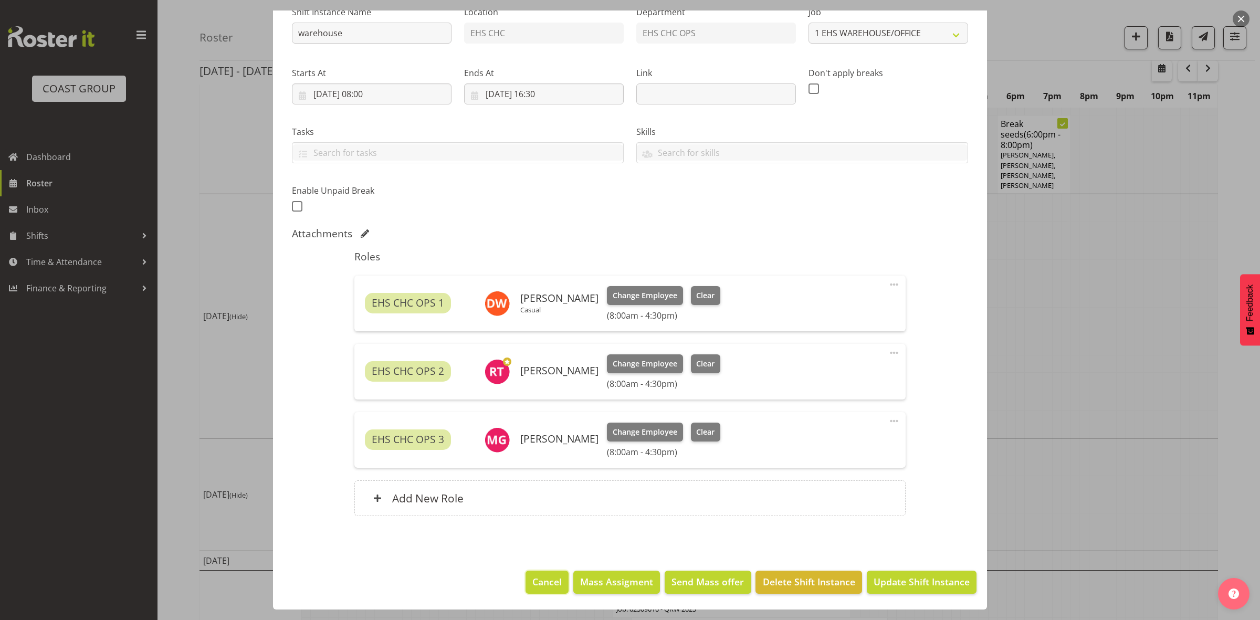
click at [539, 585] on span "Cancel" at bounding box center [546, 582] width 29 height 14
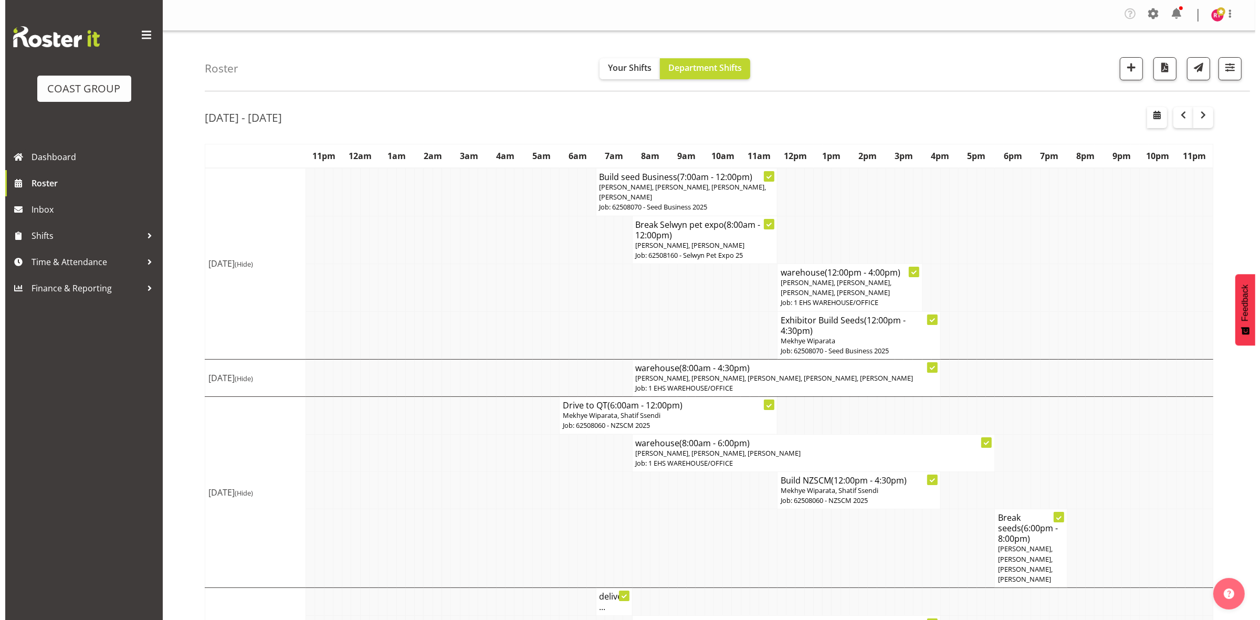
scroll to position [66, 0]
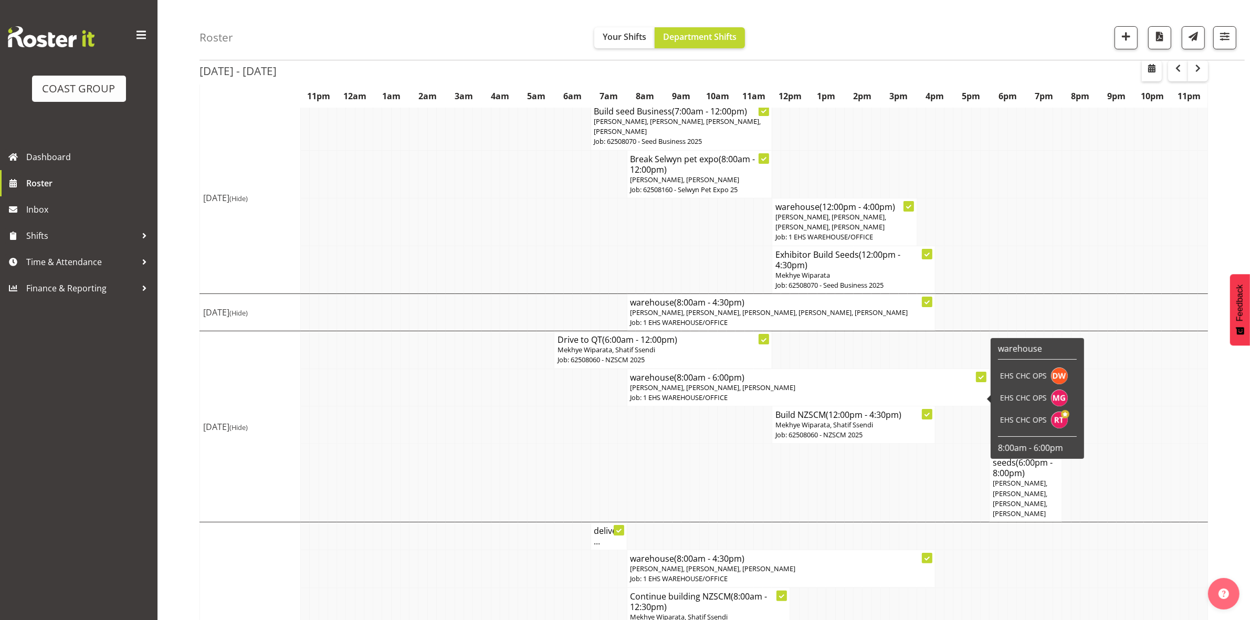
click at [648, 376] on h4 "warehouse (8:00am - 6:00pm)" at bounding box center [809, 377] width 356 height 11
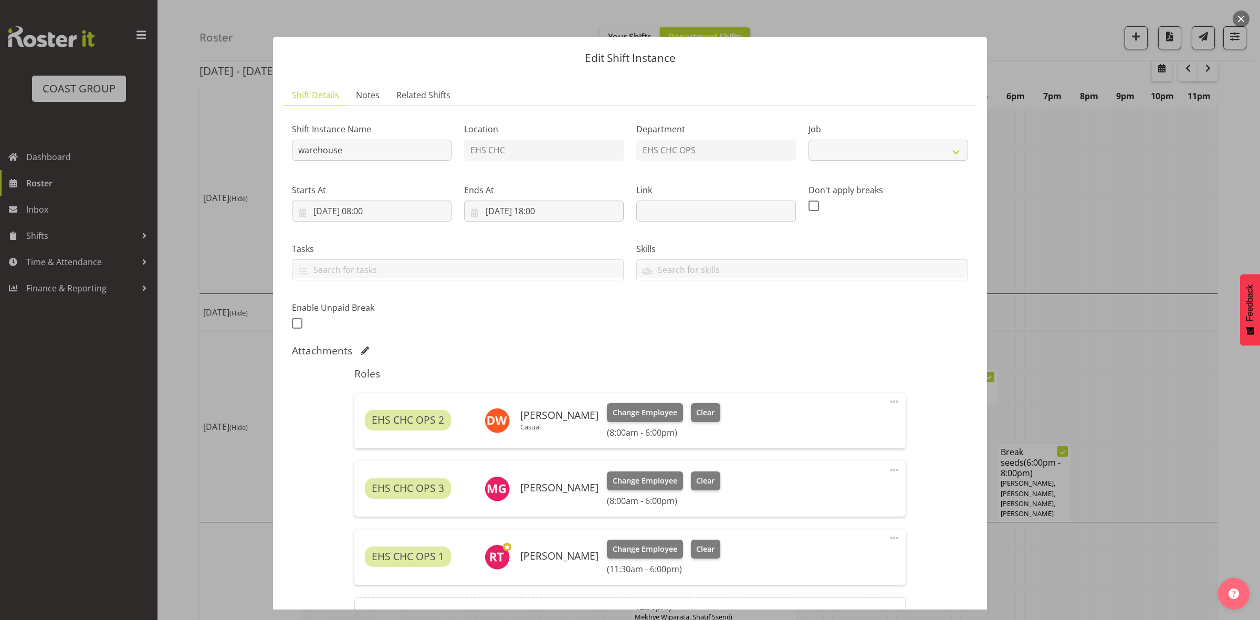
select select "69"
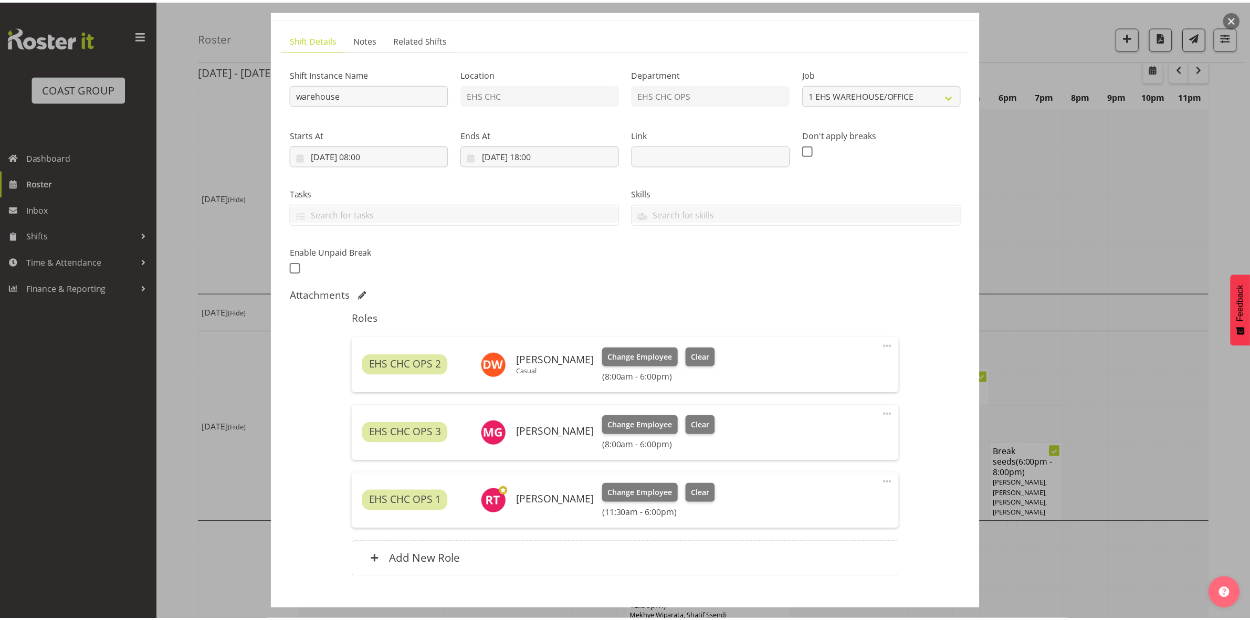
scroll to position [117, 0]
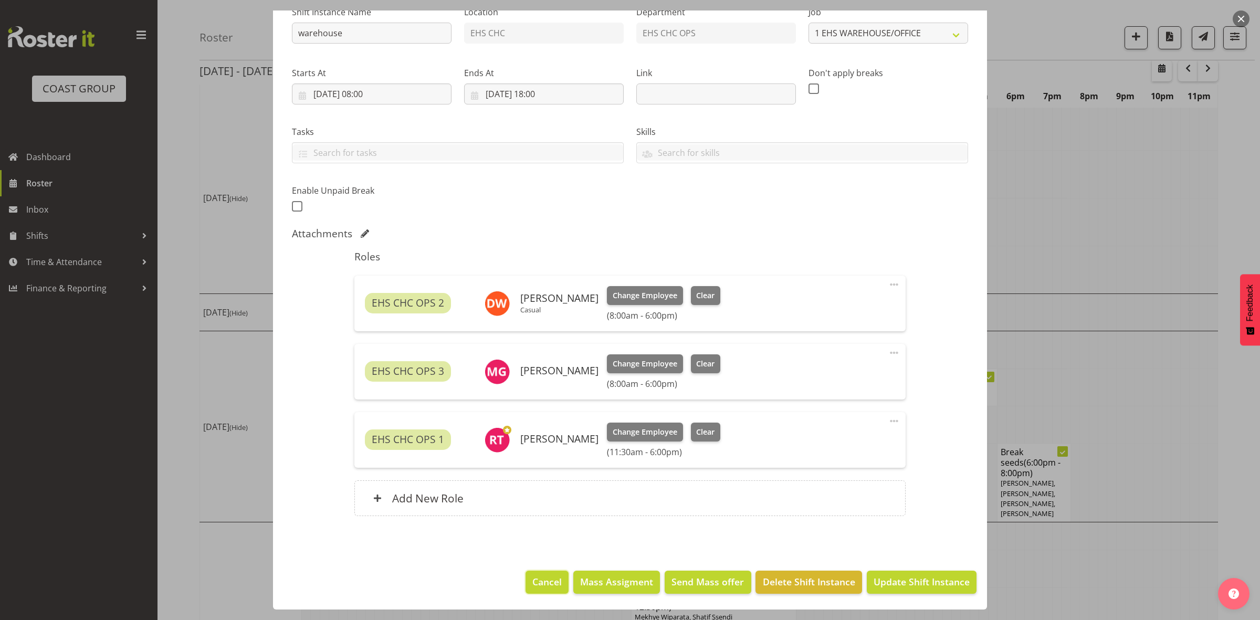
click at [544, 580] on span "Cancel" at bounding box center [546, 582] width 29 height 14
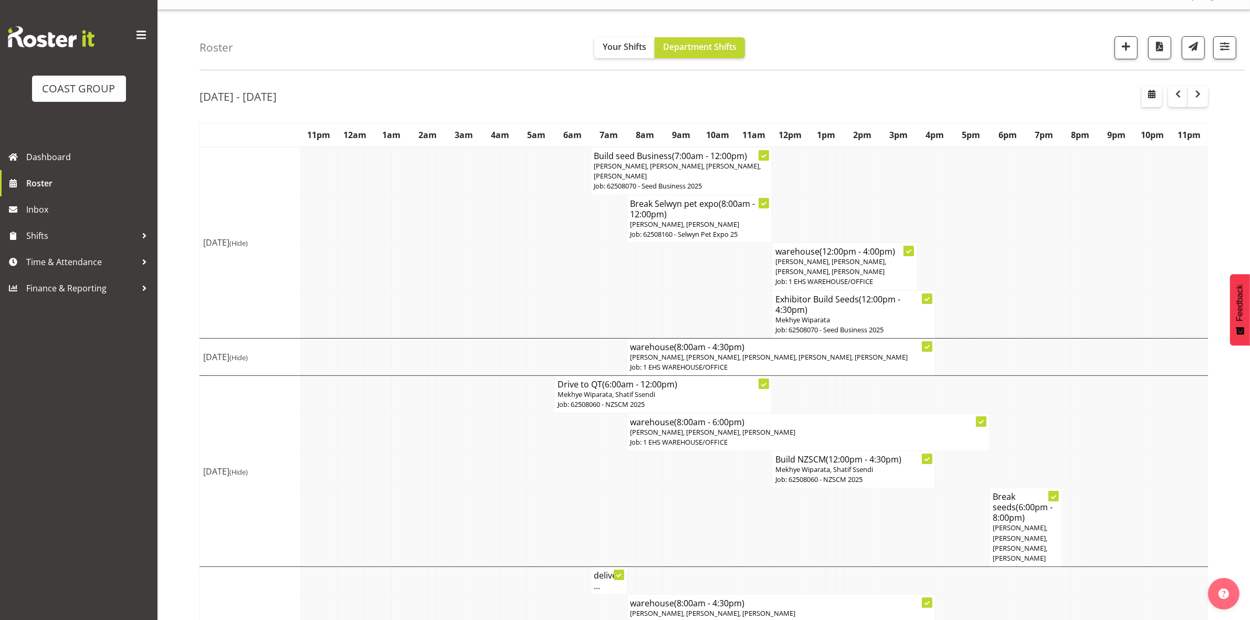
scroll to position [0, 0]
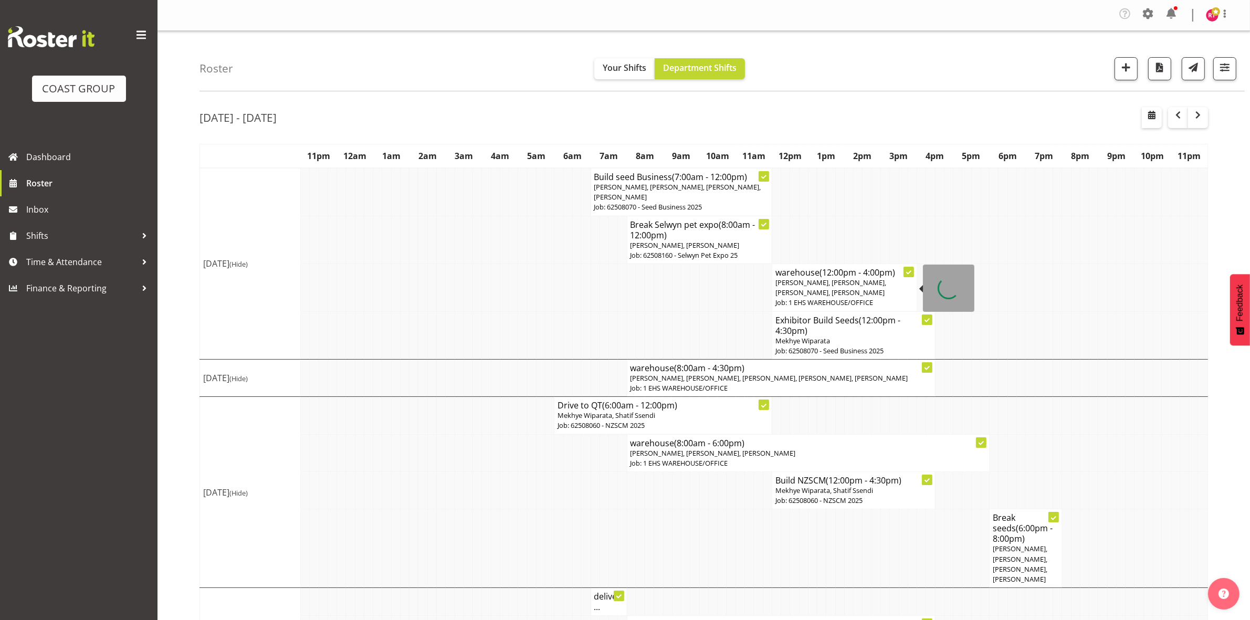
click at [822, 282] on span "[PERSON_NAME], [PERSON_NAME], [PERSON_NAME], [PERSON_NAME]" at bounding box center [830, 287] width 111 height 19
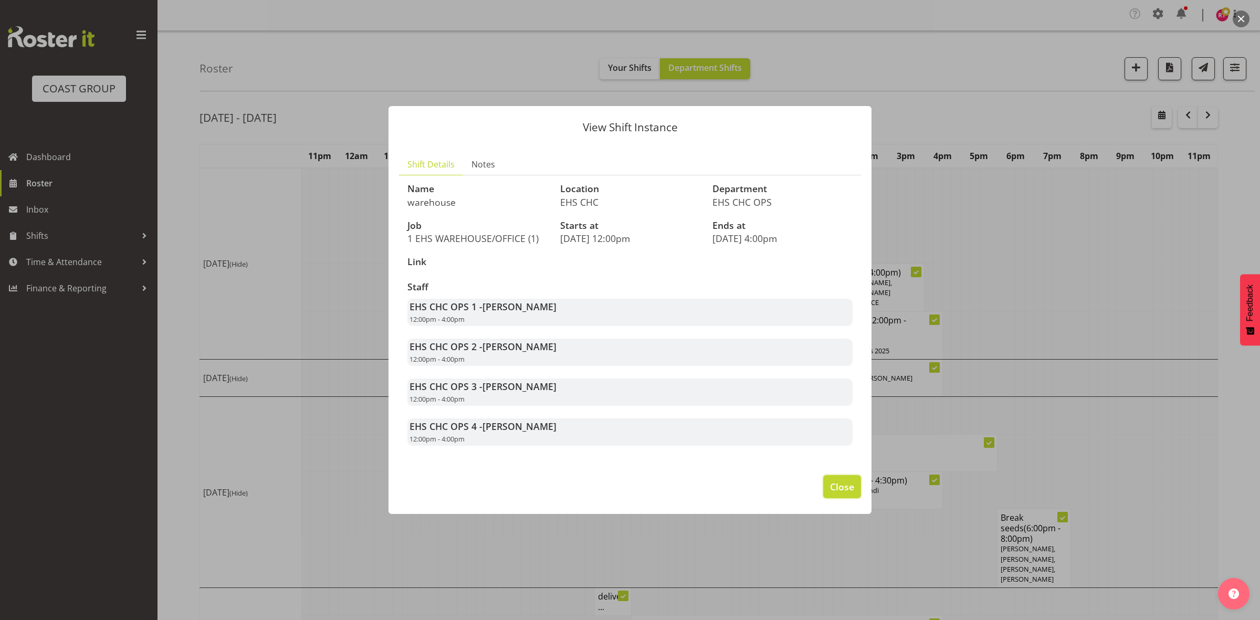
click at [827, 486] on button "Close" at bounding box center [842, 486] width 38 height 23
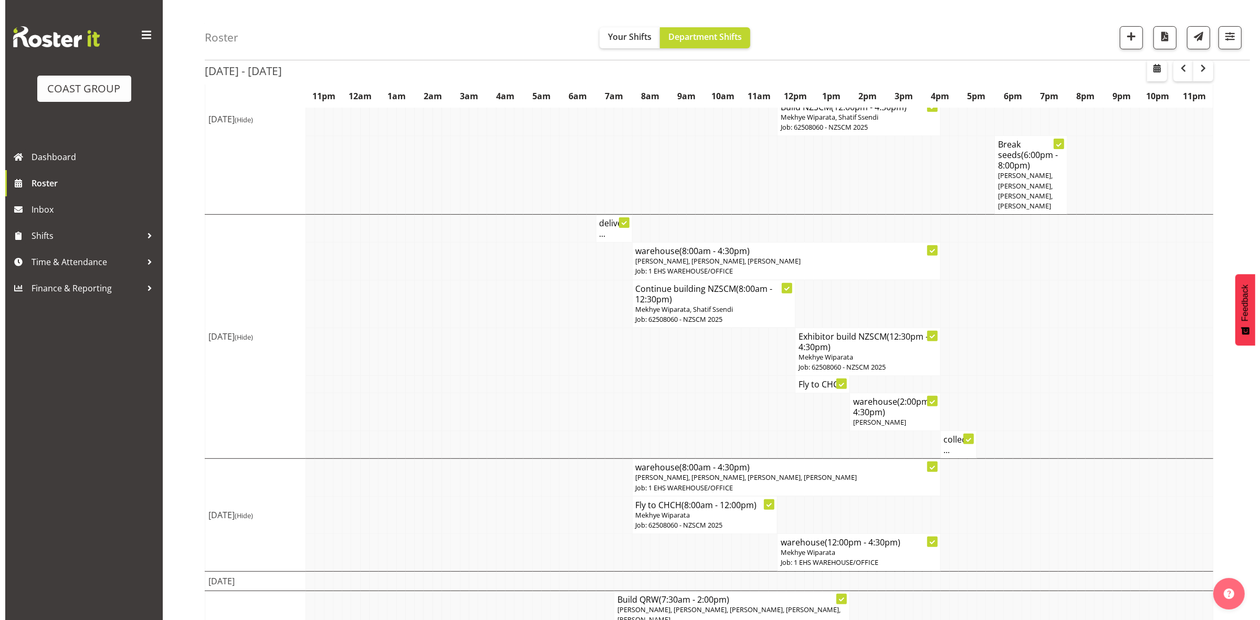
scroll to position [394, 0]
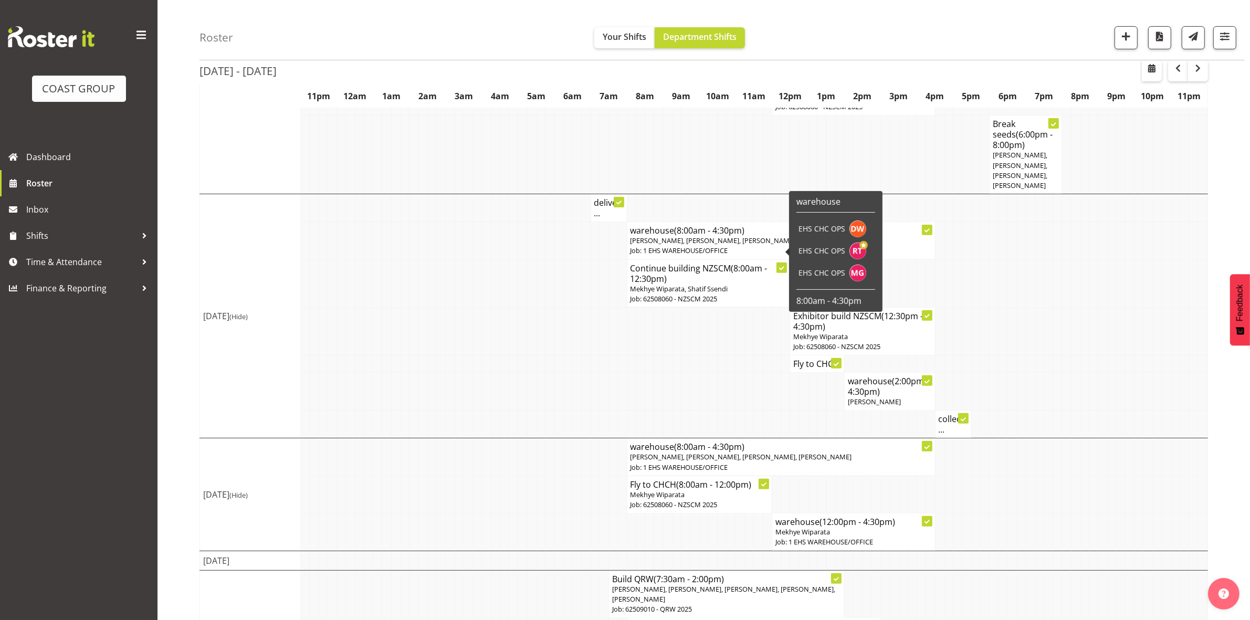
click at [670, 245] on span "[PERSON_NAME], [PERSON_NAME], [PERSON_NAME]" at bounding box center [713, 240] width 165 height 9
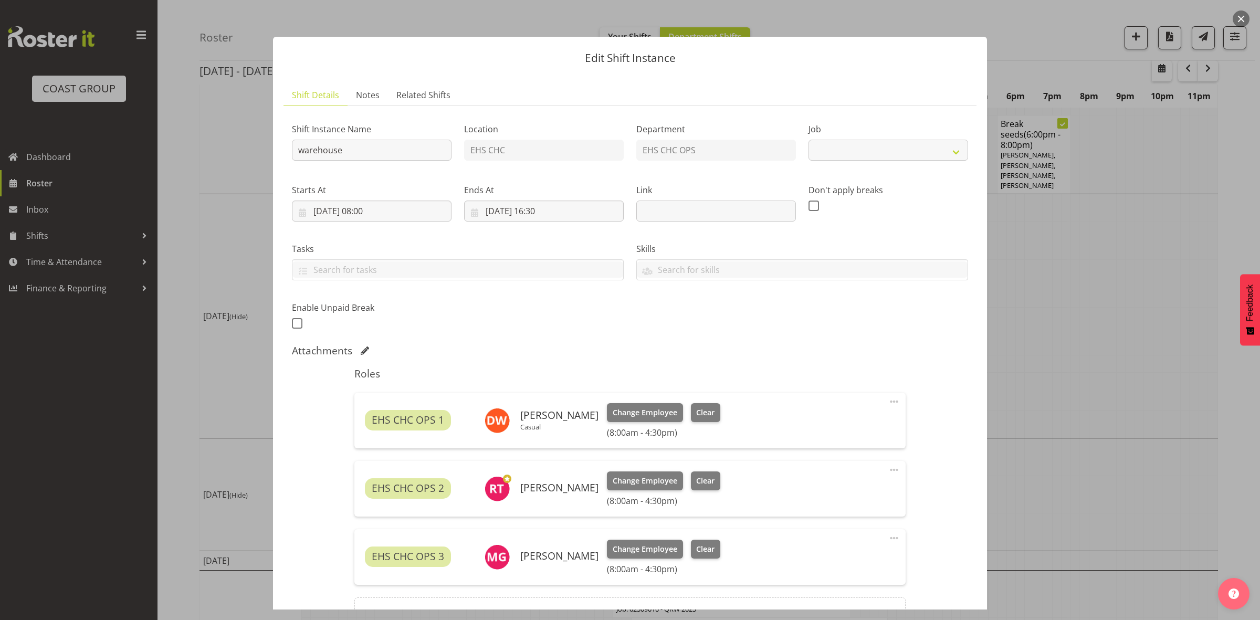
select select "69"
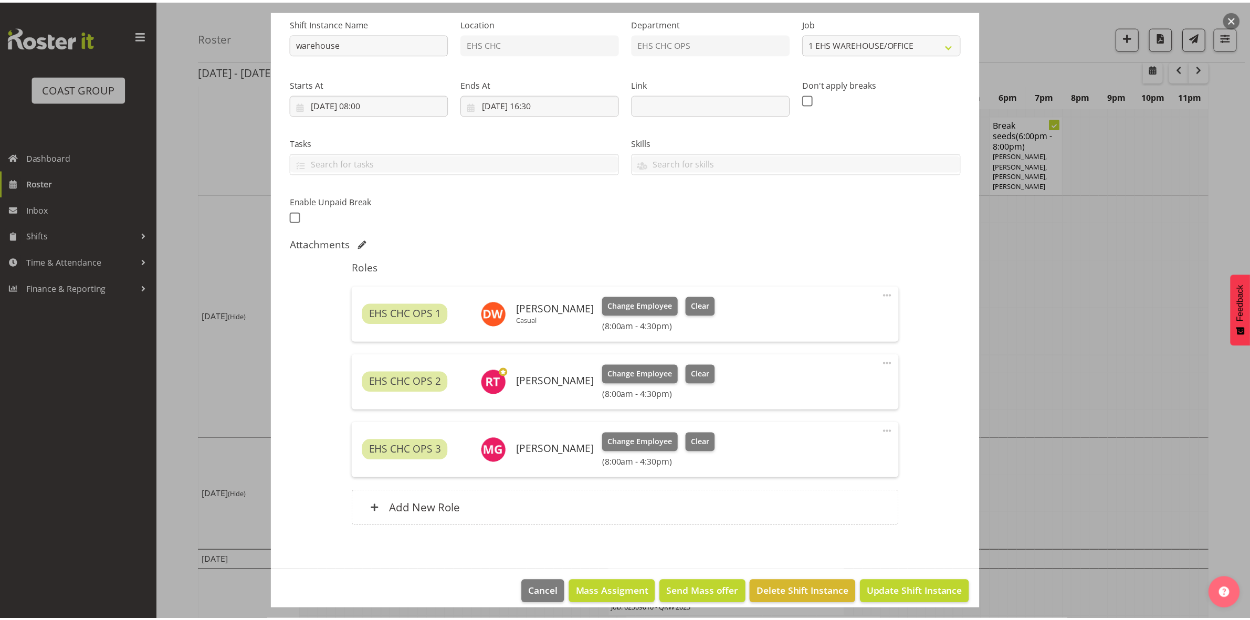
scroll to position [117, 0]
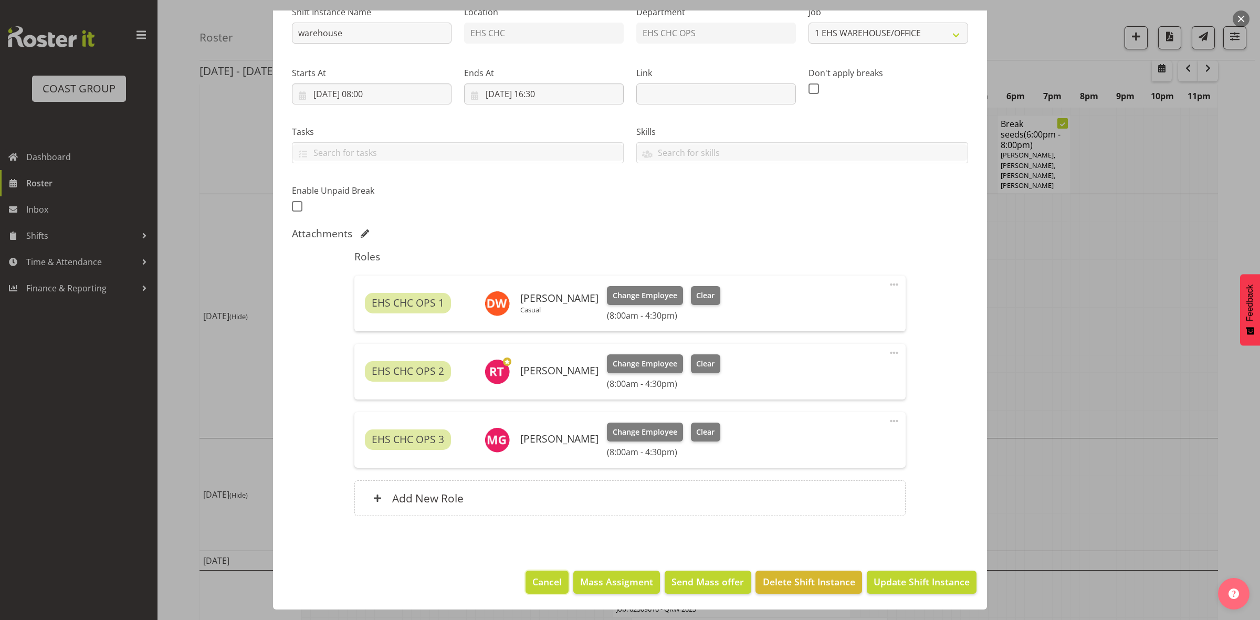
click at [538, 583] on span "Cancel" at bounding box center [546, 582] width 29 height 14
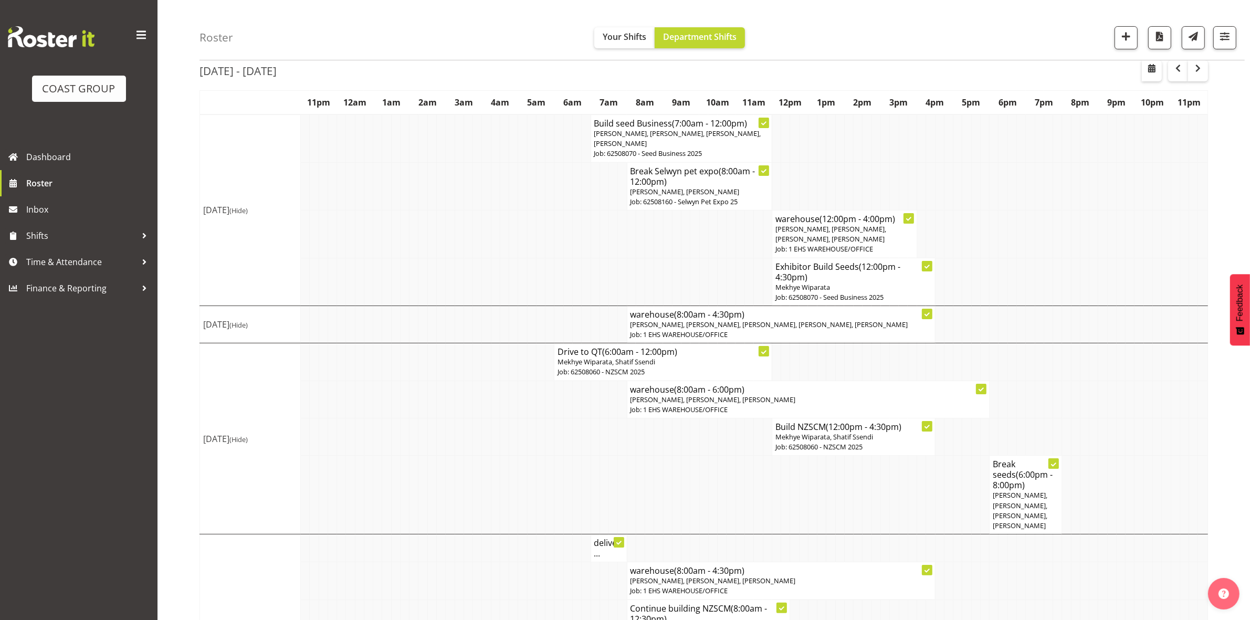
scroll to position [0, 0]
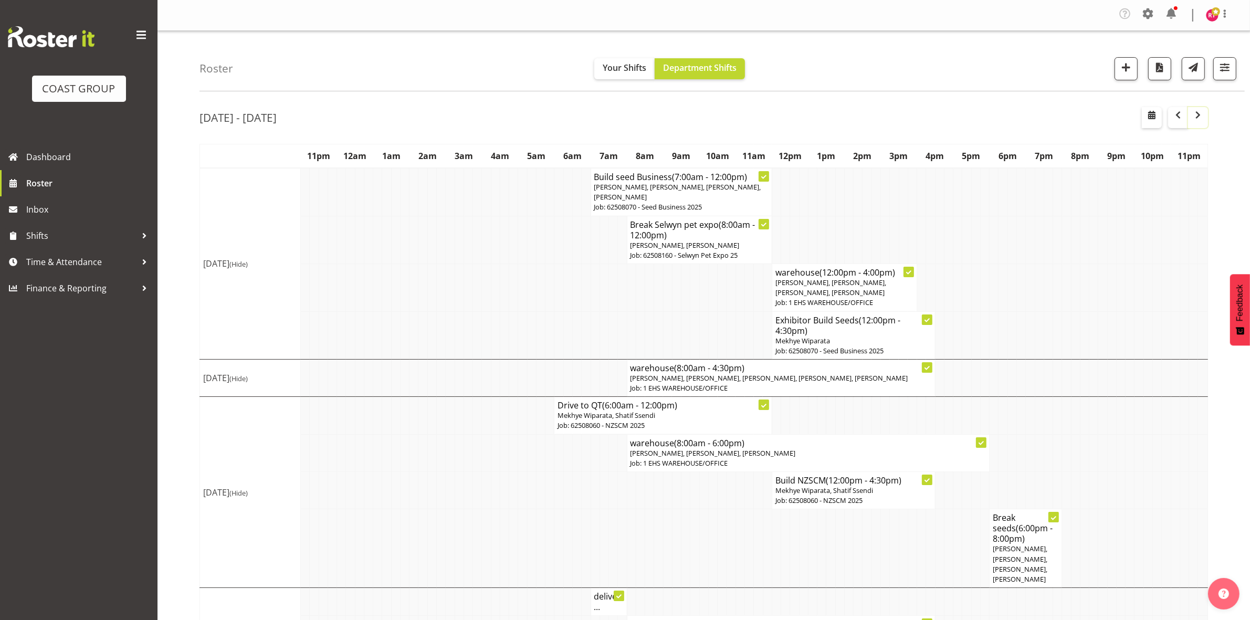
click at [1193, 116] on span "button" at bounding box center [1198, 115] width 13 height 13
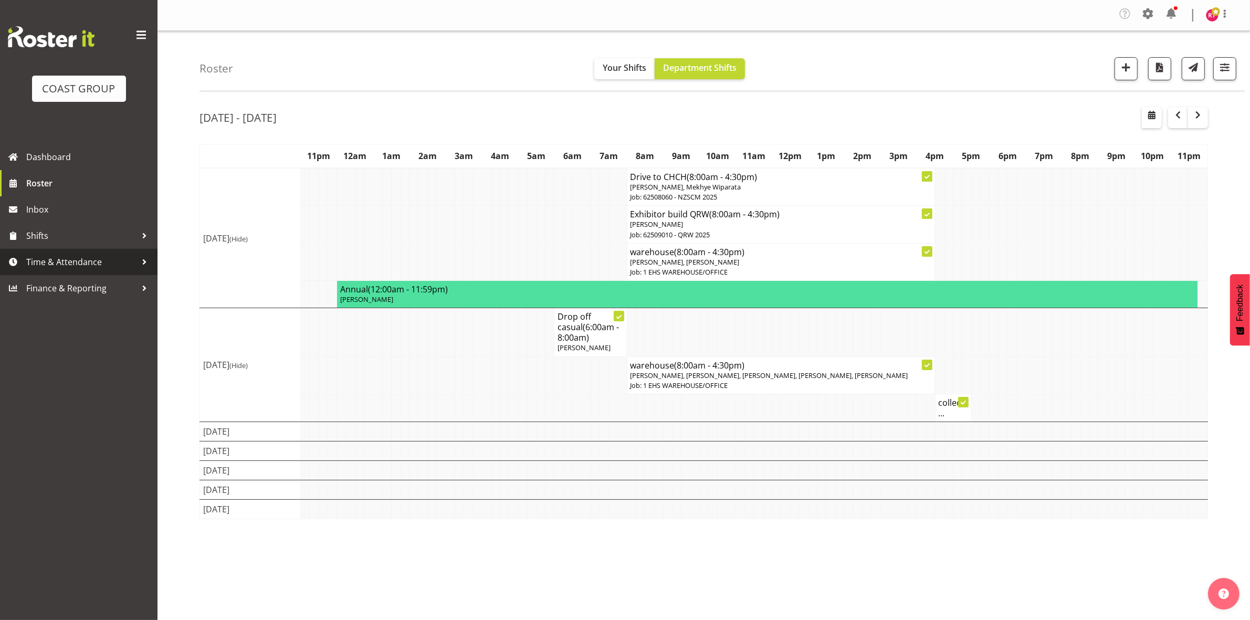
click at [91, 263] on span "Time & Attendance" at bounding box center [81, 262] width 110 height 16
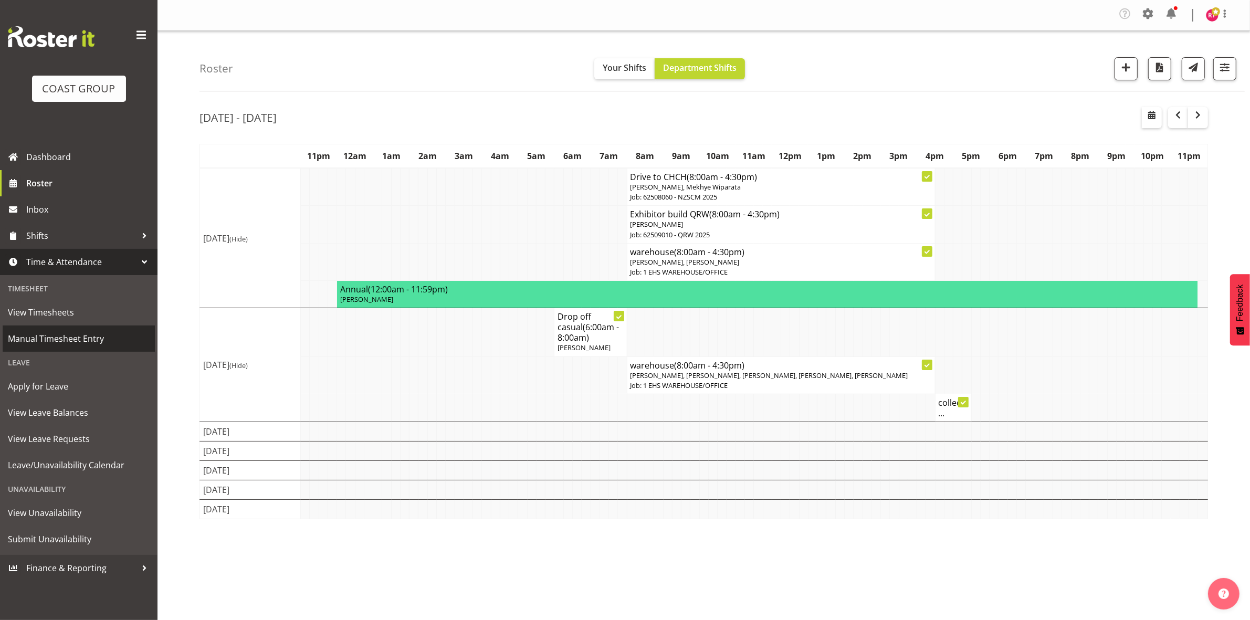
click at [89, 335] on span "Manual Timesheet Entry" at bounding box center [79, 339] width 142 height 16
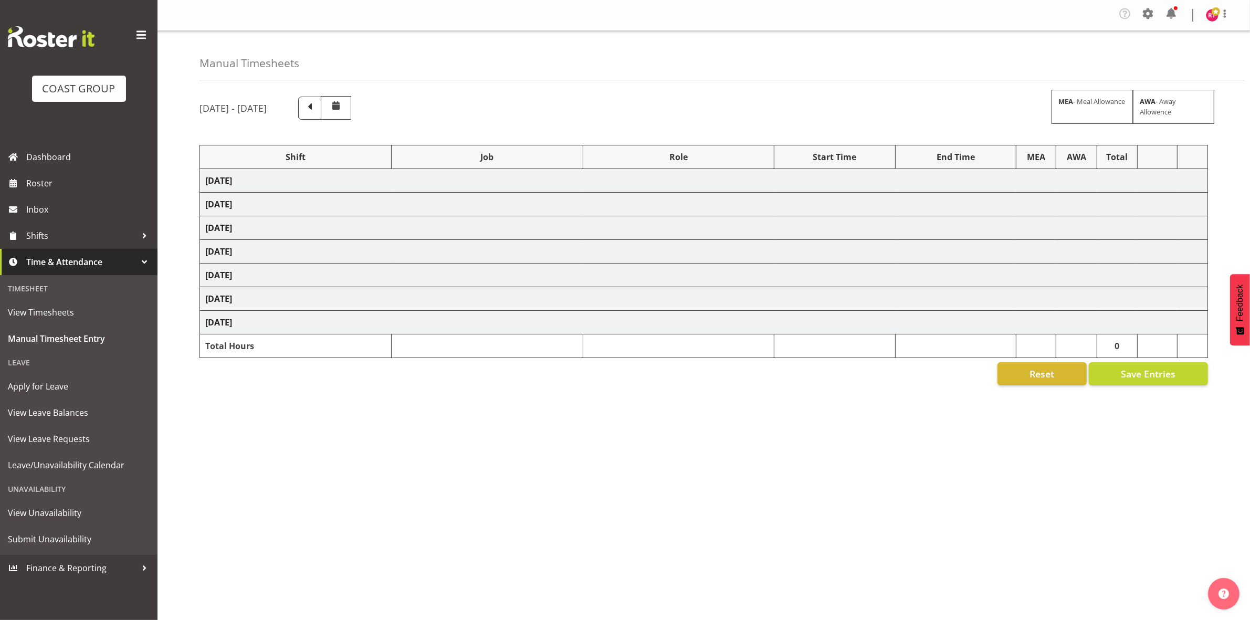
select select "81170"
select select "69"
select select "81173"
select select "9299"
select select "81176"
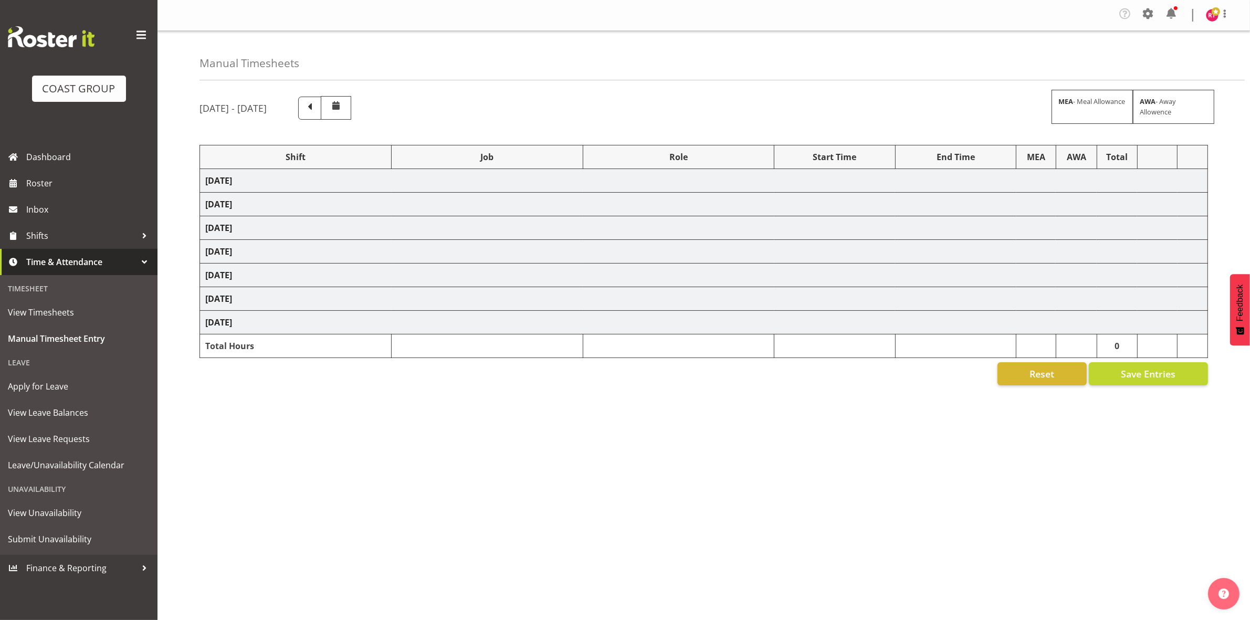
select select "69"
select select "81182"
select select "69"
select select "81185"
select select "9062"
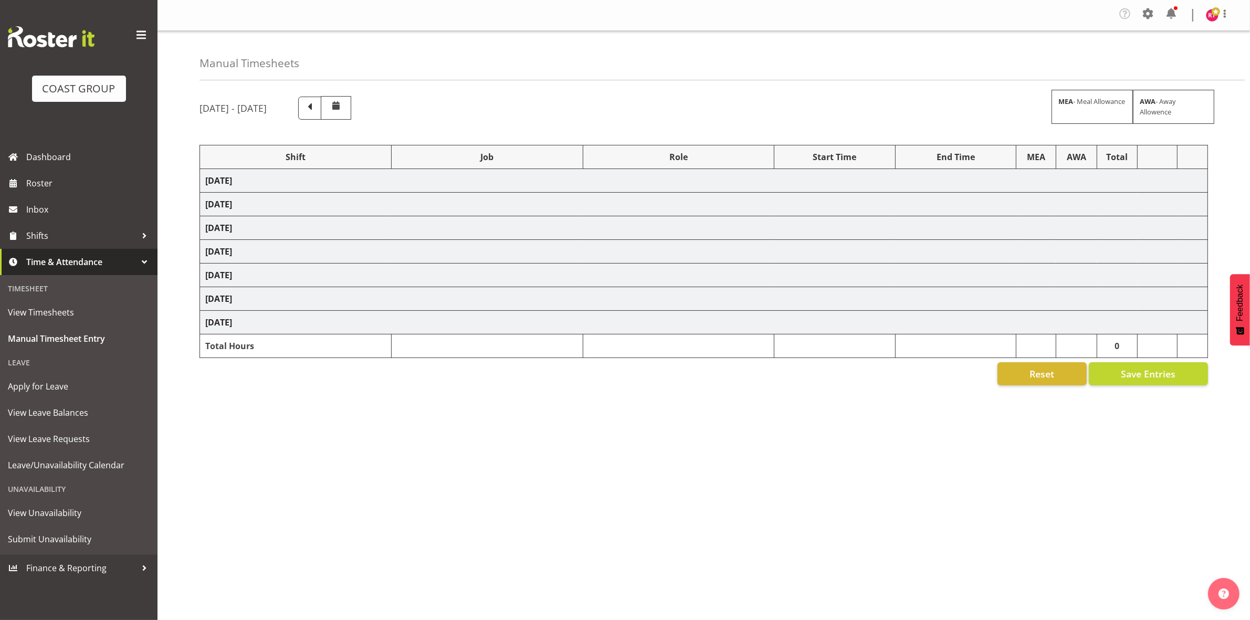
select select "81192"
select select "69"
select select "81194"
select select "69"
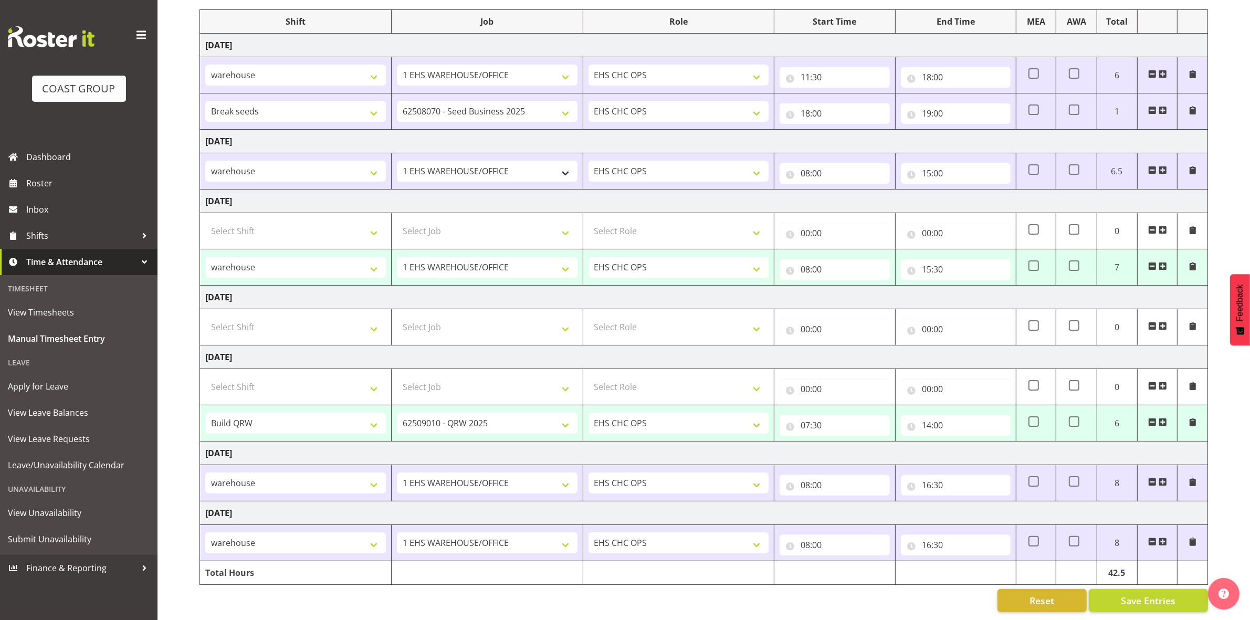
scroll to position [149, 0]
click at [1127, 594] on span "Save Entries" at bounding box center [1148, 601] width 55 height 14
select select "81182"
select select "69"
type input "08:00"
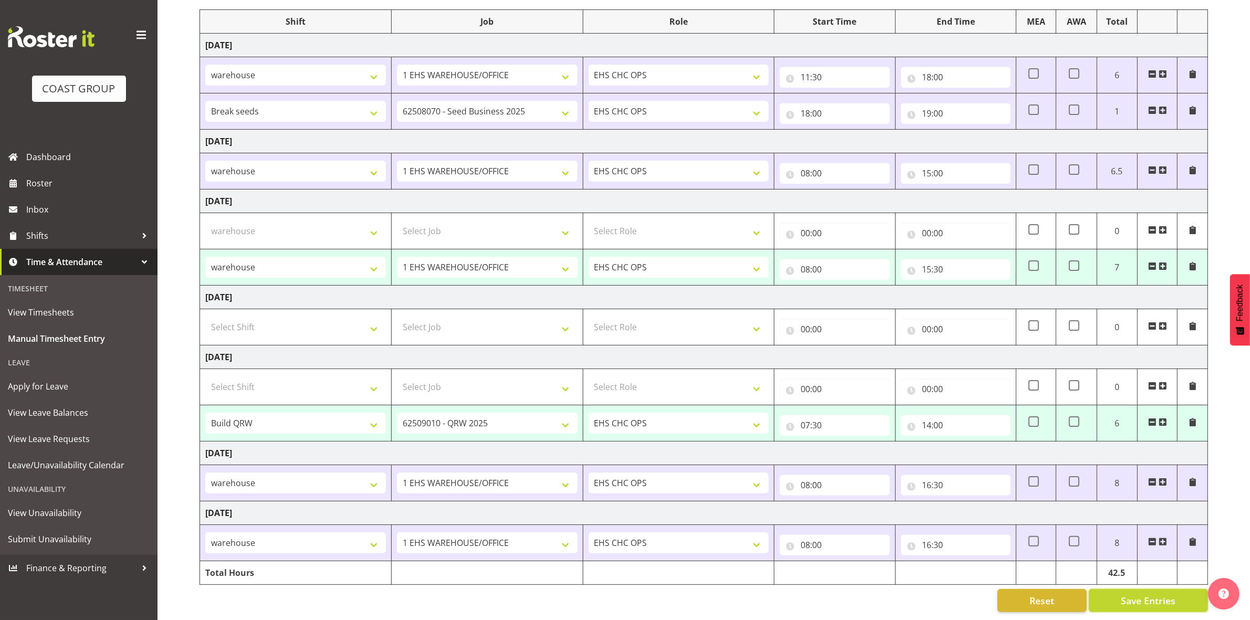
type input "15:30"
select select "81185"
select select "9062"
type input "07:30"
type input "14:00"
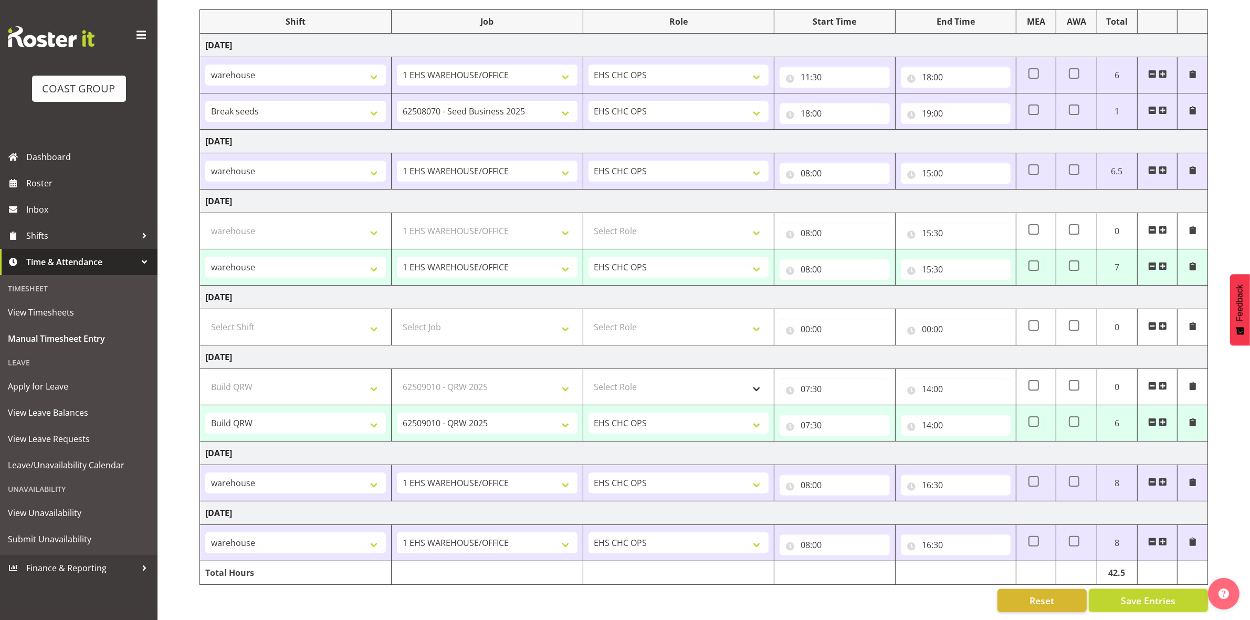
select select "81185"
select select "9062"
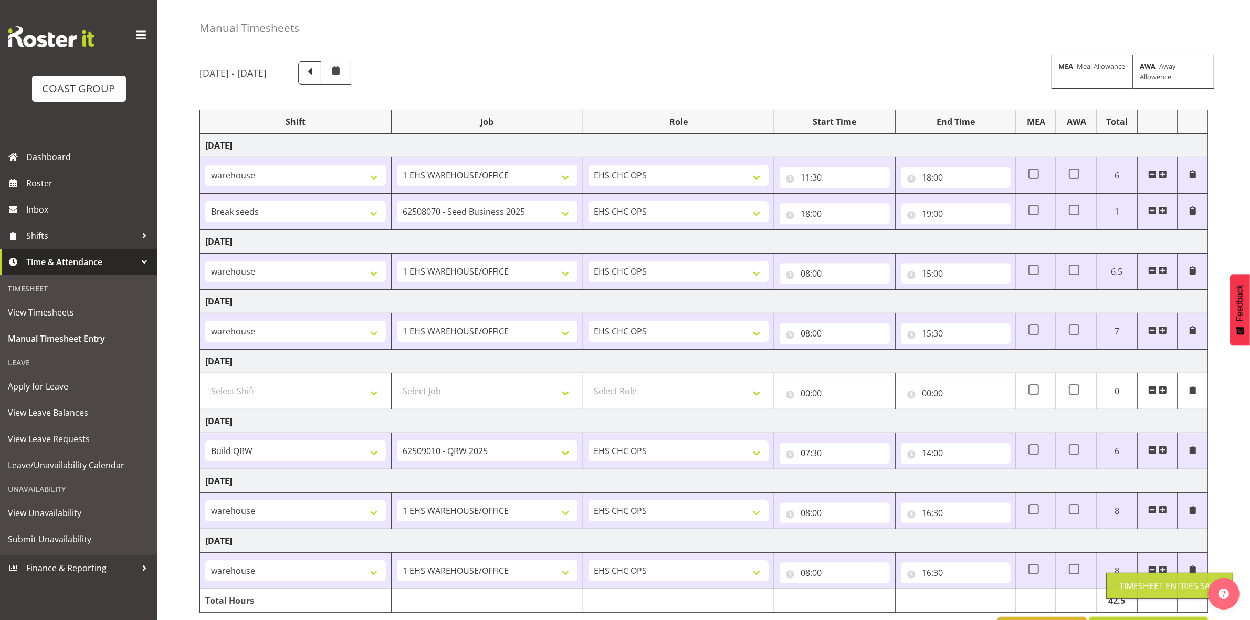
scroll to position [0, 0]
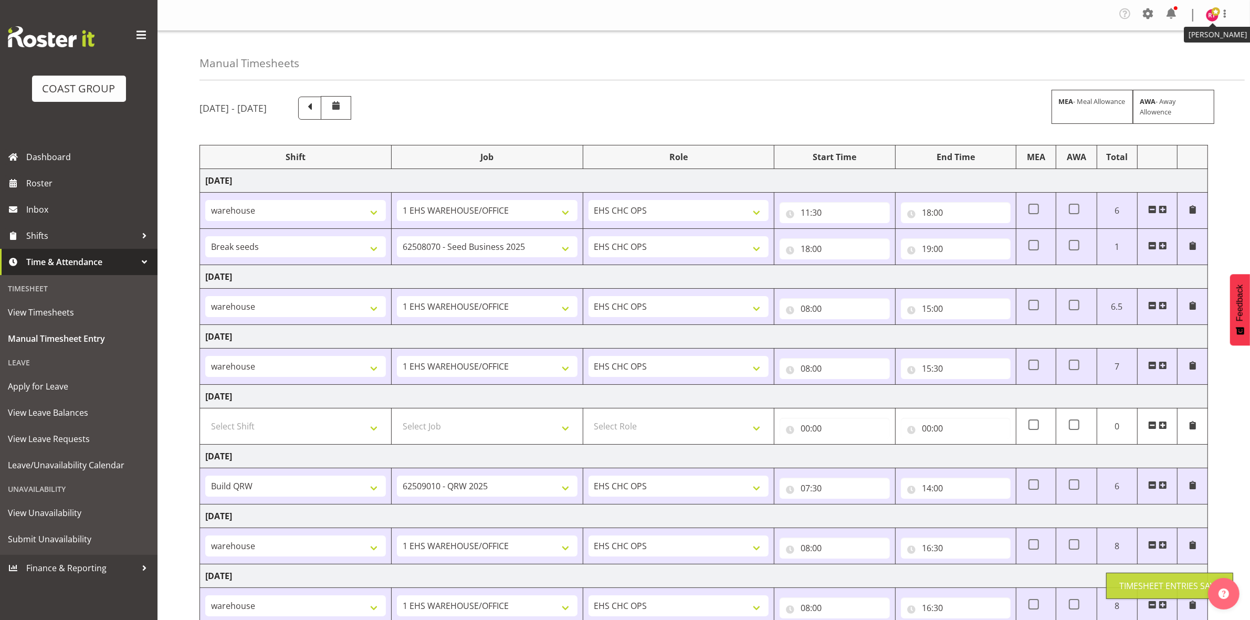
click at [1216, 9] on span at bounding box center [1216, 11] width 8 height 8
click at [1153, 66] on link "Log Out" at bounding box center [1180, 57] width 101 height 19
